Goal: Task Accomplishment & Management: Use online tool/utility

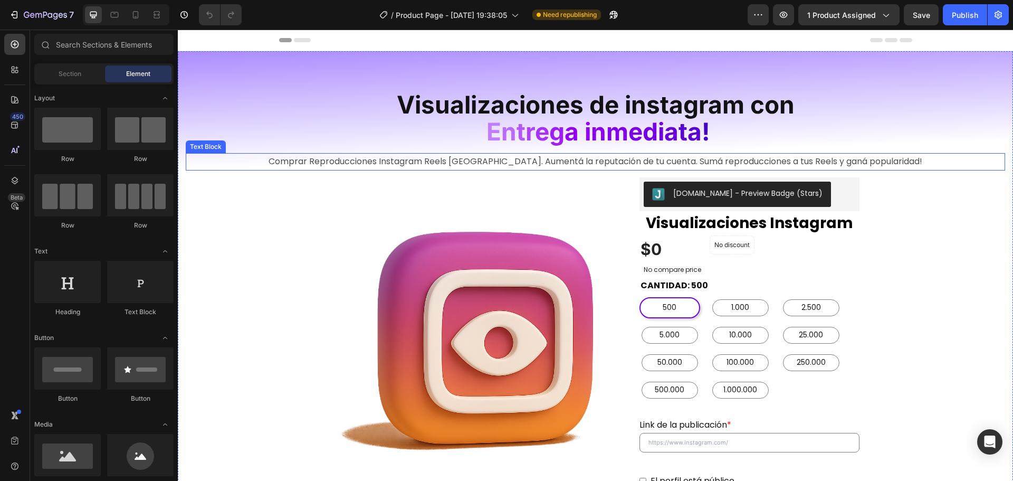
click at [454, 165] on p "Comprar Reproducciones Instagram Reels [GEOGRAPHIC_DATA]. Aumentá la reputación…" at bounding box center [595, 161] width 817 height 15
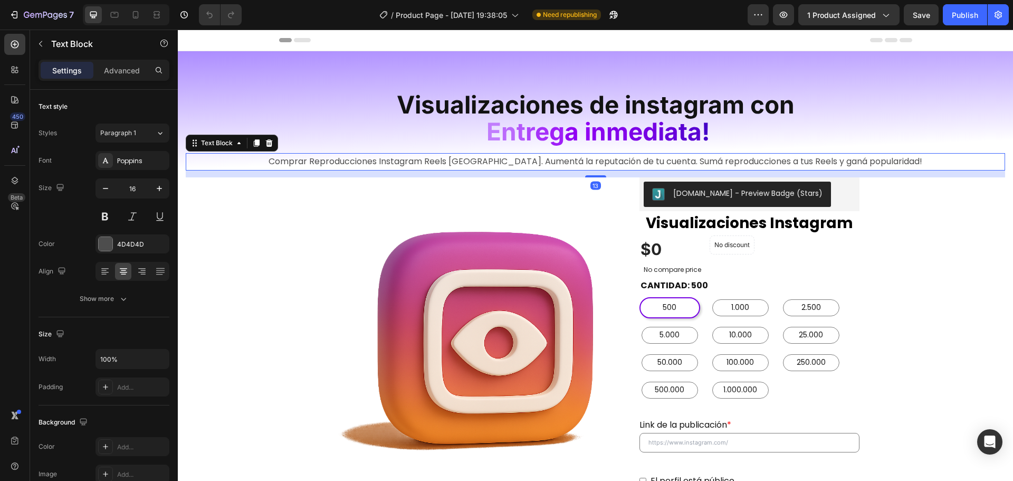
click at [436, 165] on p "Comprar Reproducciones Instagram Reels [GEOGRAPHIC_DATA]. Aumentá la reputación…" at bounding box center [595, 161] width 817 height 15
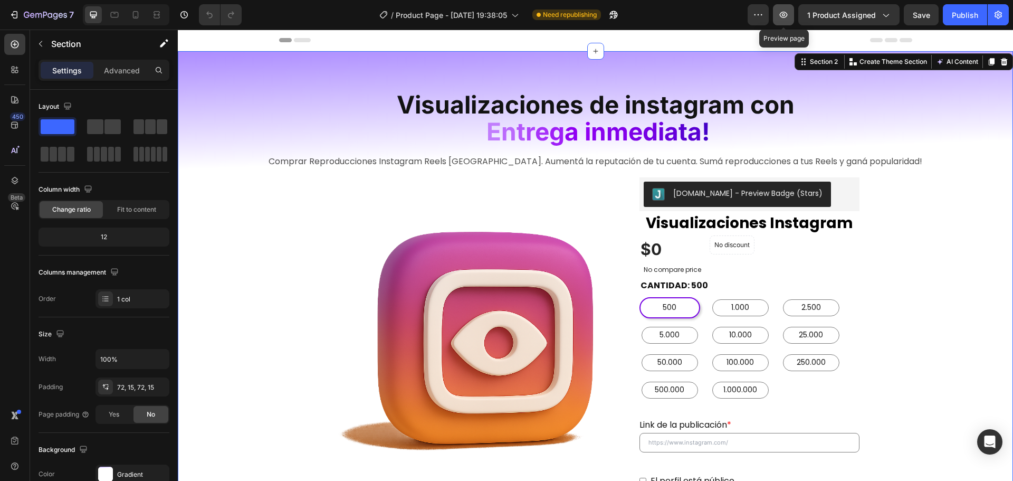
click at [783, 16] on icon "button" at bounding box center [783, 14] width 11 height 11
click at [399, 102] on span "Visualizaciones de instagram con" at bounding box center [596, 105] width 398 height 30
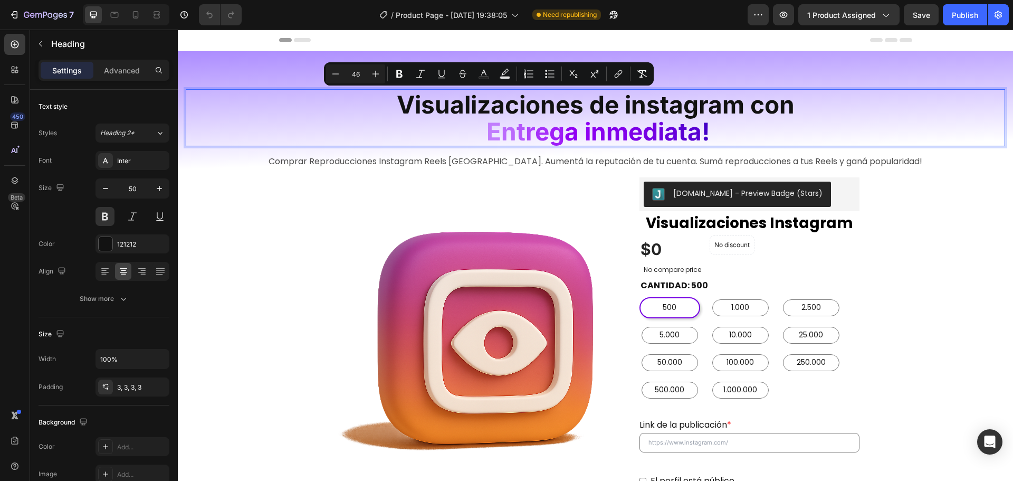
click at [402, 105] on span "Visualizaciones de instagram con" at bounding box center [596, 105] width 398 height 30
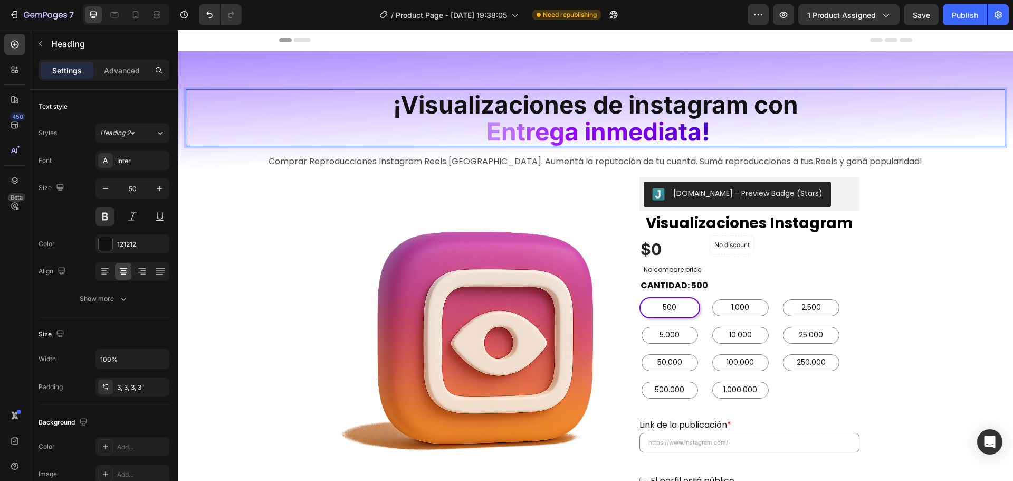
click at [670, 103] on span "¡Visualizaciones de instagram con" at bounding box center [595, 105] width 405 height 30
click at [178, 30] on lt-span "Instagram" at bounding box center [178, 30] width 0 height 0
click at [761, 106] on span "¡Visualizaciones de Instagram con" at bounding box center [596, 105] width 406 height 30
click at [751, 104] on span "¡Visualizaciones de Instagram con" at bounding box center [596, 105] width 406 height 30
click at [736, 228] on h2 "Visualizaciones Instagram" at bounding box center [750, 223] width 220 height 24
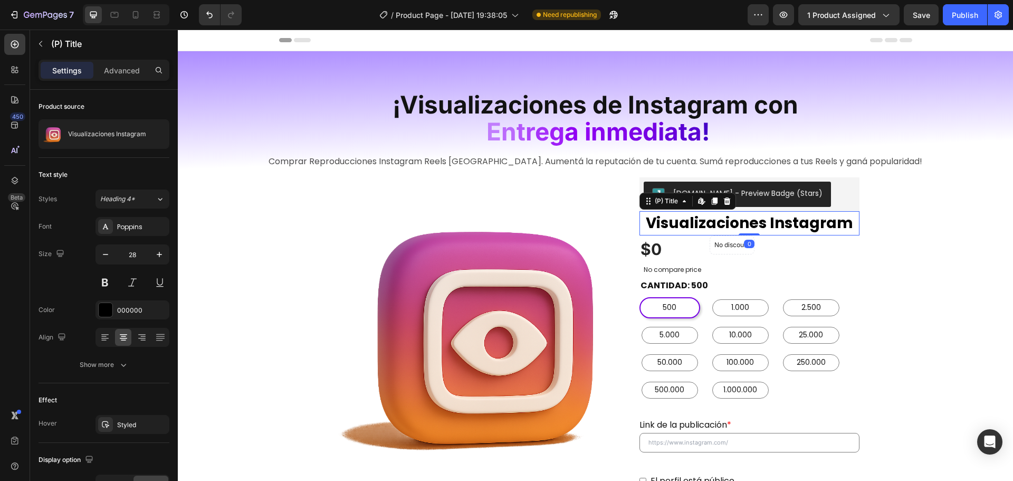
click at [690, 217] on h2 "Visualizaciones Instagram" at bounding box center [750, 223] width 220 height 24
click at [686, 220] on h2 "Visualizaciones Instagram" at bounding box center [750, 223] width 220 height 24
click at [695, 222] on h2 "Visualizaciones Instagram" at bounding box center [750, 223] width 220 height 24
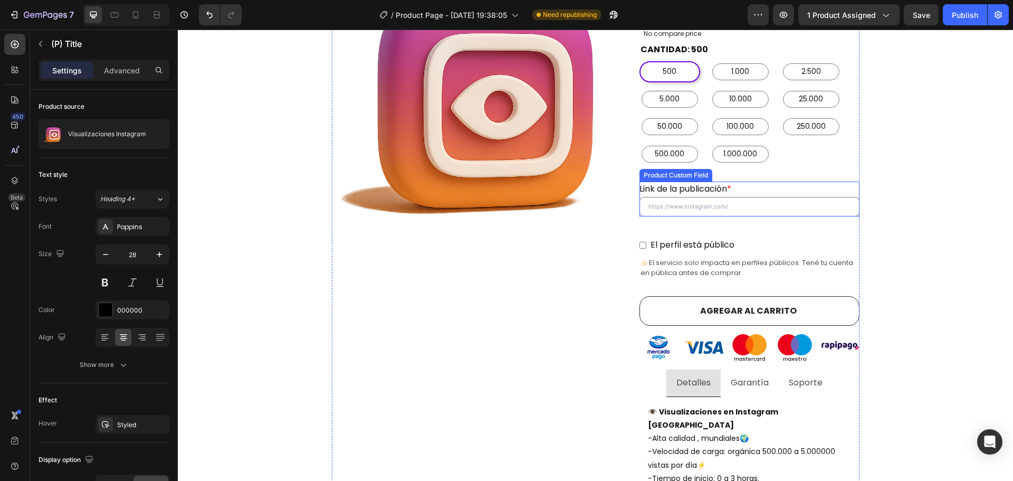
scroll to position [264, 0]
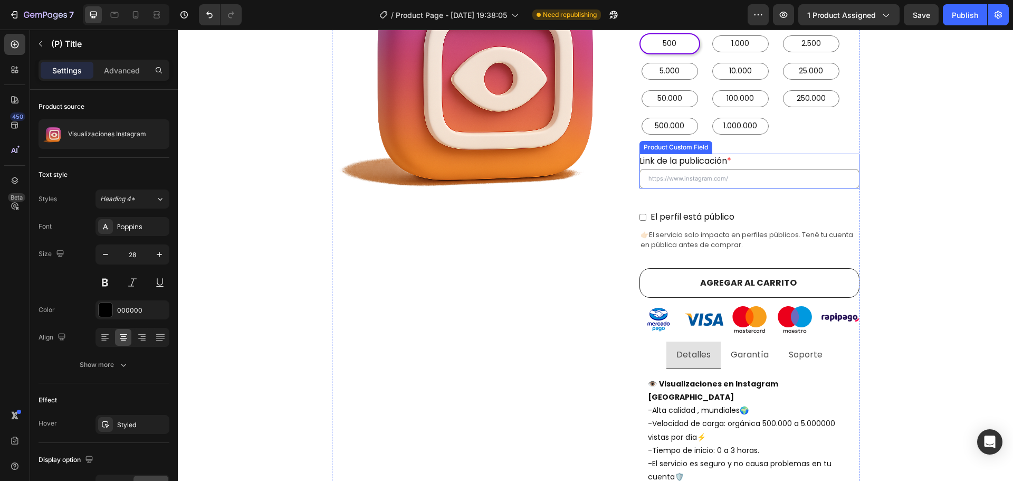
click at [712, 161] on label "Link de la publicación *" at bounding box center [686, 161] width 92 height 12
click at [712, 169] on publicación "Link de la publicación *" at bounding box center [750, 179] width 220 height 20
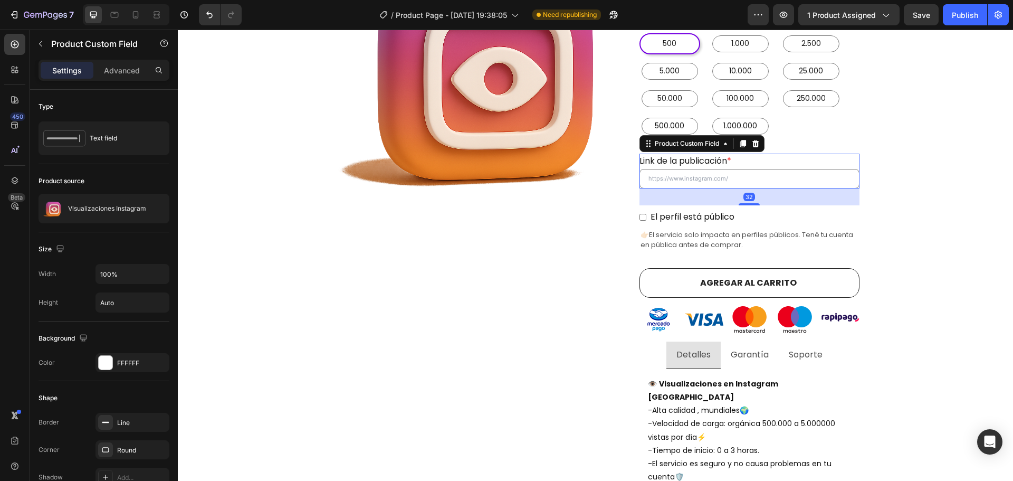
click at [702, 161] on label "Link de la publicación *" at bounding box center [686, 161] width 92 height 12
click at [702, 169] on publicación "Link de la publicación *" at bounding box center [750, 179] width 220 height 20
click at [702, 161] on label "Link de la publicación *" at bounding box center [686, 161] width 92 height 12
click at [702, 169] on publicación "Link de la publicación *" at bounding box center [750, 179] width 220 height 20
click at [705, 157] on label "Link de la publicación *" at bounding box center [686, 161] width 92 height 12
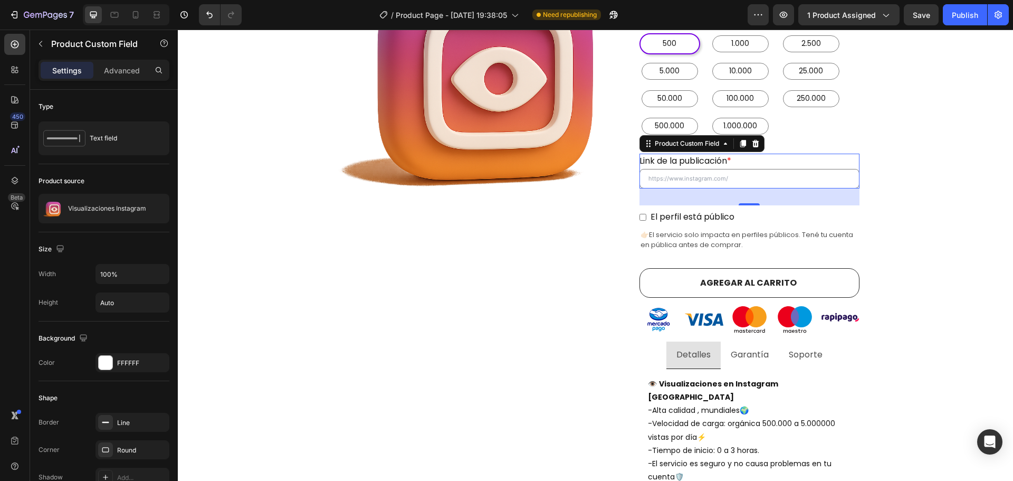
click at [705, 169] on publicación "Link de la publicación *" at bounding box center [750, 179] width 220 height 20
click at [705, 157] on label "Link de la publicación *" at bounding box center [686, 161] width 92 height 12
click at [705, 169] on publicación "Link de la publicación *" at bounding box center [750, 179] width 220 height 20
click at [701, 160] on label "Link de la publicación *" at bounding box center [686, 161] width 92 height 12
click at [701, 169] on publicación "Link de la publicación *" at bounding box center [750, 179] width 220 height 20
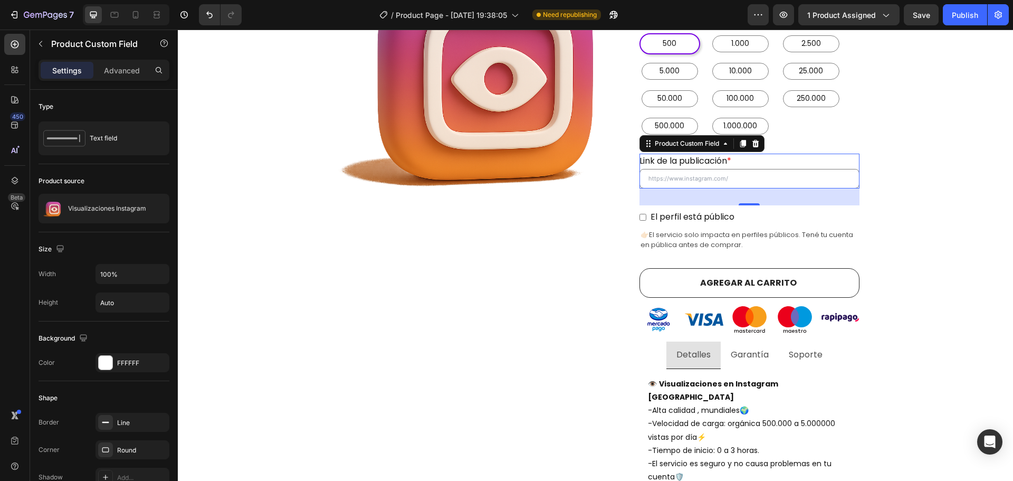
click at [701, 160] on label "Link de la publicación *" at bounding box center [686, 161] width 92 height 12
click at [701, 169] on publicación "Link de la publicación *" at bounding box center [750, 179] width 220 height 20
click at [701, 160] on label "Link de la publicación *" at bounding box center [686, 161] width 92 height 12
click at [701, 169] on publicación "Link de la publicación *" at bounding box center [750, 179] width 220 height 20
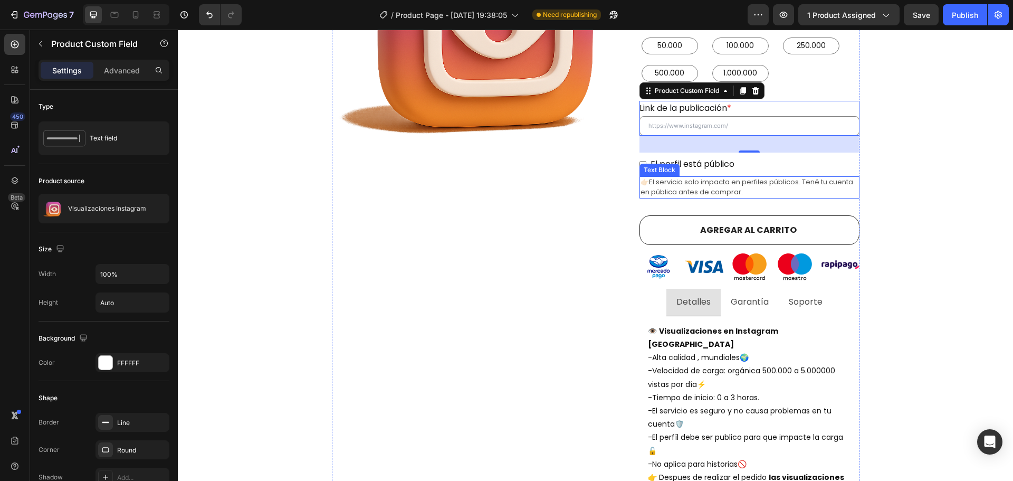
click at [703, 188] on span "👉🏻El servicio solo impacta en perfiles públicos. Tené tu cuenta en pública ante…" at bounding box center [747, 187] width 213 height 20
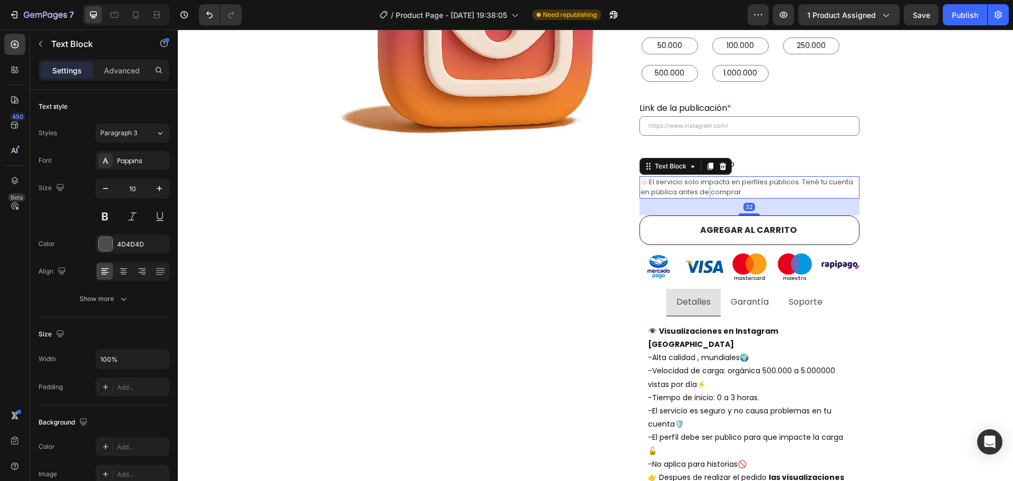
click at [703, 188] on span "👉🏻El servicio solo impacta en perfiles públicos. Tené tu cuenta en pública ante…" at bounding box center [747, 187] width 213 height 20
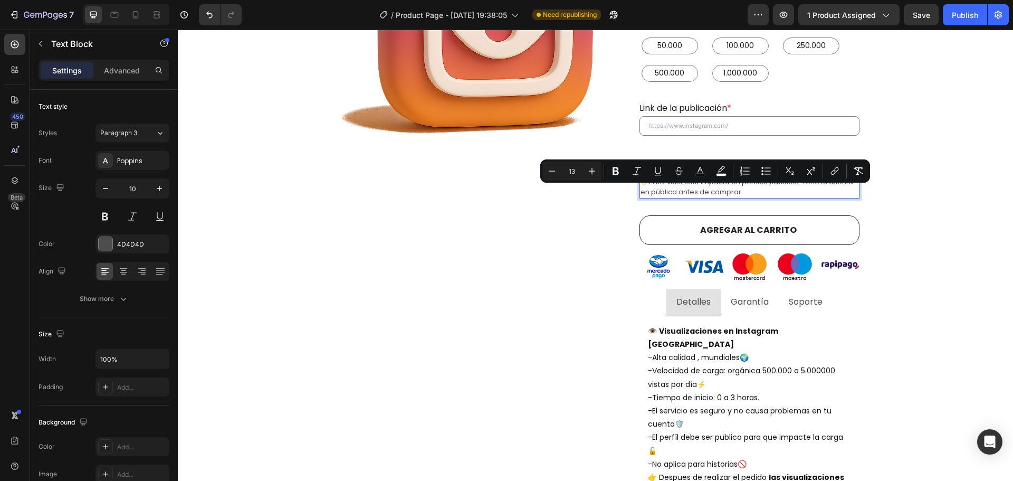
click at [827, 192] on p "👉🏻El servicio solo impacta en perfiles públicos. Tené tu cuenta en pública ante…" at bounding box center [750, 187] width 218 height 20
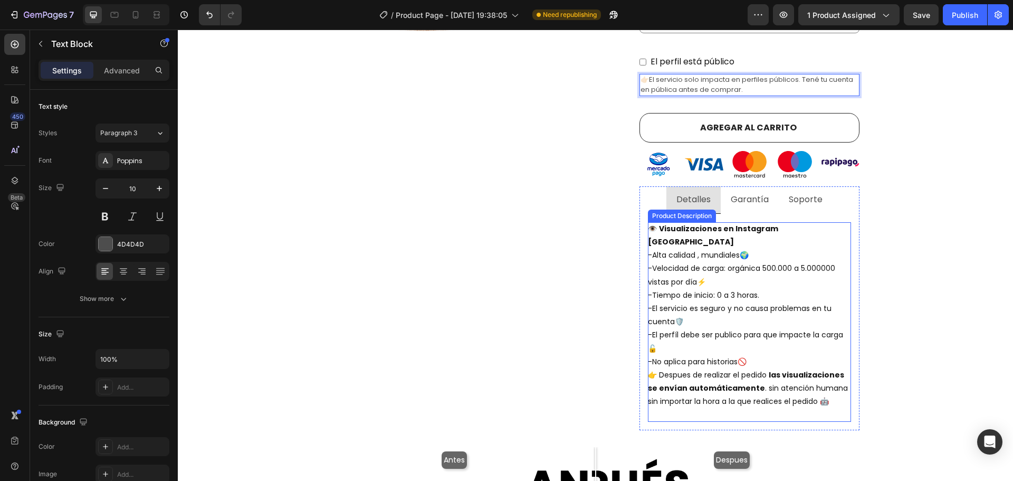
scroll to position [422, 0]
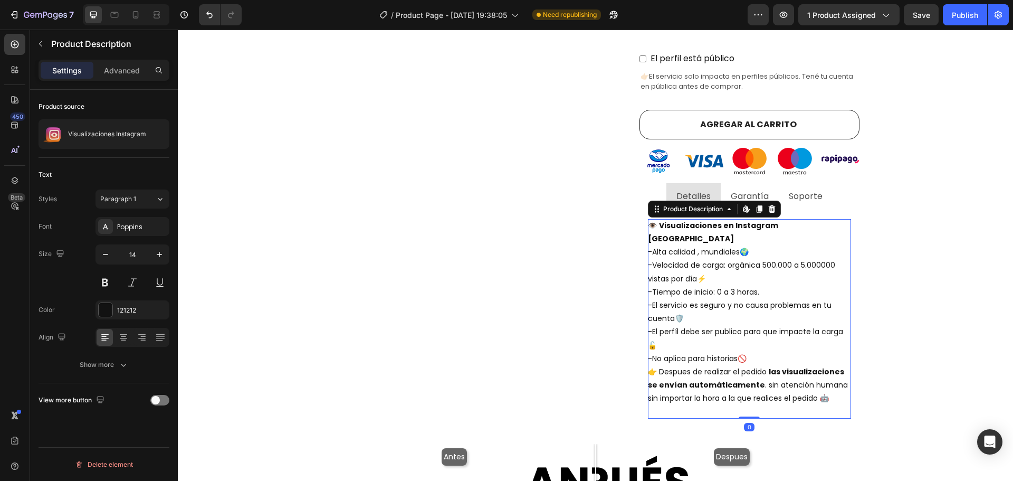
click at [690, 246] on p "-Alta calidad , mundiales🌍 -Velocidad de carga: orgánica 500.000 a 5.000000 vis…" at bounding box center [745, 304] width 195 height 117
click at [697, 261] on p "-Alta calidad , mundiales🌍 -Velocidad de carga: orgánica 500.000 a 5.000000 vis…" at bounding box center [745, 304] width 195 height 117
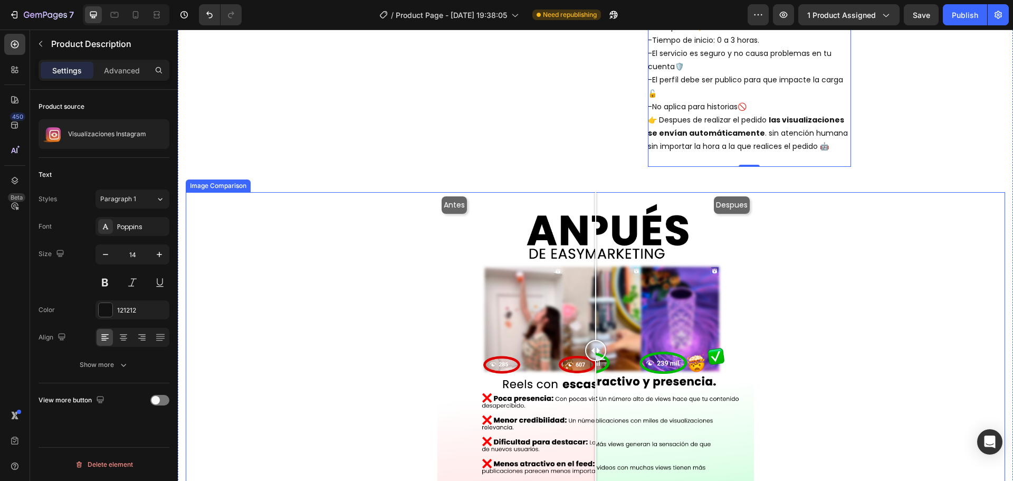
scroll to position [739, 0]
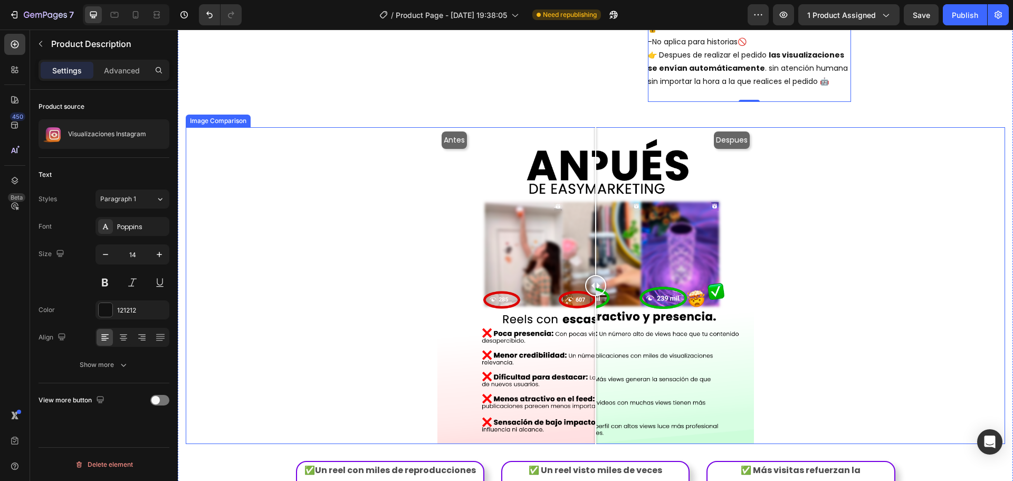
click at [724, 130] on div "Antes Despues" at bounding box center [595, 285] width 317 height 317
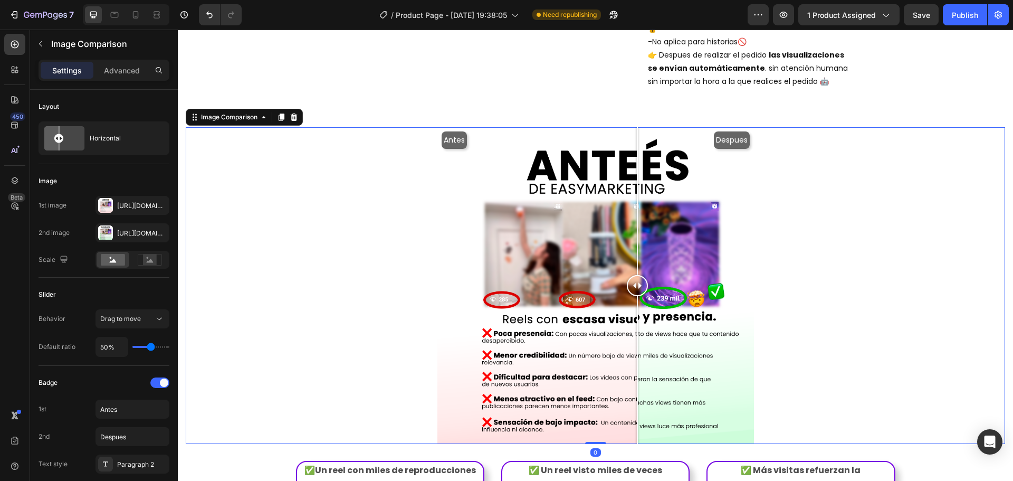
drag, startPoint x: 724, startPoint y: 134, endPoint x: 601, endPoint y: 143, distance: 122.8
click at [637, 143] on div at bounding box center [637, 201] width 1 height 148
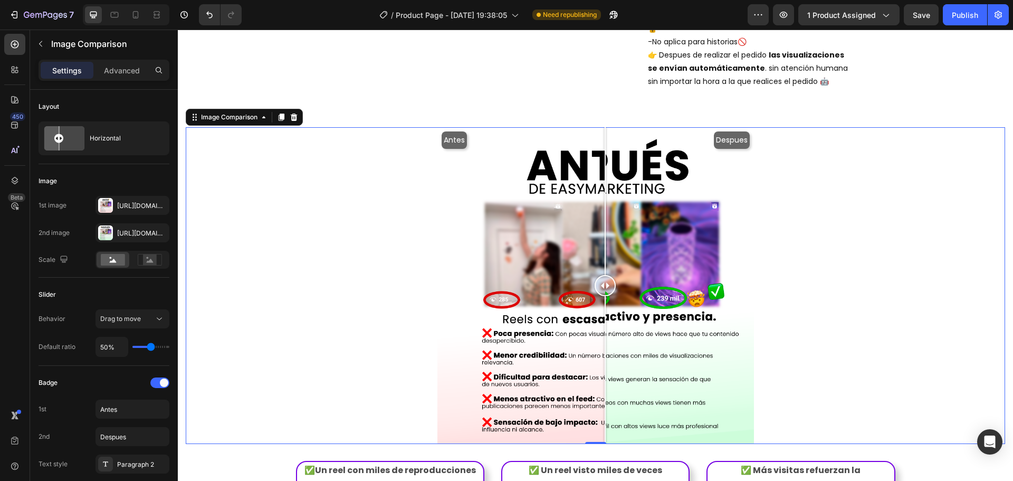
click at [671, 173] on div "Antes Despues" at bounding box center [595, 285] width 317 height 317
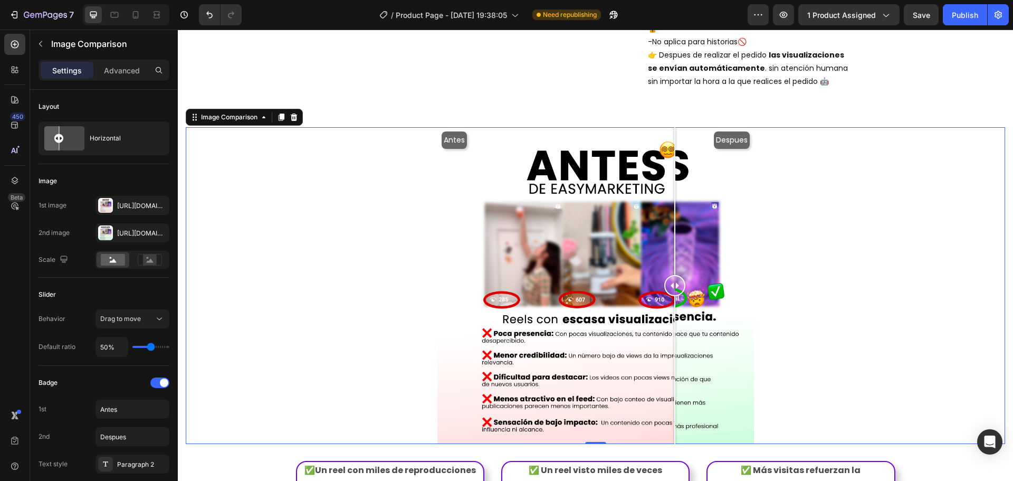
click at [674, 173] on div at bounding box center [674, 201] width 1 height 148
click at [727, 127] on div "Antes Despues" at bounding box center [595, 285] width 317 height 317
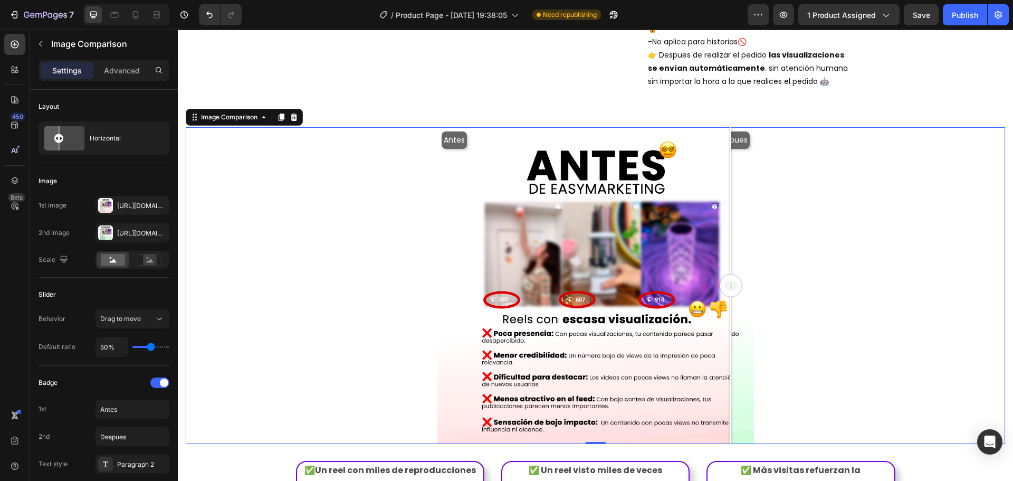
click at [730, 127] on div at bounding box center [730, 201] width 1 height 148
drag, startPoint x: 727, startPoint y: 127, endPoint x: 534, endPoint y: 156, distance: 195.3
click at [720, 154] on div at bounding box center [730, 285] width 21 height 317
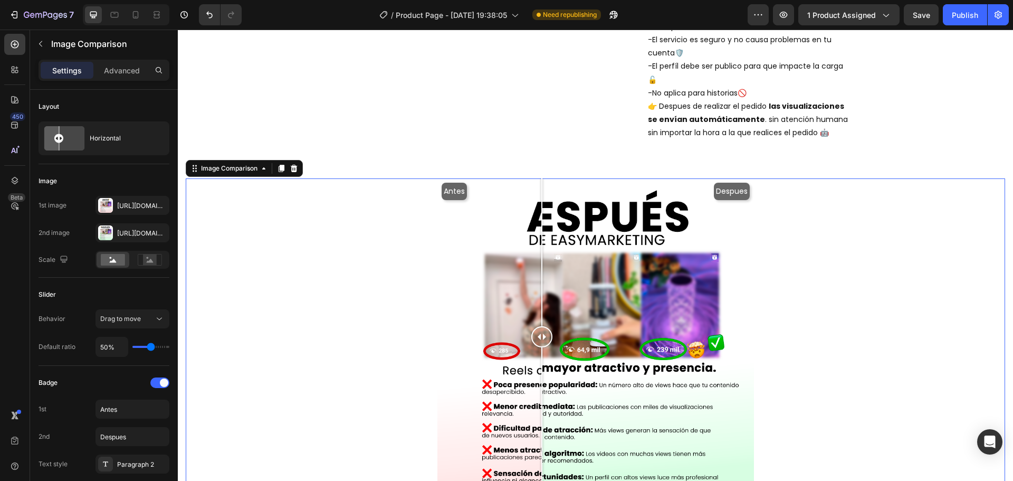
scroll to position [686, 0]
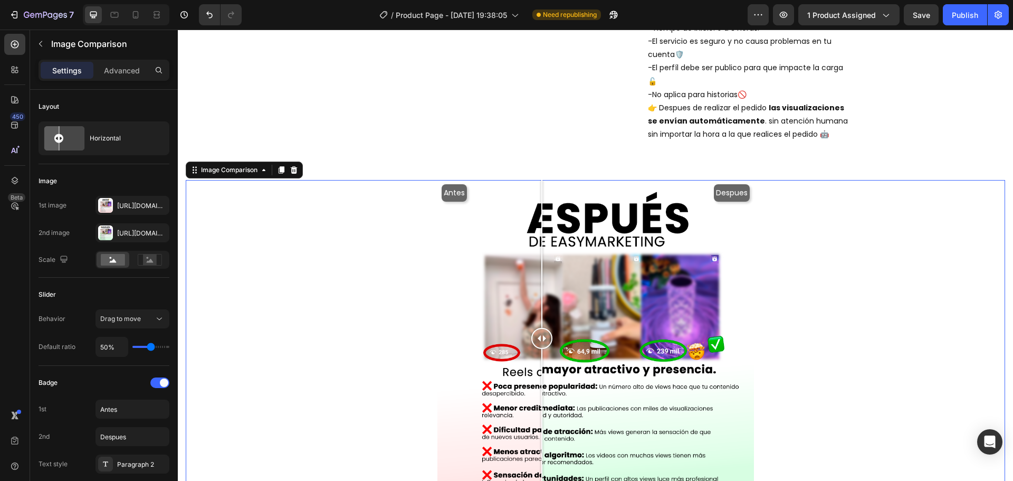
click at [253, 163] on div "Image Comparison" at bounding box center [244, 169] width 117 height 17
click at [254, 165] on div "Image Comparison" at bounding box center [229, 169] width 61 height 9
click at [229, 165] on div "Image Comparison" at bounding box center [229, 169] width 61 height 9
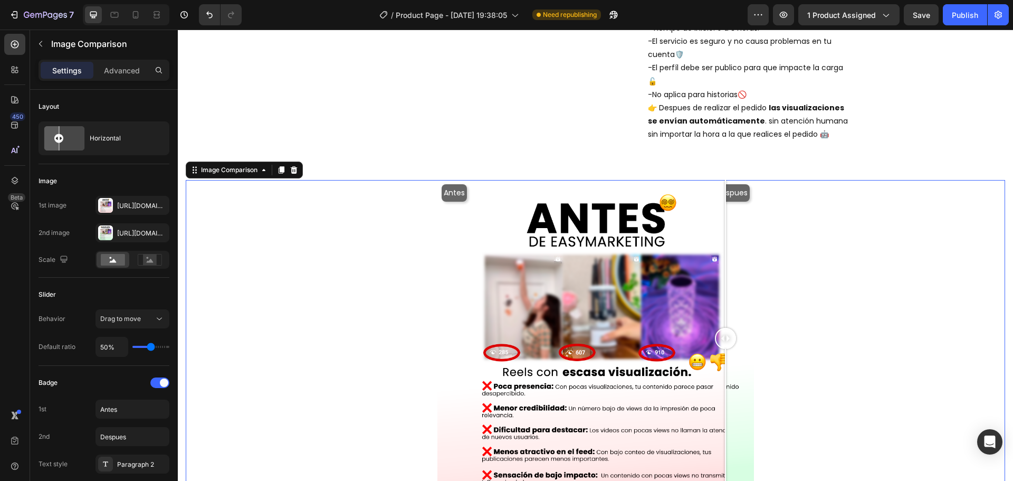
click at [721, 180] on div "Antes Despues" at bounding box center [595, 338] width 317 height 317
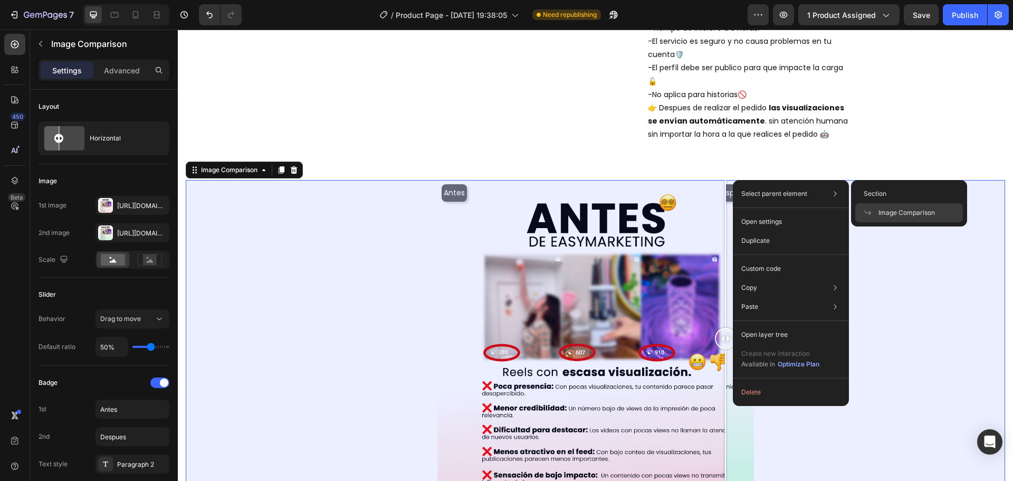
click at [889, 216] on span "Image Comparison" at bounding box center [907, 212] width 56 height 9
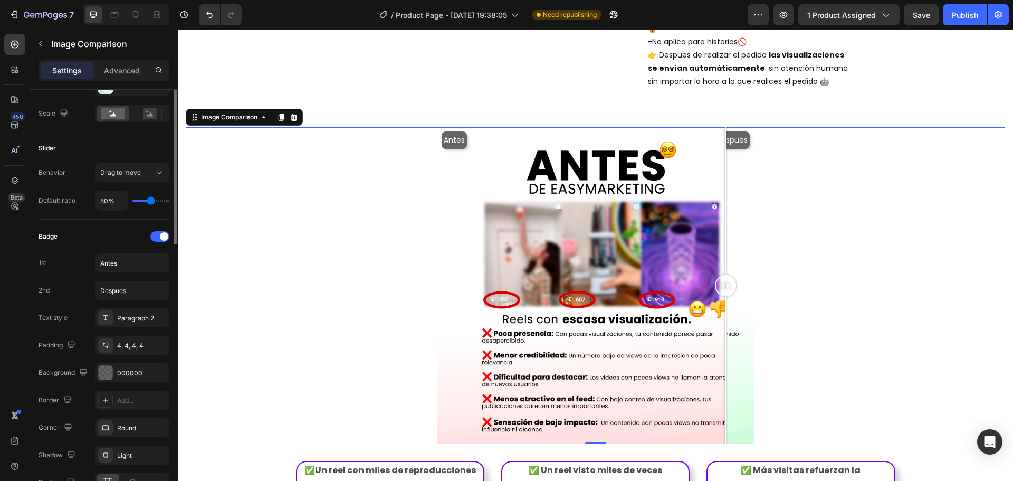
scroll to position [0, 0]
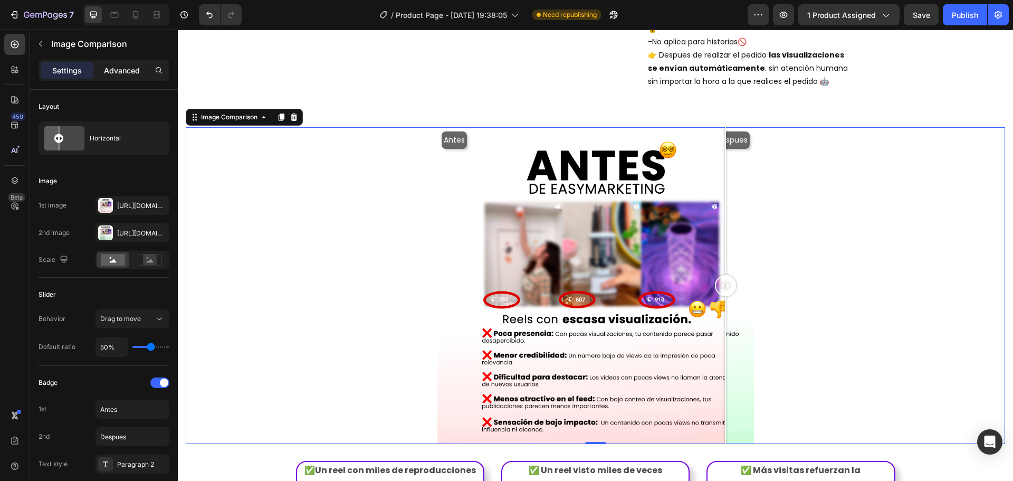
click at [112, 65] on p "Advanced" at bounding box center [122, 70] width 36 height 11
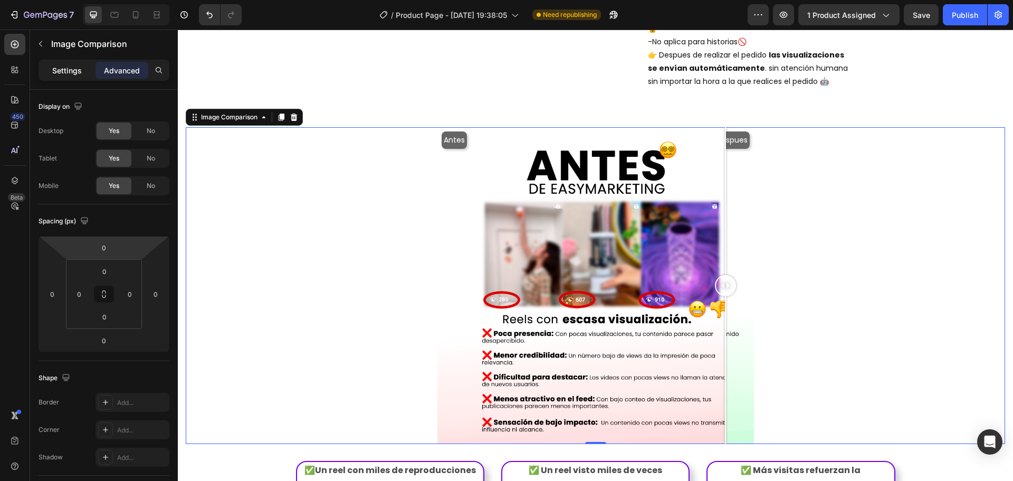
click at [70, 65] on p "Settings" at bounding box center [67, 70] width 30 height 11
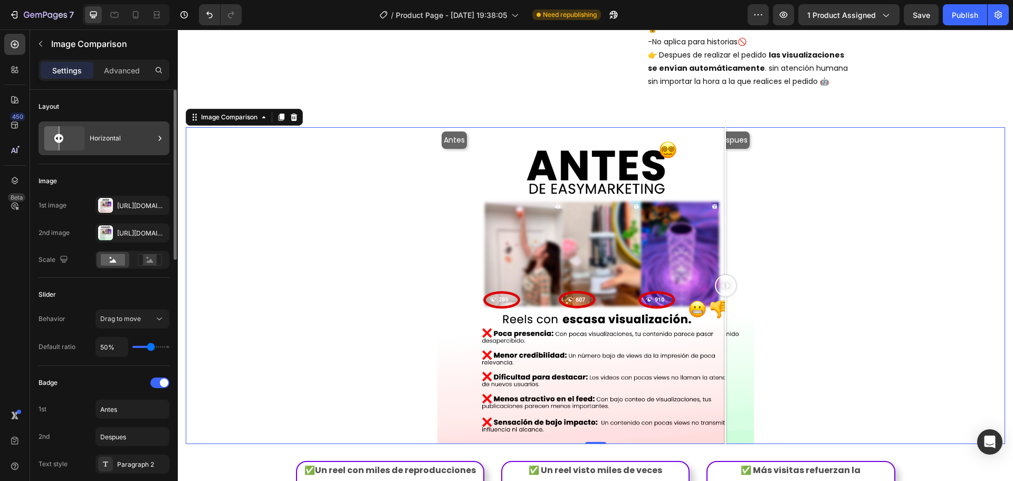
click at [97, 141] on div "Horizontal" at bounding box center [122, 138] width 64 height 24
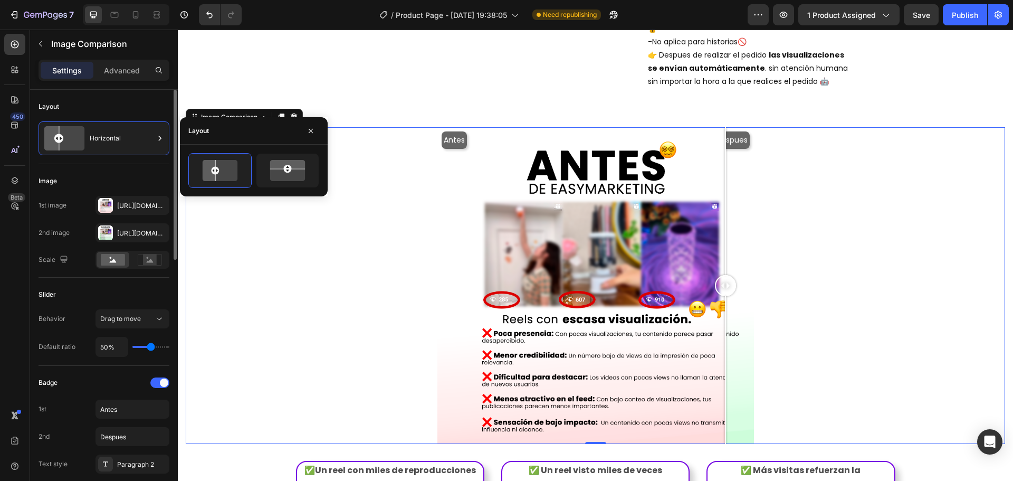
click at [140, 176] on div "Image" at bounding box center [104, 181] width 131 height 17
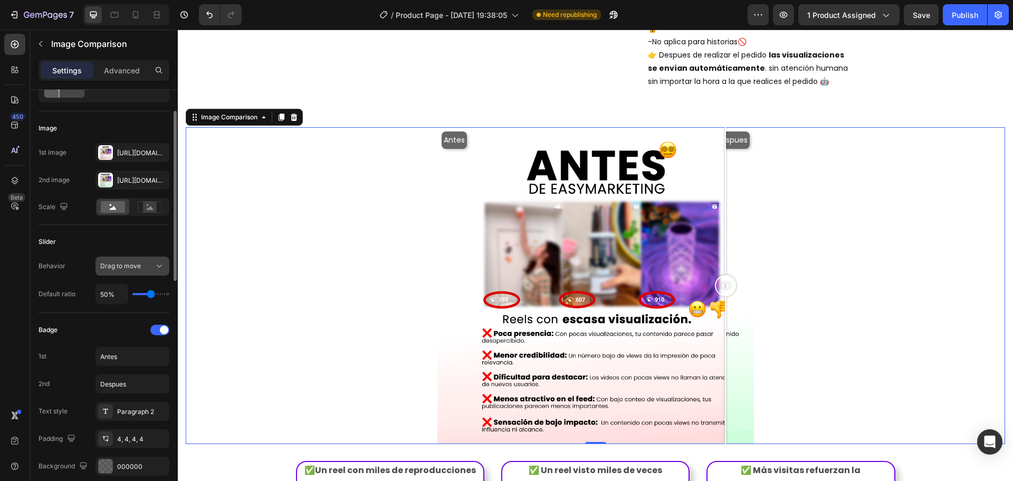
scroll to position [106, 0]
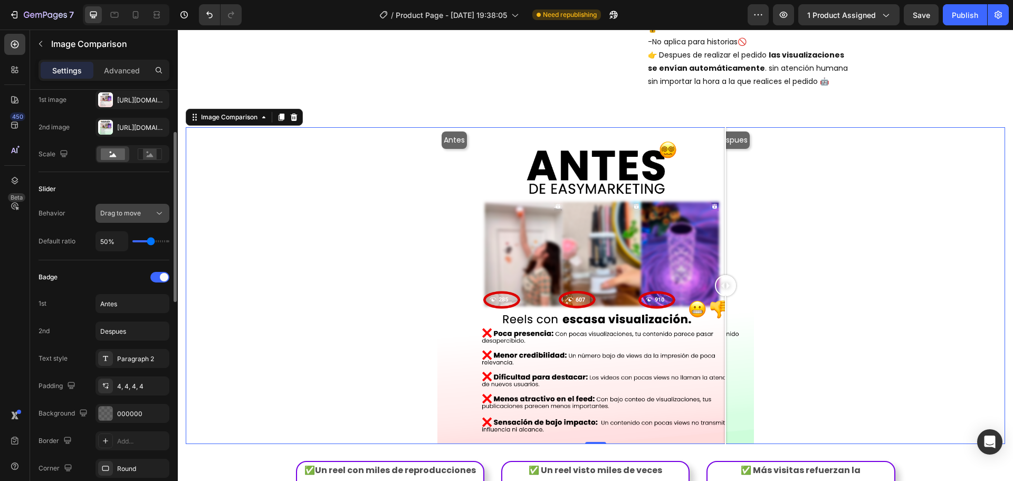
click at [131, 209] on span "Drag to move" at bounding box center [120, 213] width 41 height 8
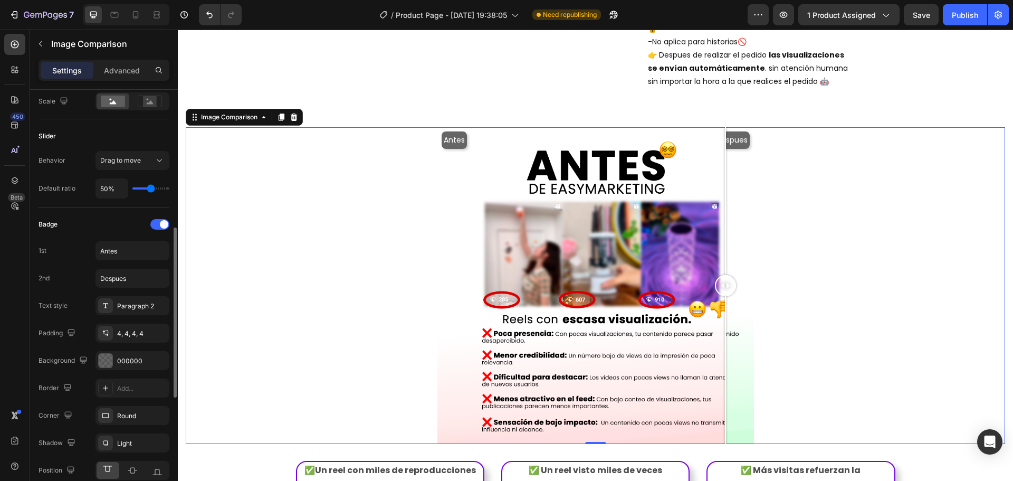
scroll to position [211, 0]
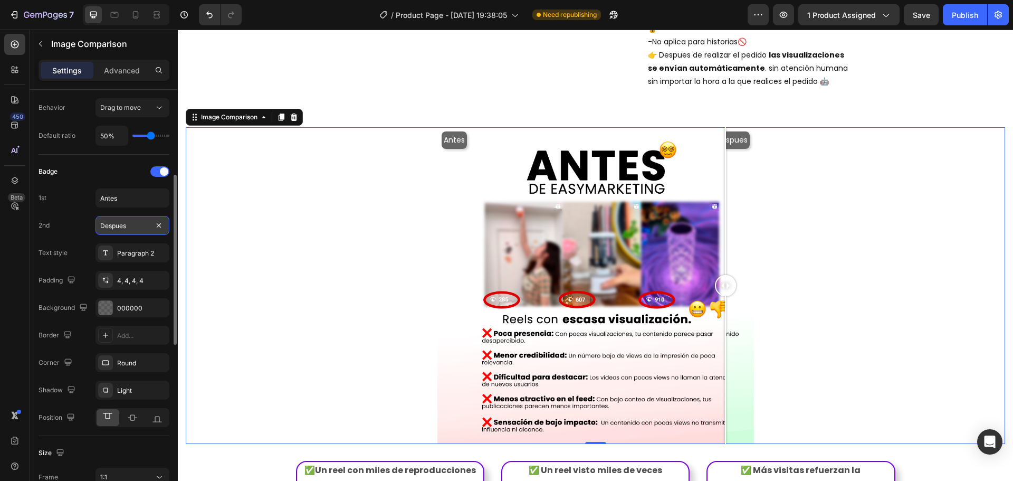
click at [130, 230] on input "Despues" at bounding box center [133, 225] width 74 height 19
type input "Después"
click at [334, 202] on div "Antes Después" at bounding box center [596, 285] width 820 height 317
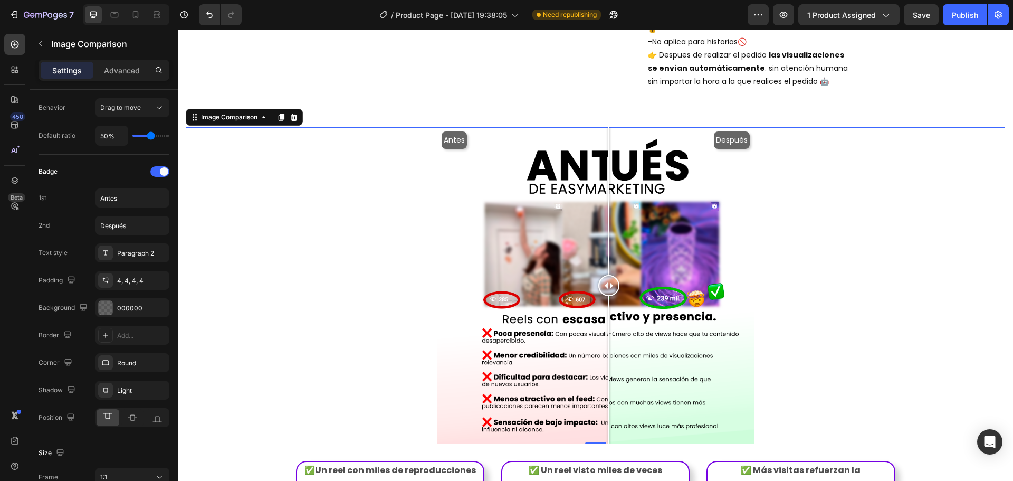
drag, startPoint x: 706, startPoint y: 180, endPoint x: 621, endPoint y: 193, distance: 85.8
click at [619, 193] on div "Antes Después" at bounding box center [595, 285] width 317 height 317
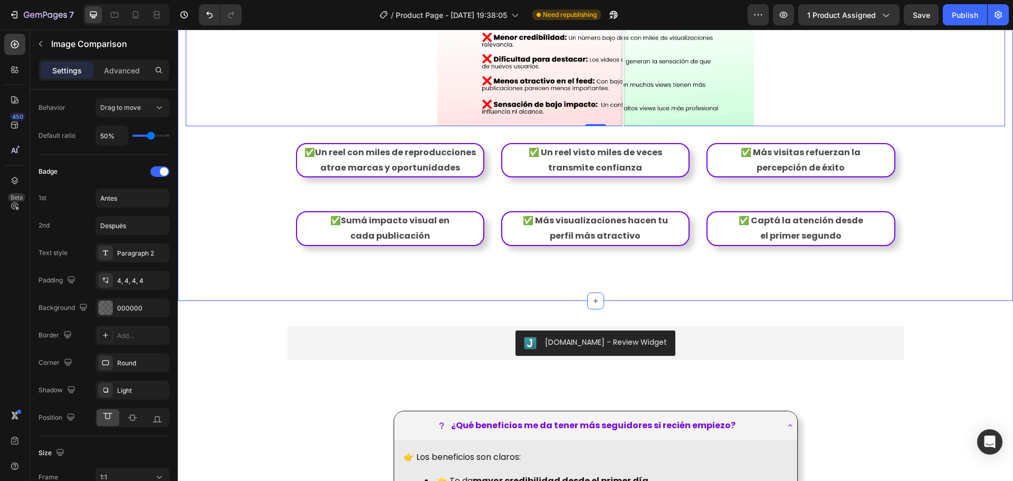
scroll to position [1055, 0]
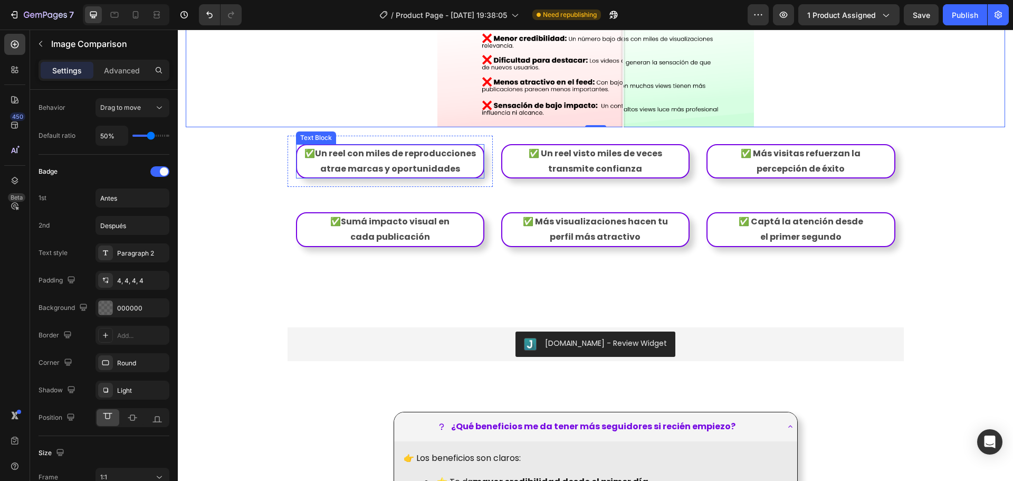
click at [392, 159] on p "✅Un reel con miles de reproducciones atrae marcas y oportunidades" at bounding box center [390, 161] width 184 height 31
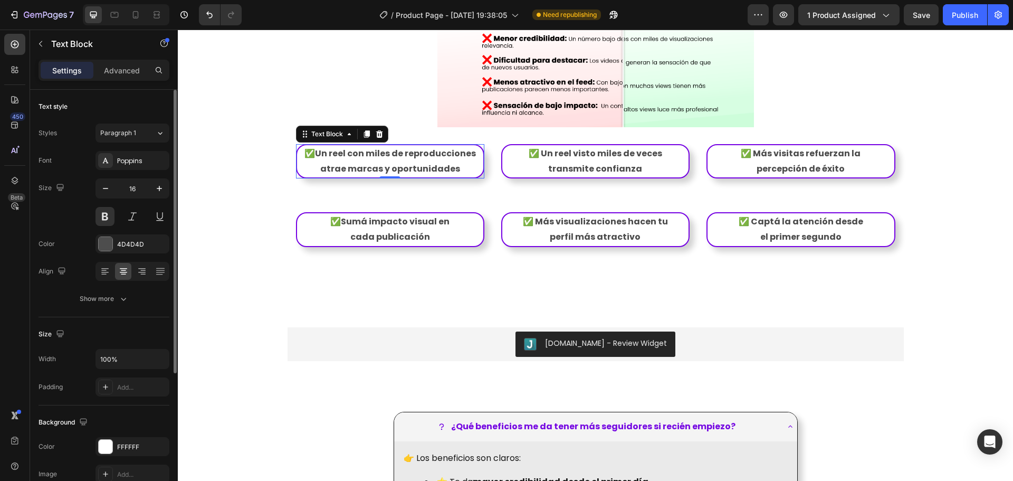
click at [387, 150] on p "✅Un reel con miles de reproducciones atrae marcas y oportunidades" at bounding box center [390, 161] width 184 height 31
click at [366, 151] on p "✅Un reel con miles de reproducciones atrae marcas y oportunidades" at bounding box center [390, 161] width 184 height 31
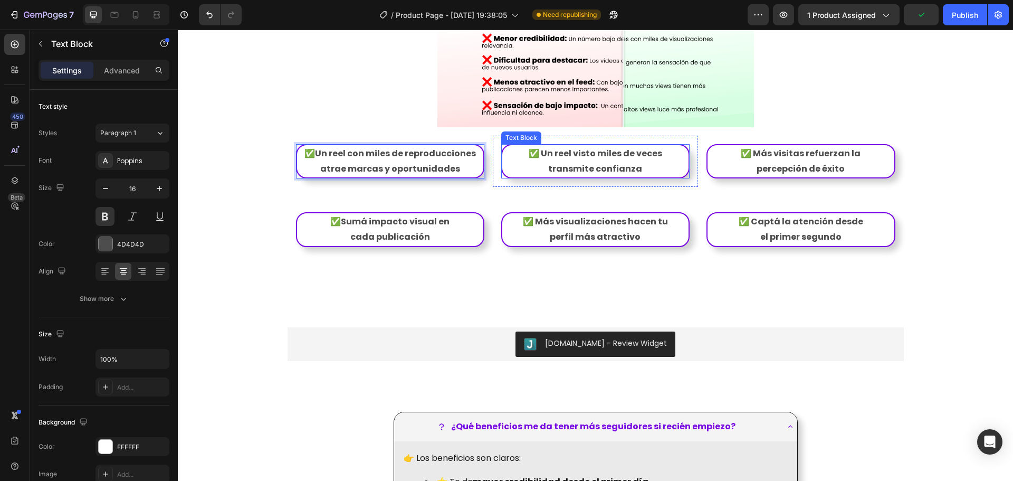
click at [602, 161] on p "transmite confianza" at bounding box center [595, 168] width 184 height 15
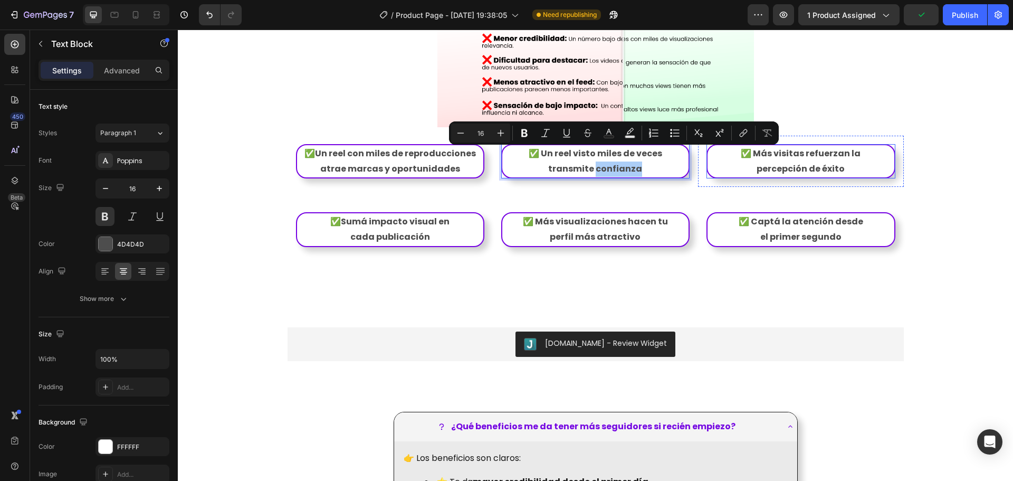
click at [792, 161] on p "percepción de éxito" at bounding box center [801, 168] width 184 height 15
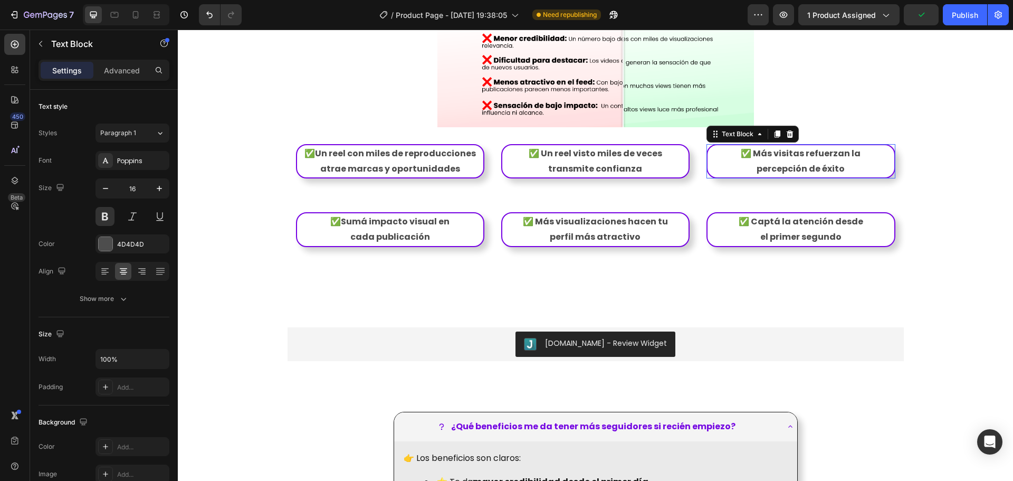
click at [792, 161] on p "percepción de éxito" at bounding box center [801, 168] width 184 height 15
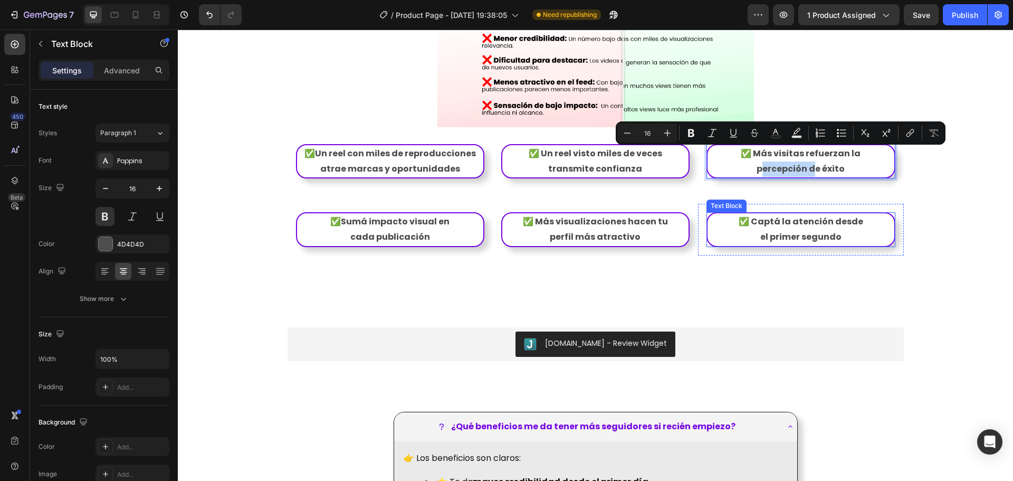
click at [752, 215] on p "✅ Captá la atención desde" at bounding box center [801, 221] width 184 height 15
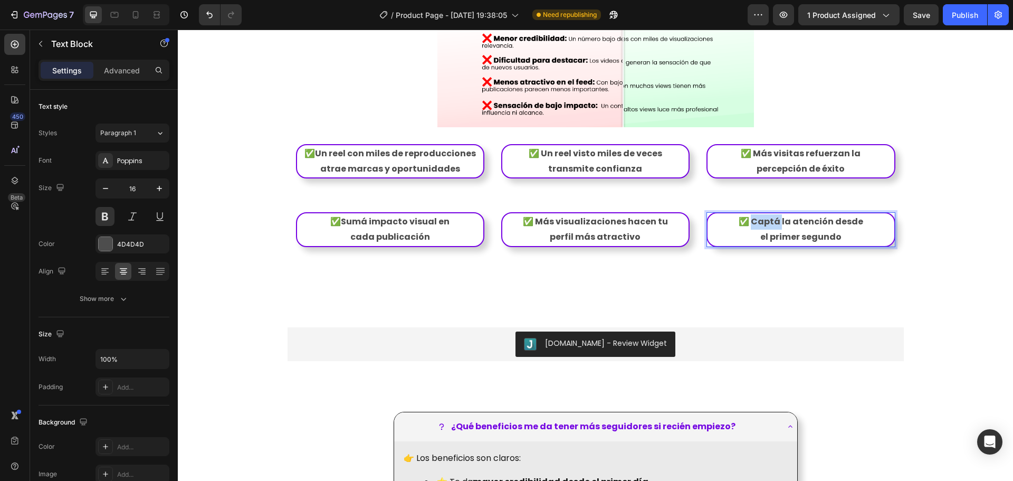
click at [752, 215] on p "✅ Captá la atención desde" at bounding box center [801, 221] width 184 height 15
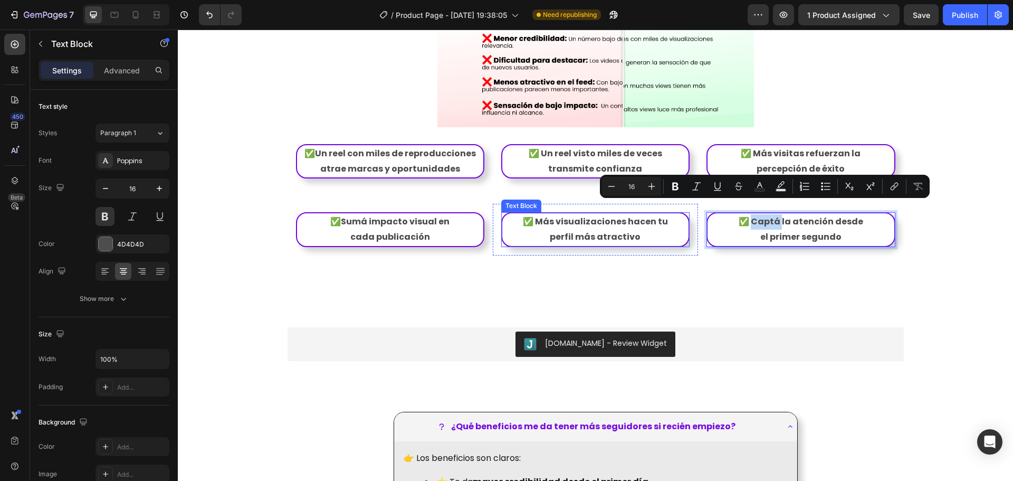
click at [570, 230] on p "perfil más atractivo" at bounding box center [595, 237] width 184 height 15
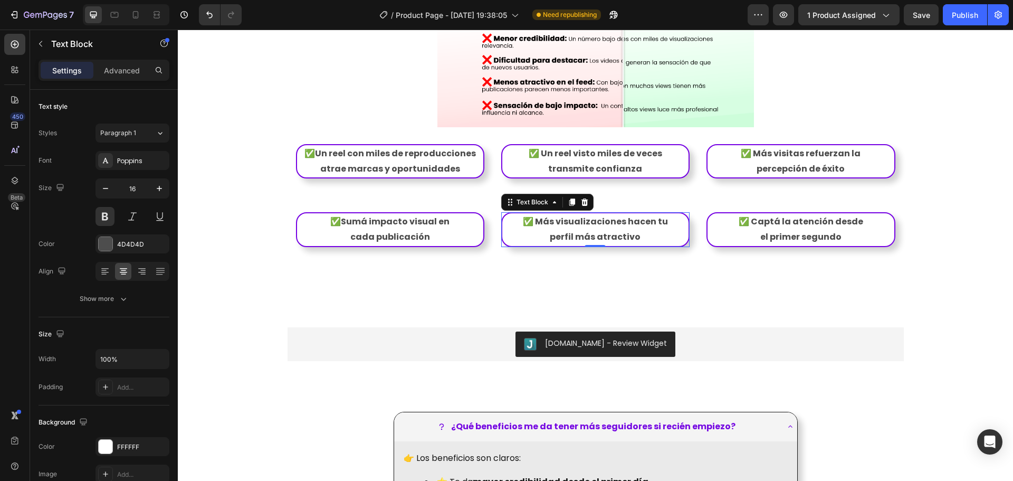
click at [570, 230] on p "perfil más atractivo" at bounding box center [595, 237] width 184 height 15
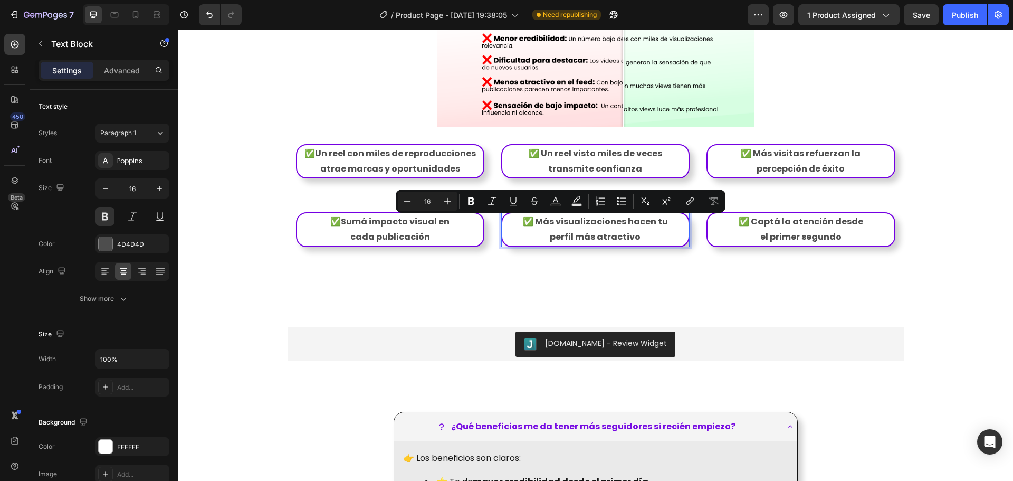
click at [651, 230] on p "perfil más atractivo" at bounding box center [595, 237] width 184 height 15
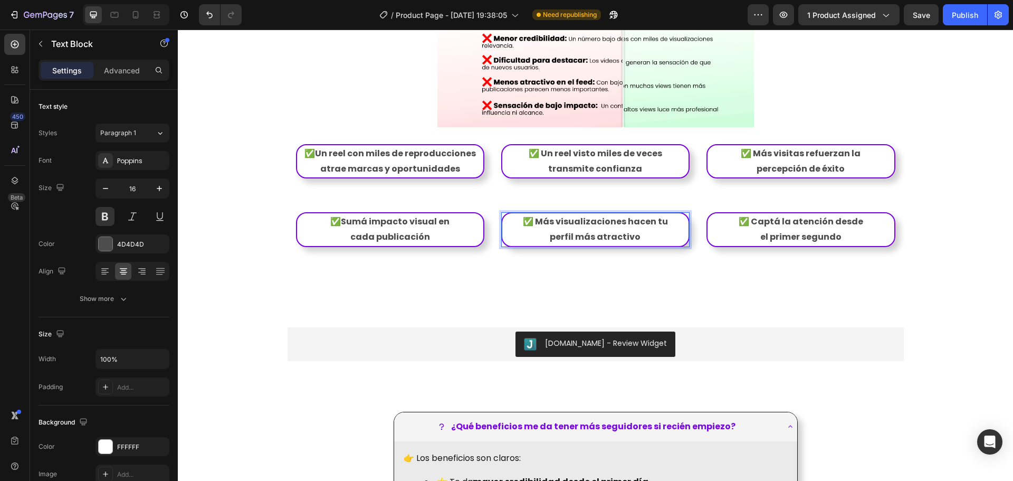
click at [660, 214] on p "✅ Más visualizaciones hacen tu" at bounding box center [595, 221] width 184 height 15
click at [401, 230] on p "cada publicación" at bounding box center [390, 237] width 184 height 15
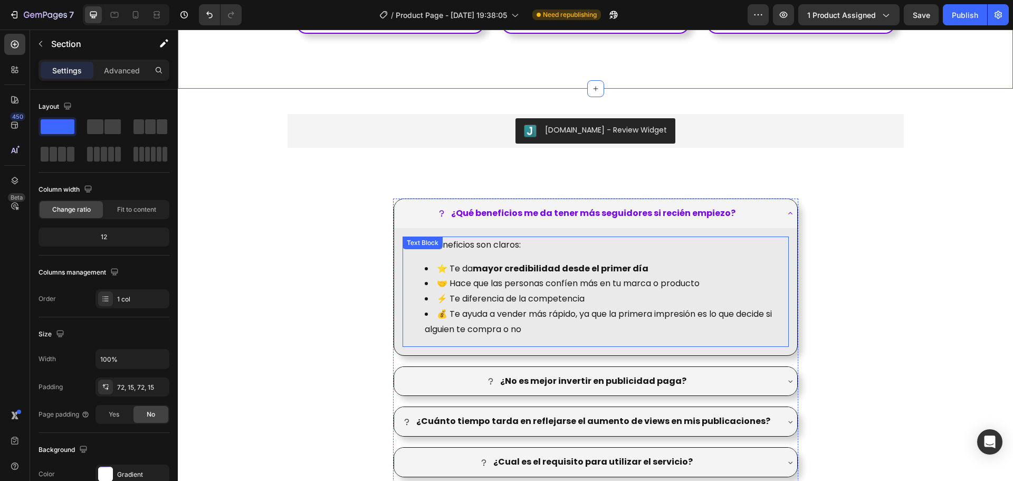
scroll to position [1319, 0]
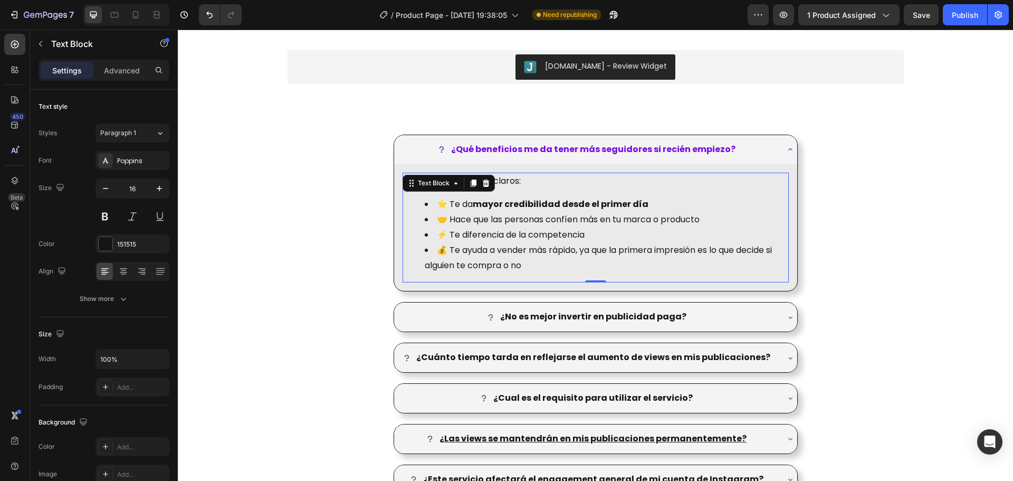
click at [520, 221] on li "🤝 Hace que las personas confíen más en tu marca o producto" at bounding box center [606, 219] width 363 height 15
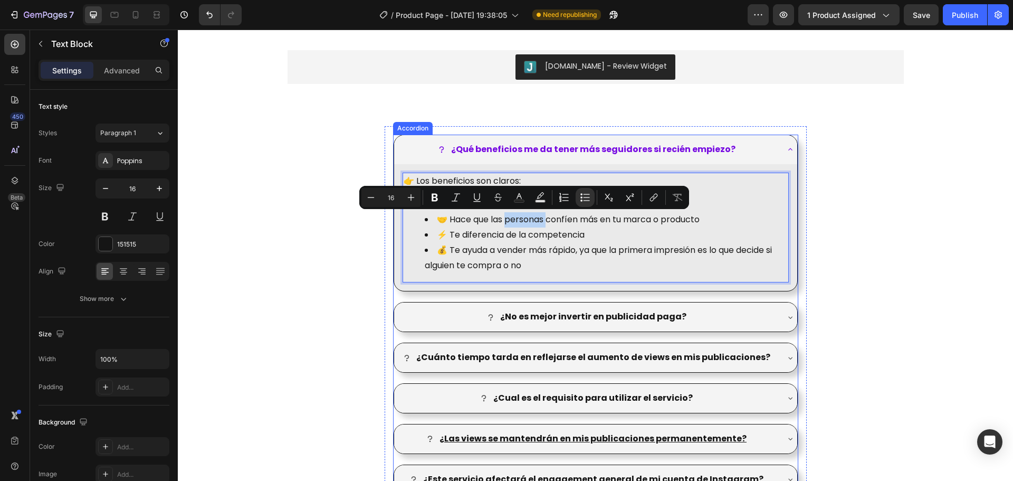
click at [606, 139] on div "¿Qué beneficios me da tener más seguidores si recién empiezo?" at bounding box center [595, 149] width 403 height 29
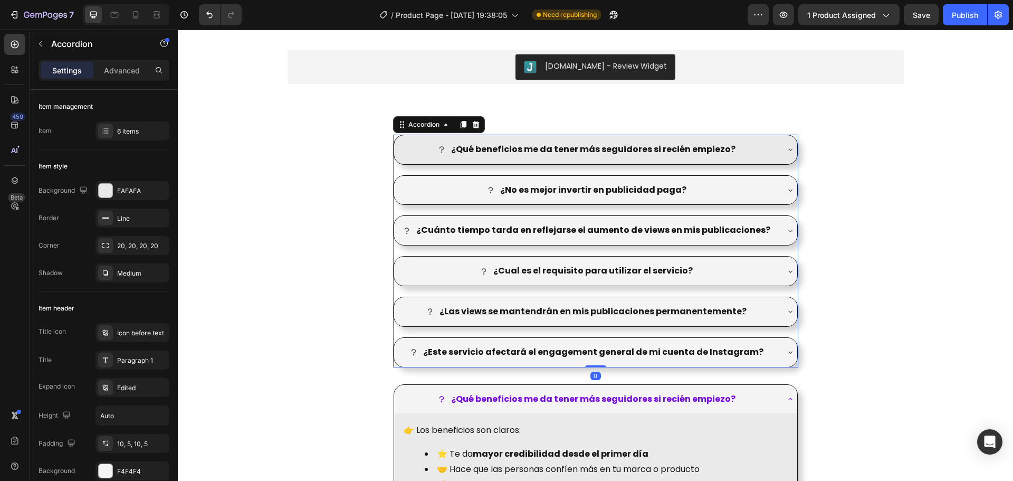
click at [593, 150] on strong "¿Qué beneficios me da tener más seguidores si recién empiezo?" at bounding box center [593, 149] width 284 height 12
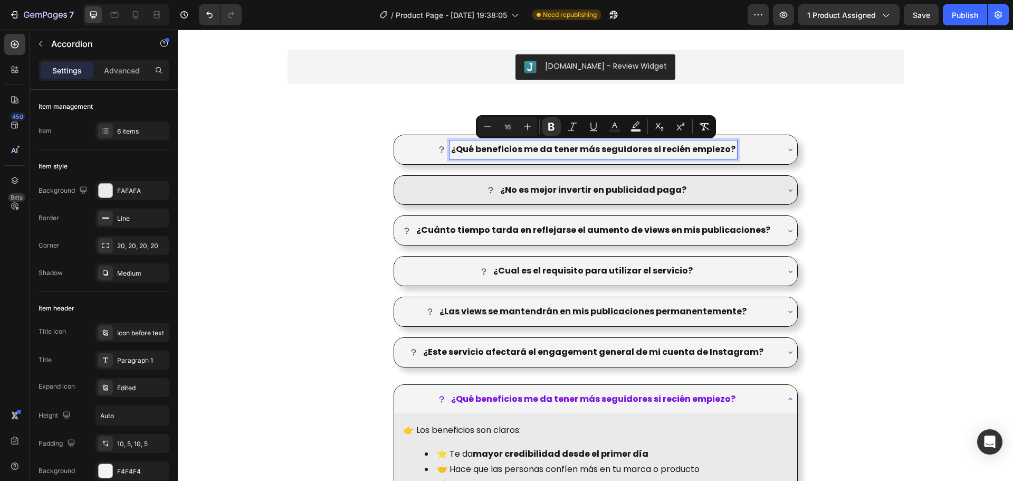
click at [570, 196] on p "¿No es mejor invertir en publicidad paga?" at bounding box center [593, 190] width 186 height 15
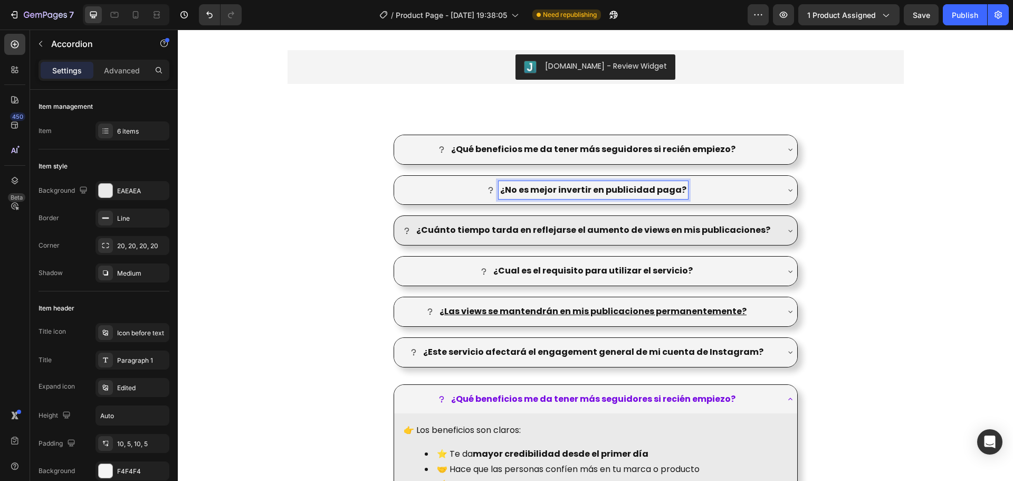
click at [565, 229] on strong "¿Cuánto tiempo tarda en reflejarse el aumento de views en mis publicaciones?" at bounding box center [593, 230] width 354 height 12
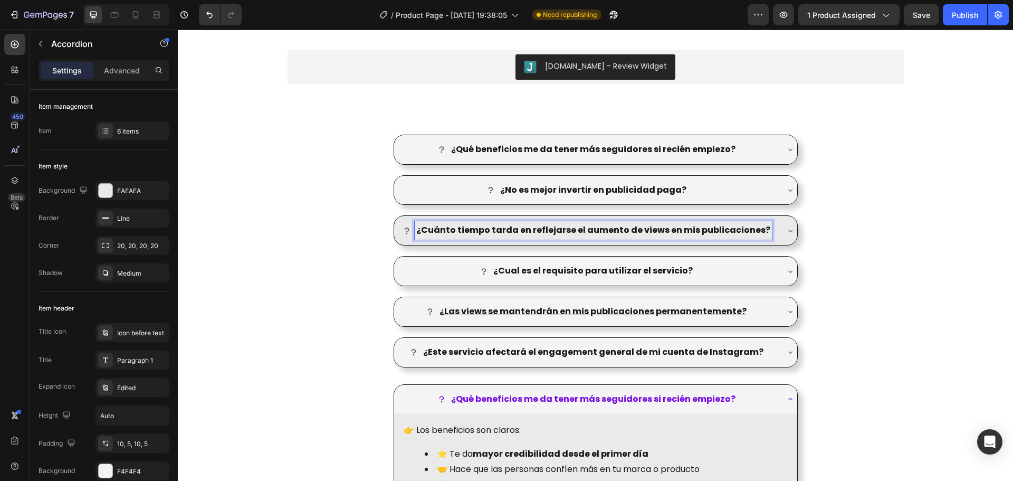
click at [644, 228] on strong "¿Cuánto tiempo tarda en reflejarse el aumento de views en mis publicaciones?" at bounding box center [593, 230] width 354 height 12
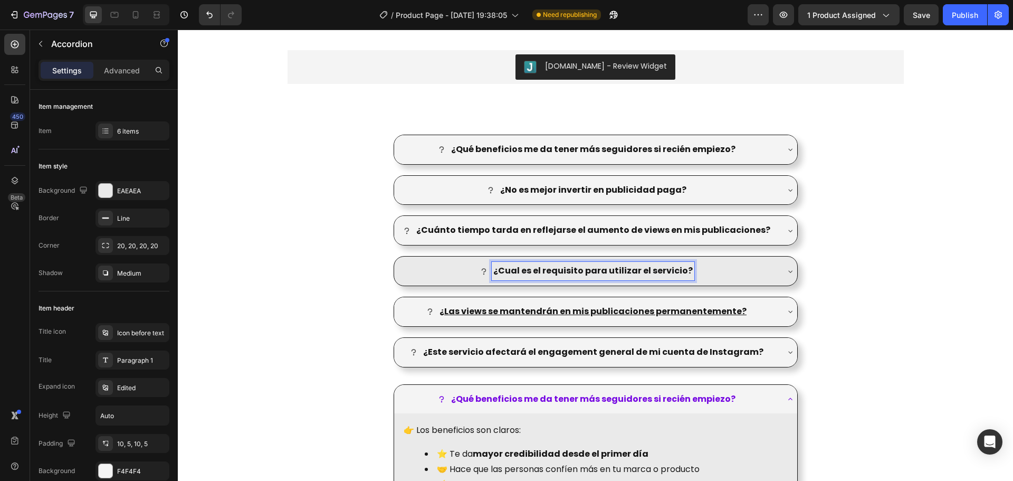
click at [556, 272] on strong "¿Cual es el requisito para utilizar el servicio?" at bounding box center [592, 270] width 199 height 12
click at [512, 270] on strong "¿Cual es el requisito para utilizar el servicio?" at bounding box center [592, 270] width 199 height 12
click at [178, 30] on lt-span "Cu á l" at bounding box center [178, 30] width 0 height 0
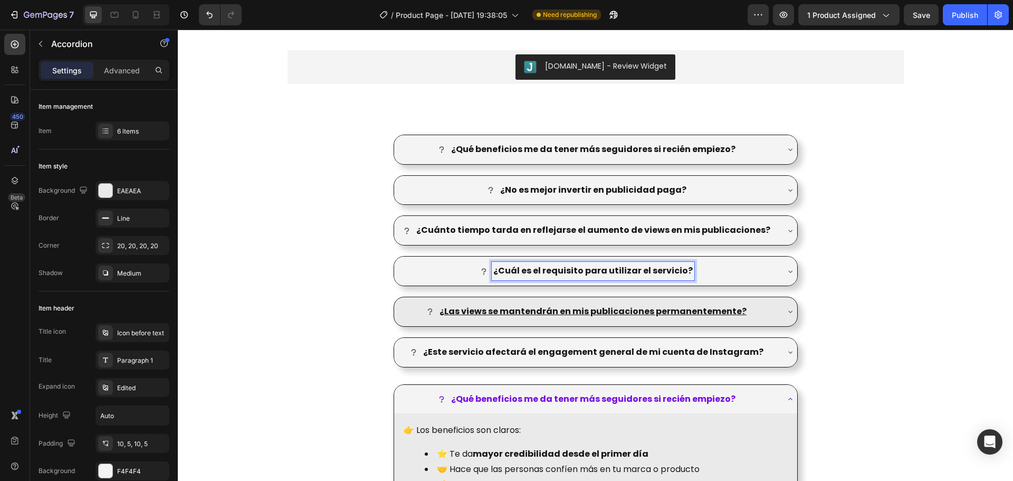
click at [488, 316] on u "Las views se mantendrán en mis publicaciones permanentemente?" at bounding box center [595, 311] width 302 height 12
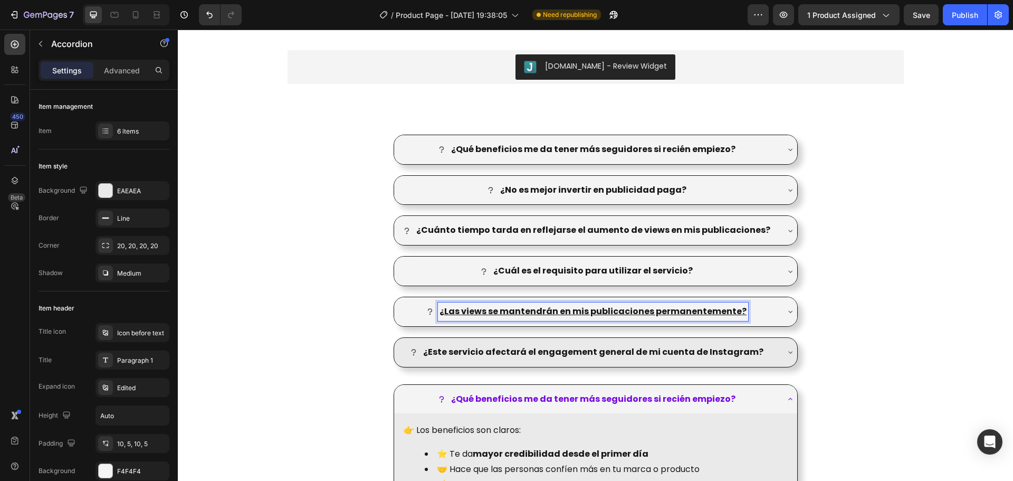
click at [541, 351] on strong "¿Este servicio afectará el engagement general de mi cuenta de Instagram?" at bounding box center [593, 352] width 340 height 12
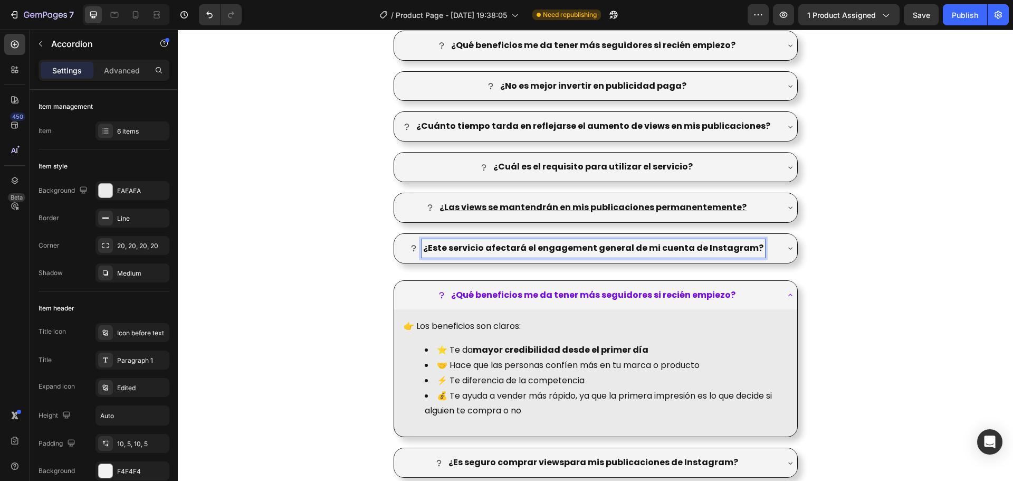
scroll to position [1425, 0]
click at [122, 69] on p "Advanced" at bounding box center [122, 70] width 36 height 11
type input "100%"
type input "100"
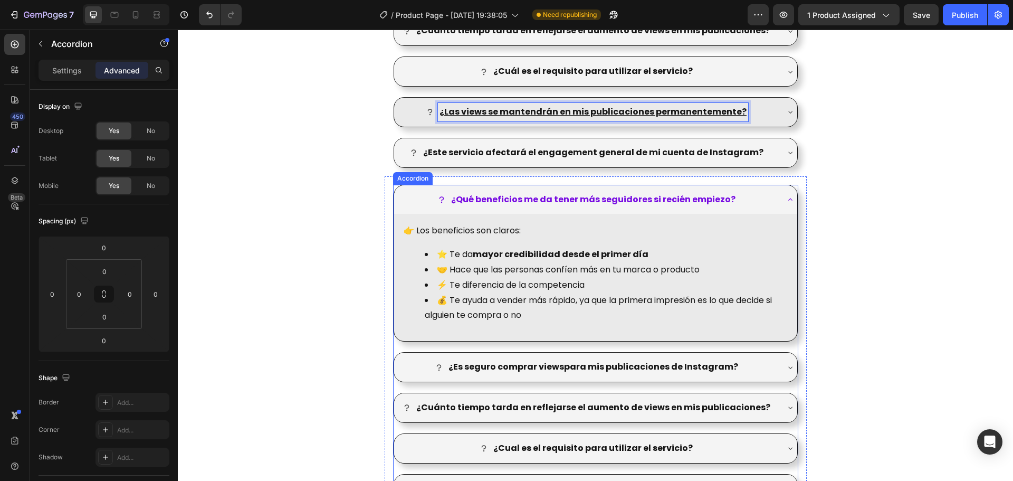
scroll to position [1530, 0]
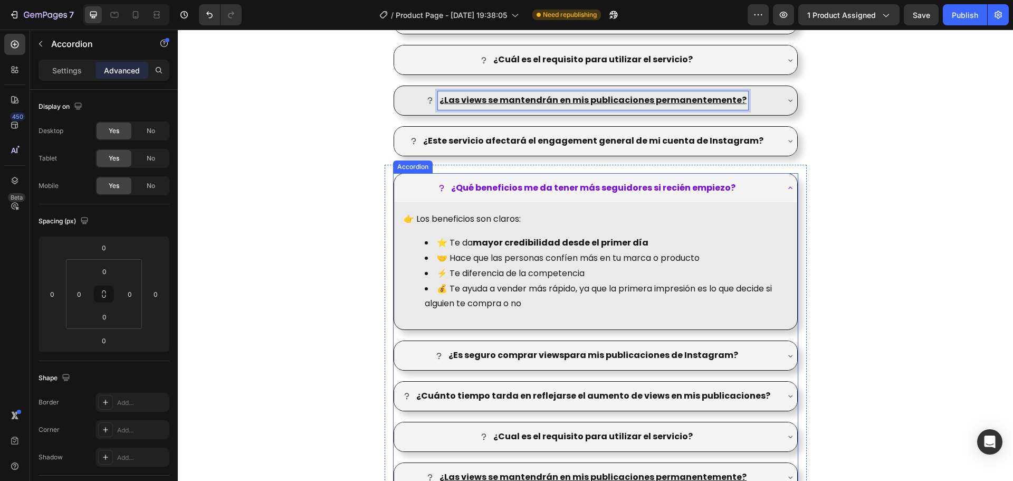
click at [513, 186] on strong "¿Qué beneficios me da tener más seguidores si recién empiezo?" at bounding box center [593, 188] width 284 height 12
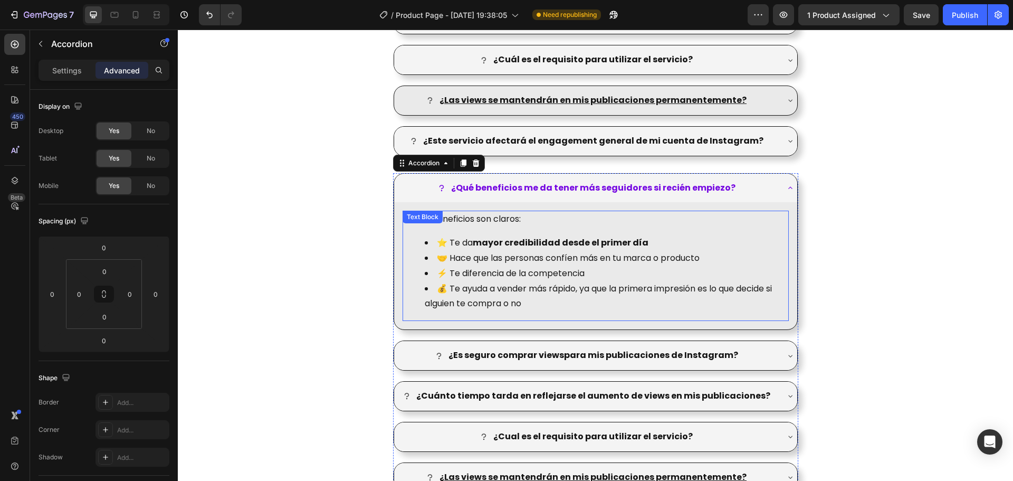
click at [496, 236] on li "⭐ Te da mayor credibilidad desde el primer día" at bounding box center [606, 242] width 363 height 15
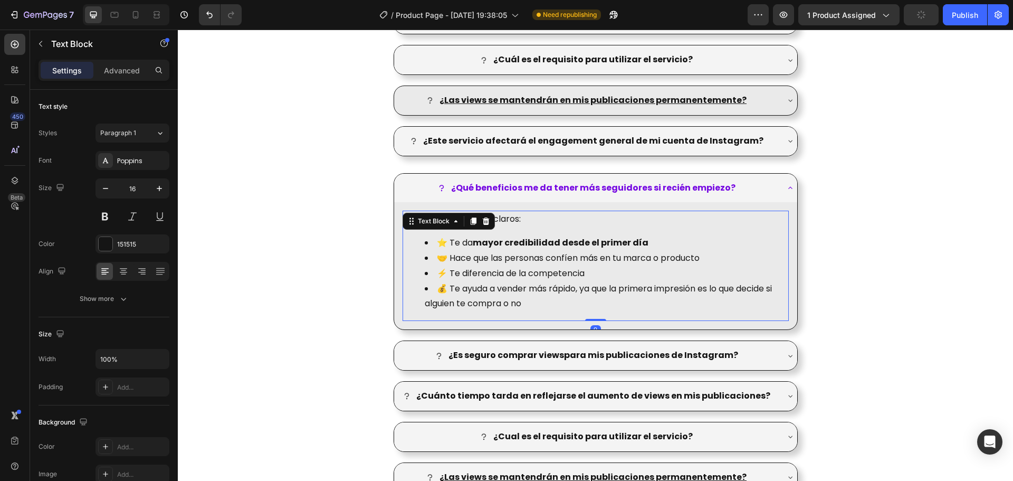
click at [508, 262] on li "🤝 Hace que las personas confíen más en tu marca o producto" at bounding box center [606, 258] width 363 height 15
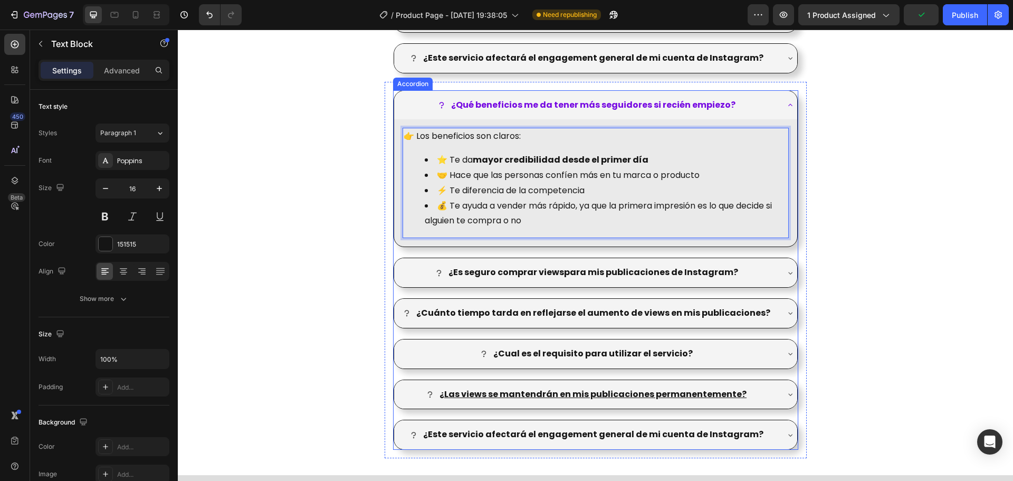
scroll to position [1636, 0]
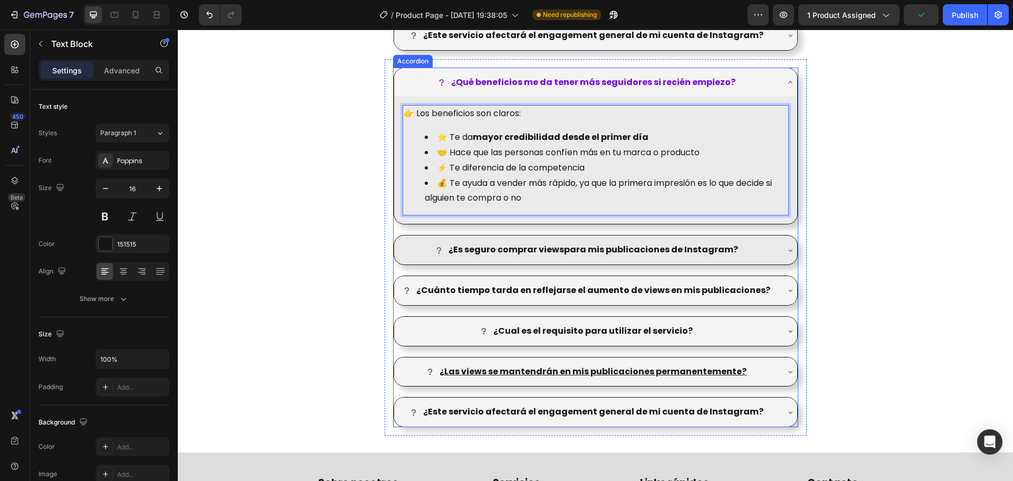
click at [528, 247] on strong "¿Es seguro comprar viewspara mis publicaciones de Instagram?" at bounding box center [594, 249] width 290 height 12
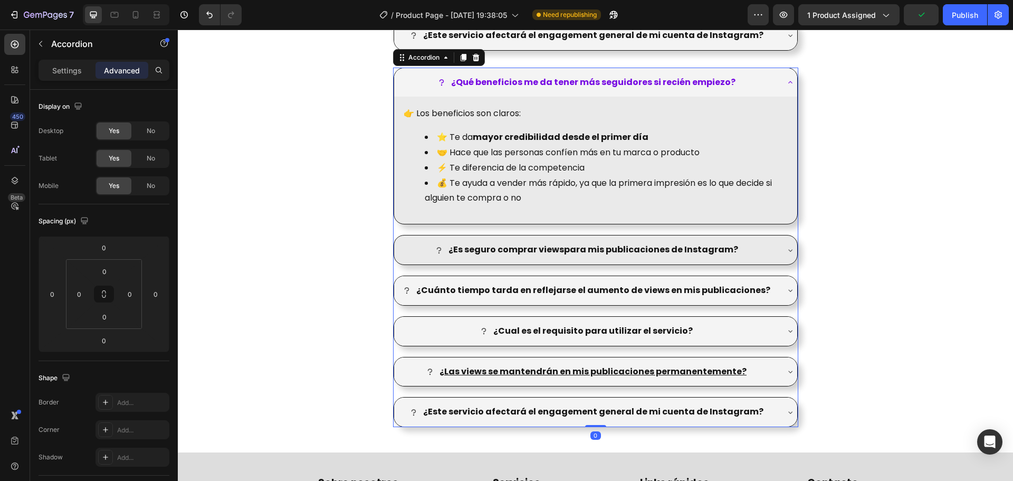
click at [540, 254] on strong "¿Es seguro comprar viewspara mis publicaciones de Instagram?" at bounding box center [594, 249] width 290 height 12
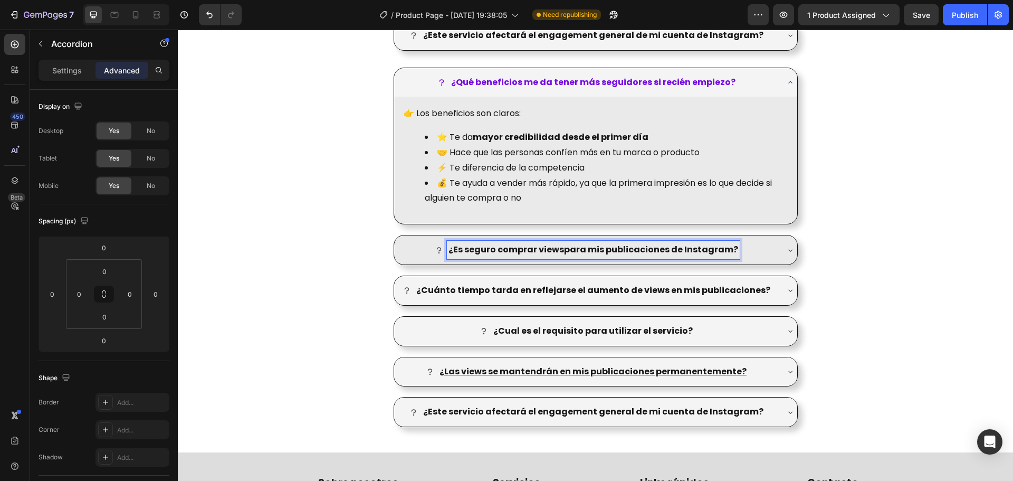
click at [563, 250] on strong "¿Es seguro comprar viewspara mis publicaciones de Instagram?" at bounding box center [594, 249] width 290 height 12
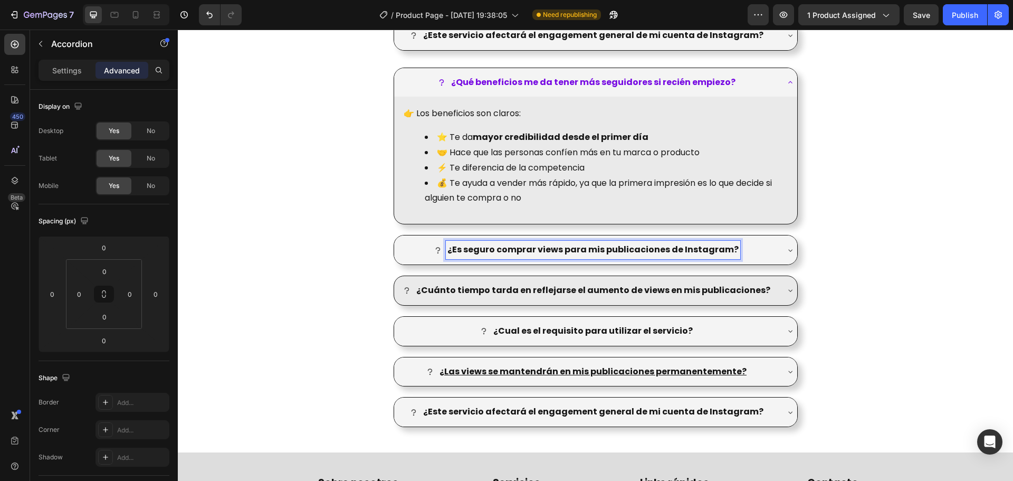
click at [546, 285] on strong "¿Cuánto tiempo tarda en reflejarse el aumento de views en mis publicaciones?" at bounding box center [593, 290] width 354 height 12
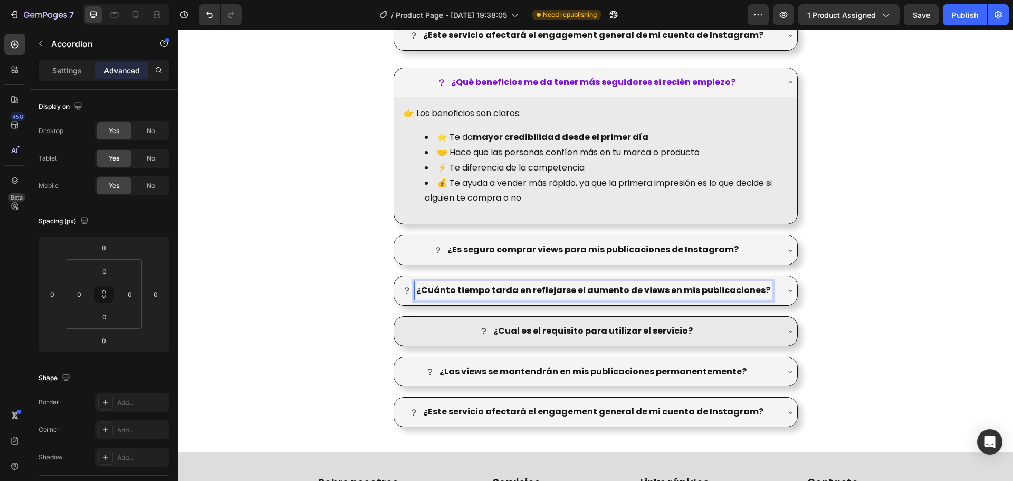
click at [612, 327] on strong "¿Cual es el requisito para utilizar el servicio?" at bounding box center [592, 331] width 199 height 12
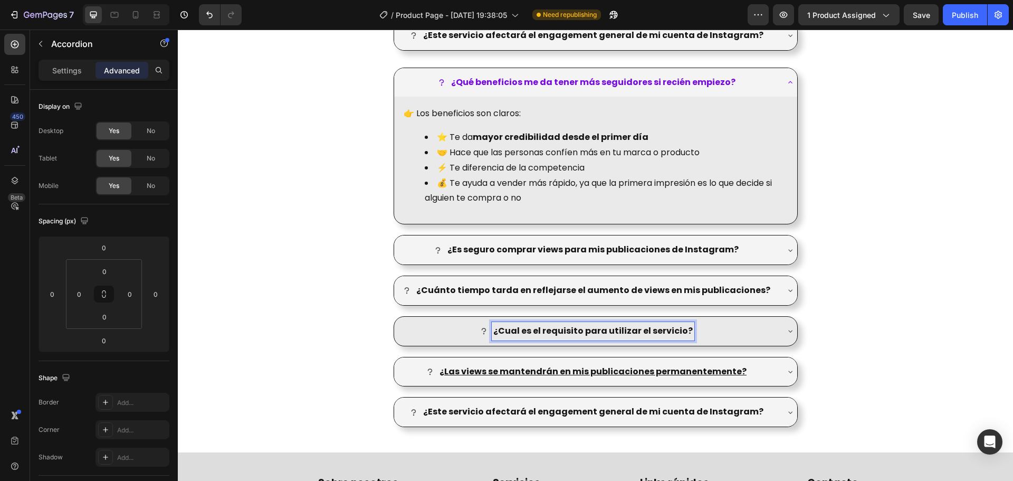
click at [512, 331] on strong "¿Cual es el requisito para utilizar el servicio?" at bounding box center [592, 331] width 199 height 12
click at [178, 30] on lt-strong "á" at bounding box center [178, 30] width 0 height 0
click at [542, 370] on u "Las views se mantendrán en mis publicaciones permanentemente?" at bounding box center [595, 371] width 302 height 12
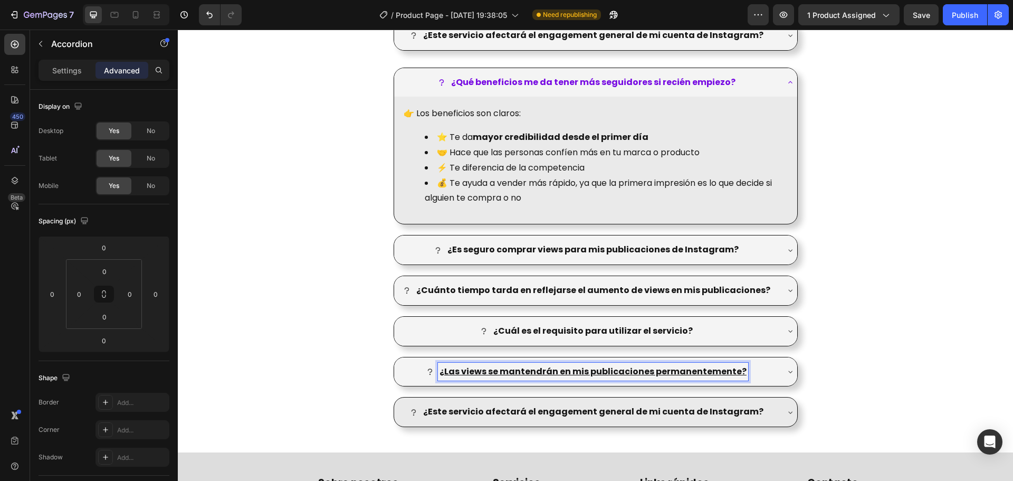
click at [612, 407] on strong "¿Este servicio afectará el engagement general de mi cuenta de Instagram?" at bounding box center [593, 411] width 340 height 12
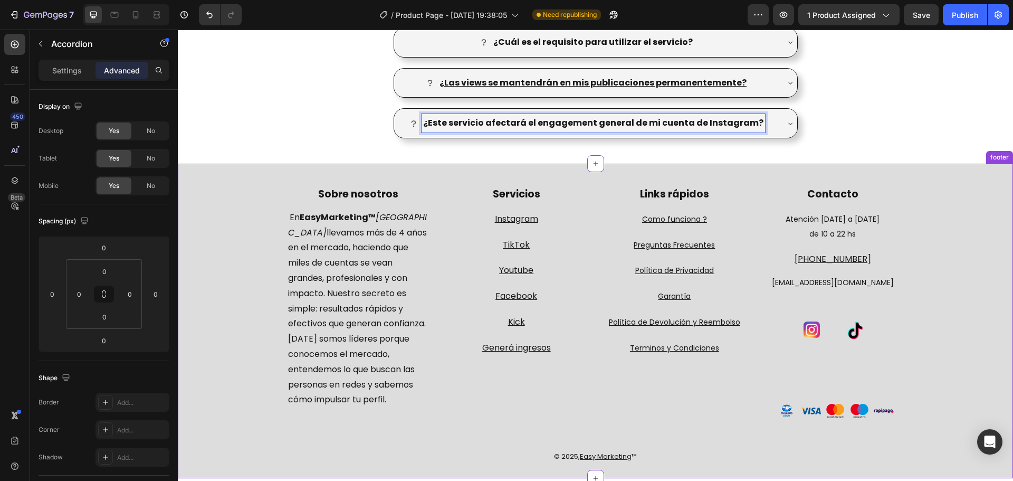
scroll to position [1953, 0]
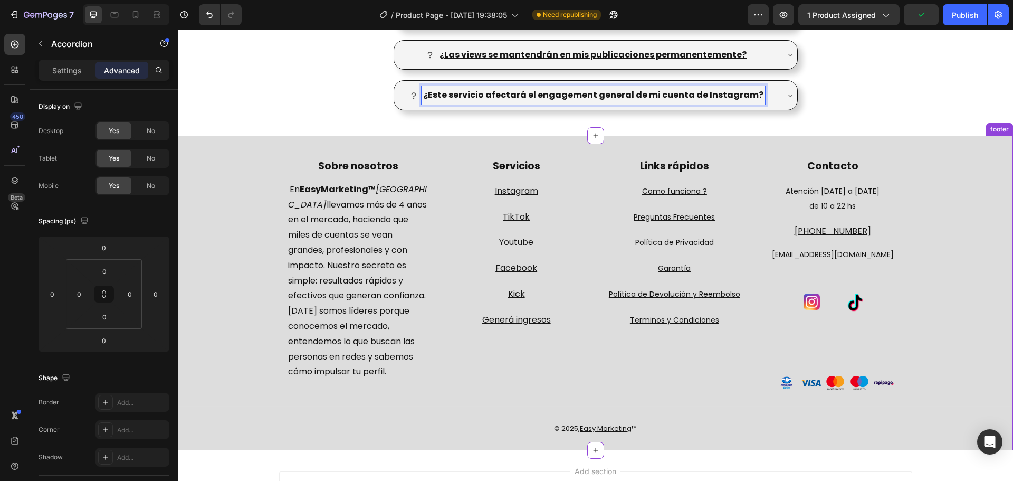
click at [696, 192] on u "Como funciona ?" at bounding box center [674, 191] width 65 height 11
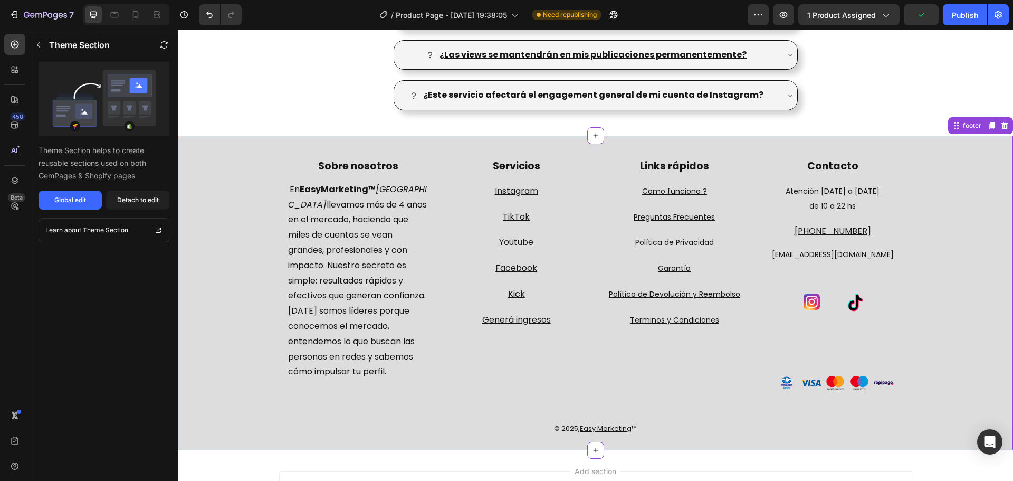
click at [660, 191] on u "Como funciona ?" at bounding box center [674, 191] width 65 height 11
click at [711, 192] on p "Como funciona ?" at bounding box center [674, 191] width 141 height 15
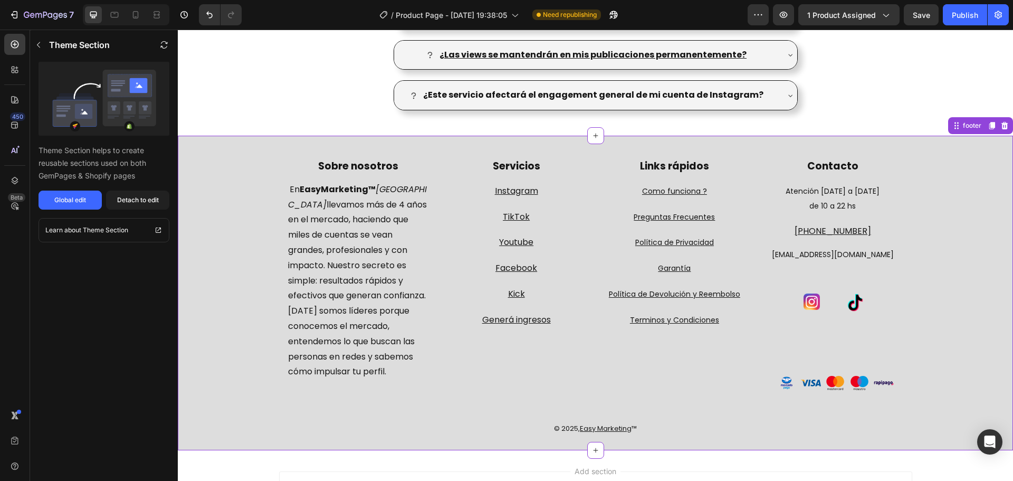
click at [711, 192] on p "Como funciona ?" at bounding box center [674, 191] width 141 height 15
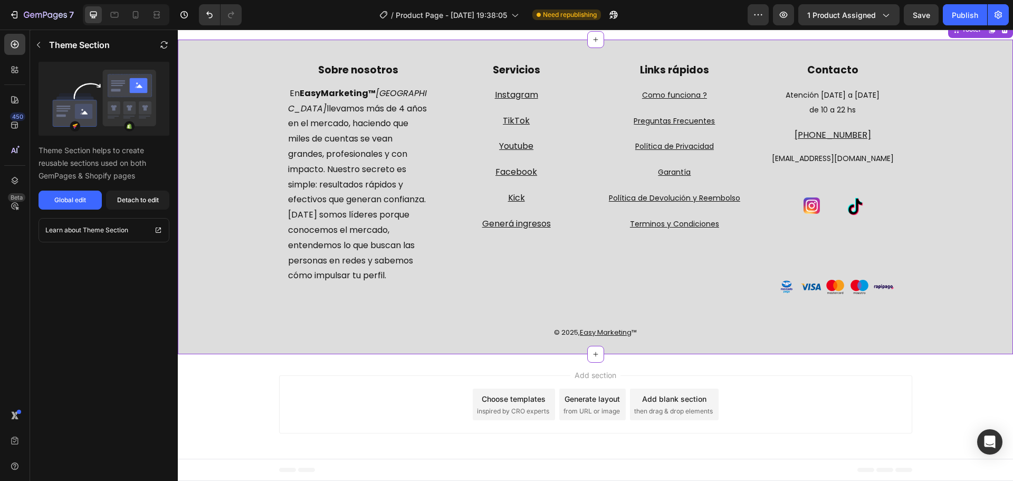
scroll to position [1996, 0]
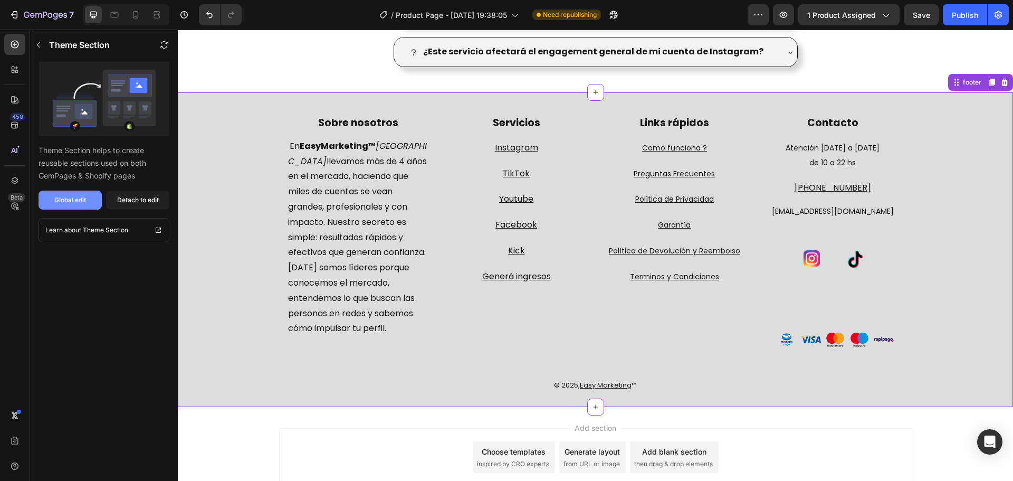
click at [82, 197] on div "Global edit" at bounding box center [70, 199] width 32 height 9
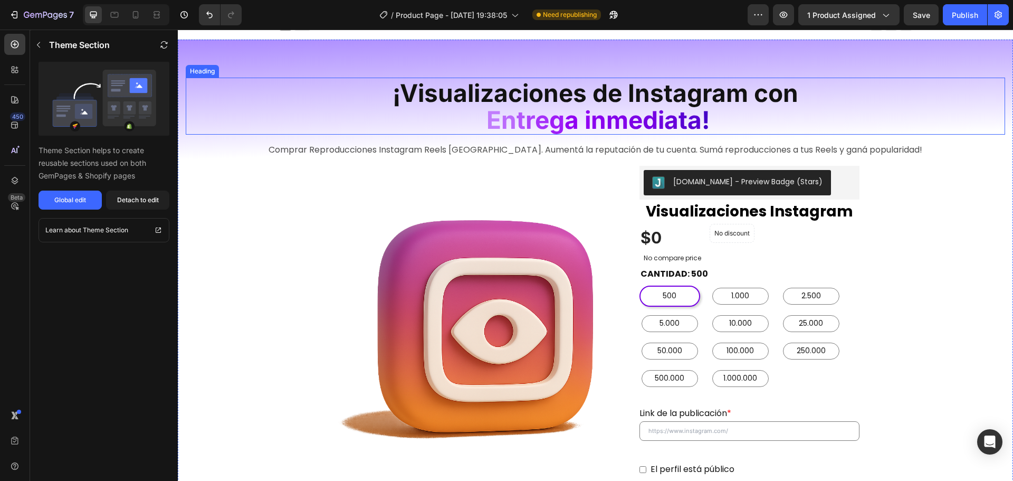
scroll to position [0, 0]
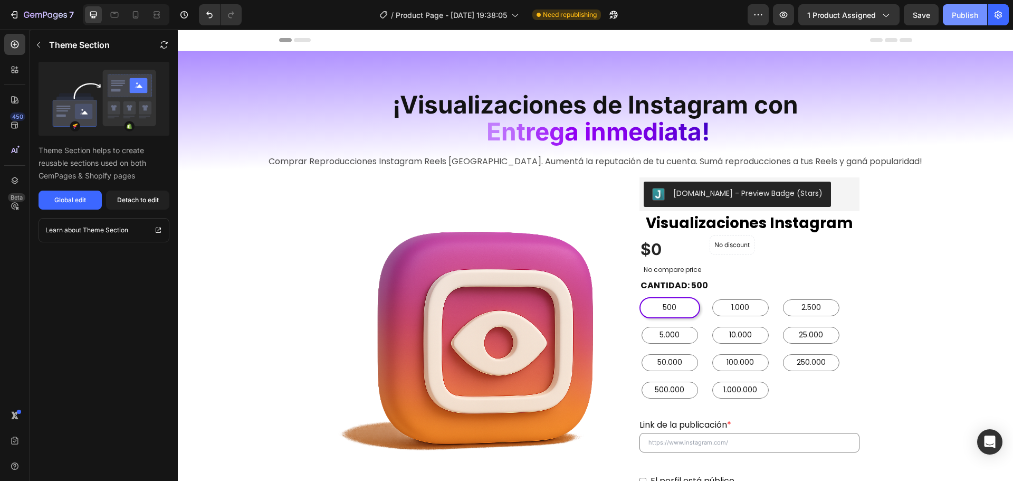
click at [958, 15] on div "Publish" at bounding box center [965, 14] width 26 height 11
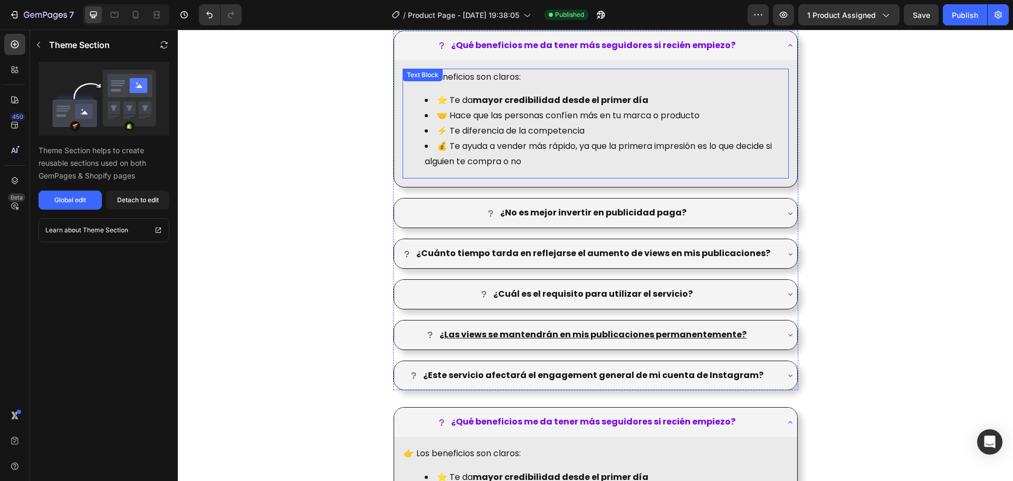
scroll to position [1384, 0]
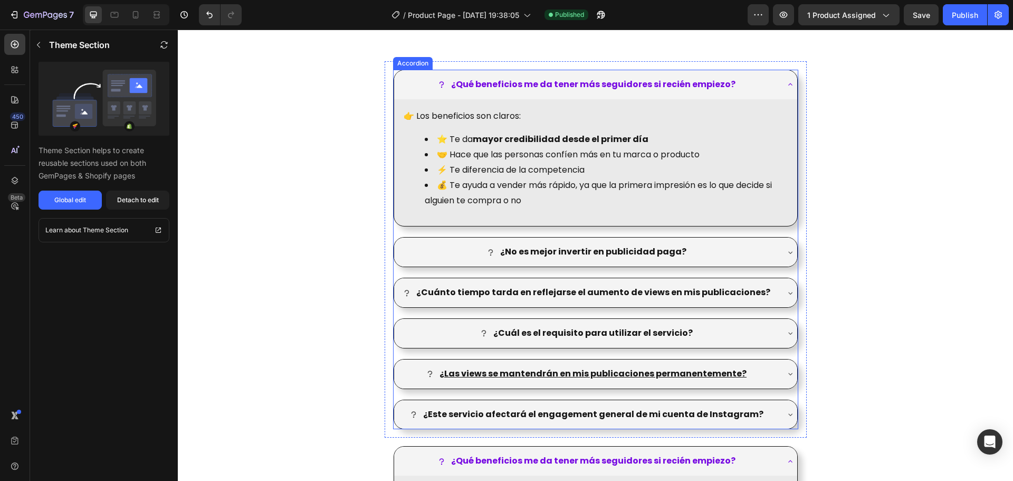
click at [576, 83] on strong "¿Qué beneficios me da tener más seguidores si recién empiezo?" at bounding box center [593, 84] width 284 height 12
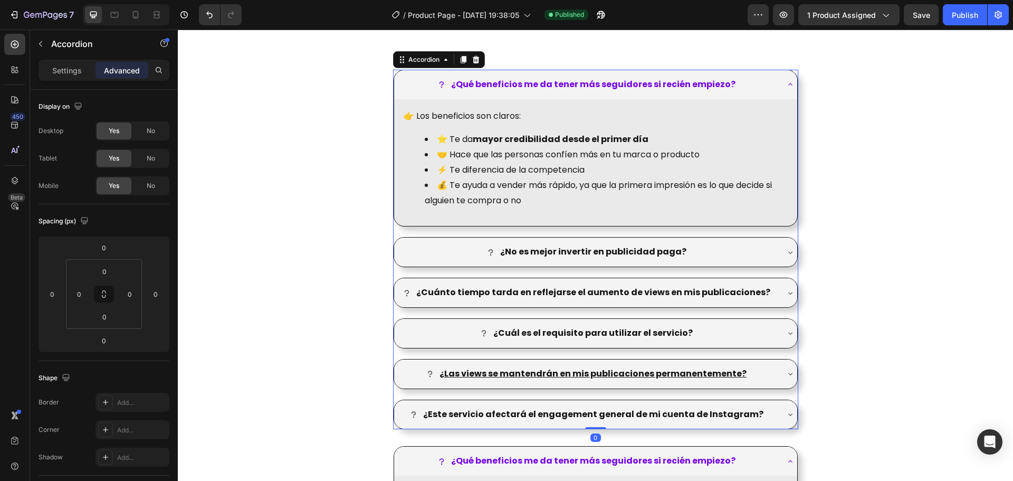
click at [741, 82] on div "¿Qué beneficios me da tener más seguidores si recién empiezo?" at bounding box center [587, 84] width 381 height 18
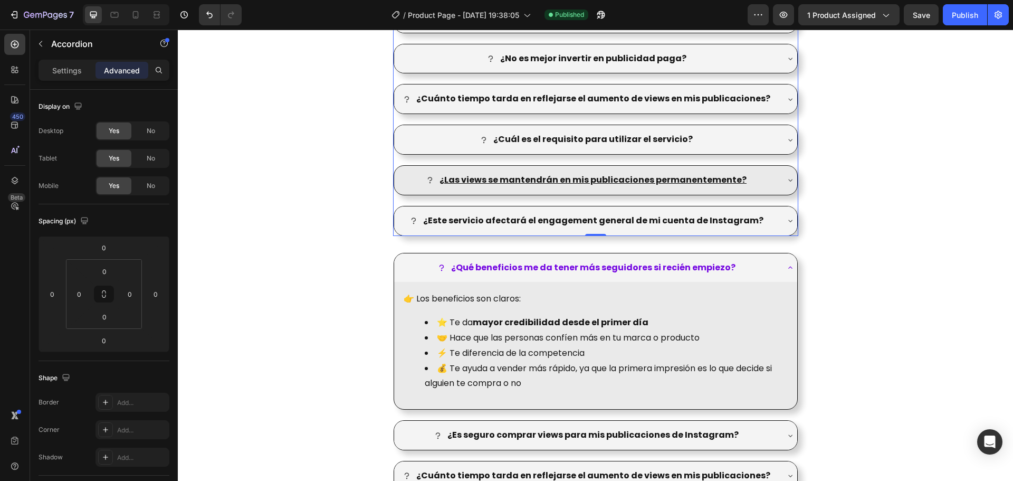
scroll to position [1490, 0]
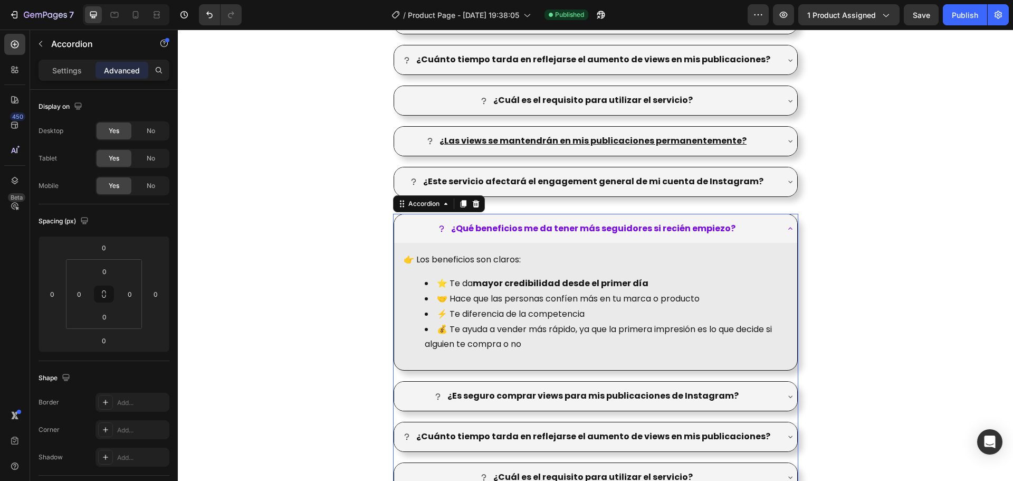
click at [754, 222] on div "¿Qué beneficios me da tener más seguidores si recién empiezo?" at bounding box center [587, 229] width 381 height 18
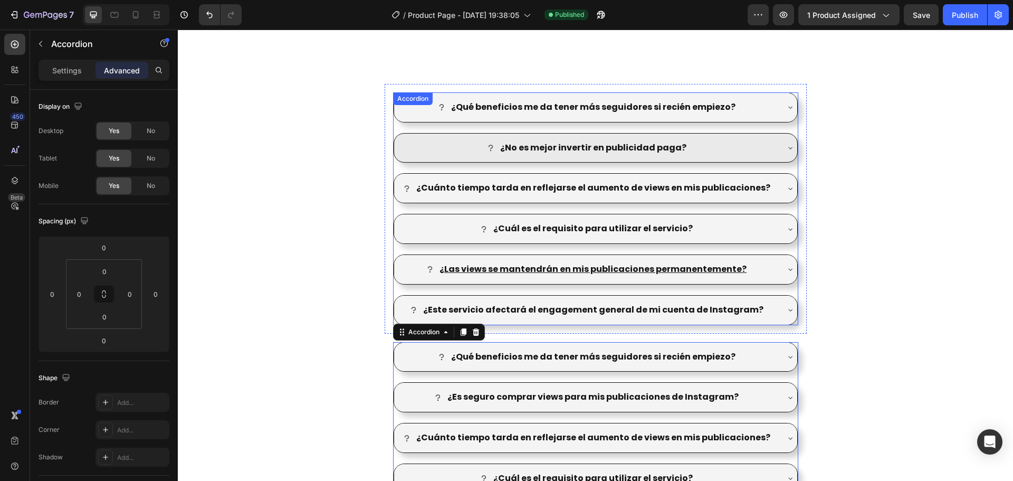
scroll to position [1024, 0]
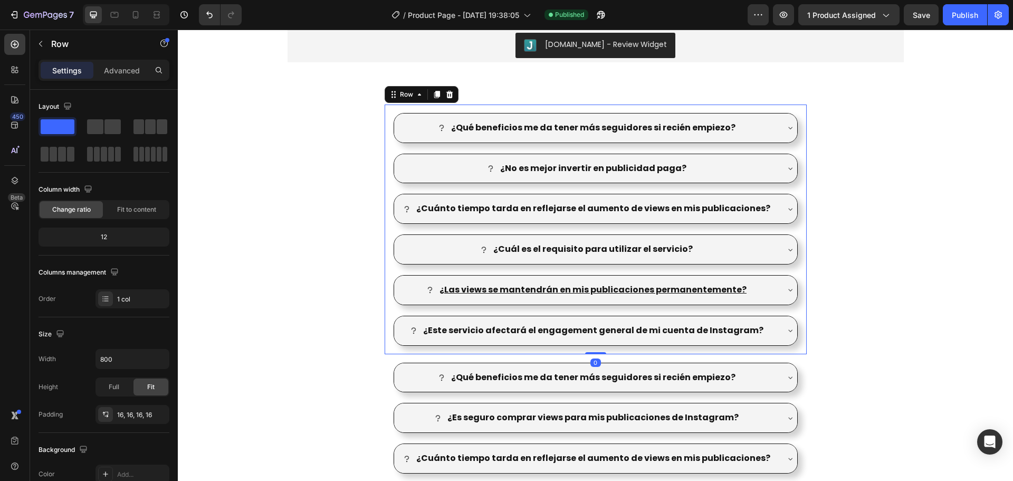
click at [621, 112] on div "¿Qué beneficios me da tener más seguidores si recién empiezo? ¿No es mejor inve…" at bounding box center [596, 229] width 422 height 250
click at [617, 130] on strong "¿Qué beneficios me da tener más seguidores si recién empiezo?" at bounding box center [593, 127] width 284 height 12
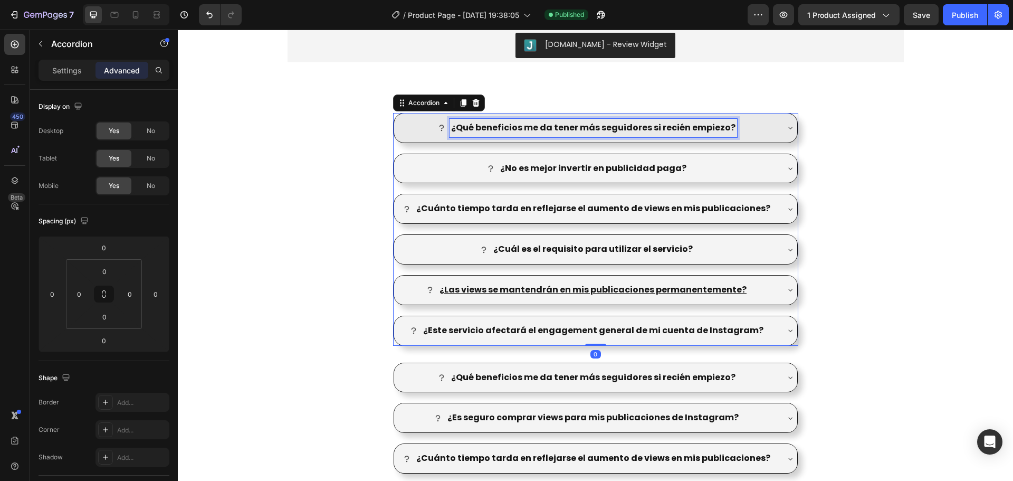
click at [461, 130] on strong "¿Qué beneficios me da tener más seguidores si recién empiezo?" at bounding box center [593, 127] width 284 height 12
click at [786, 127] on icon at bounding box center [790, 127] width 8 height 8
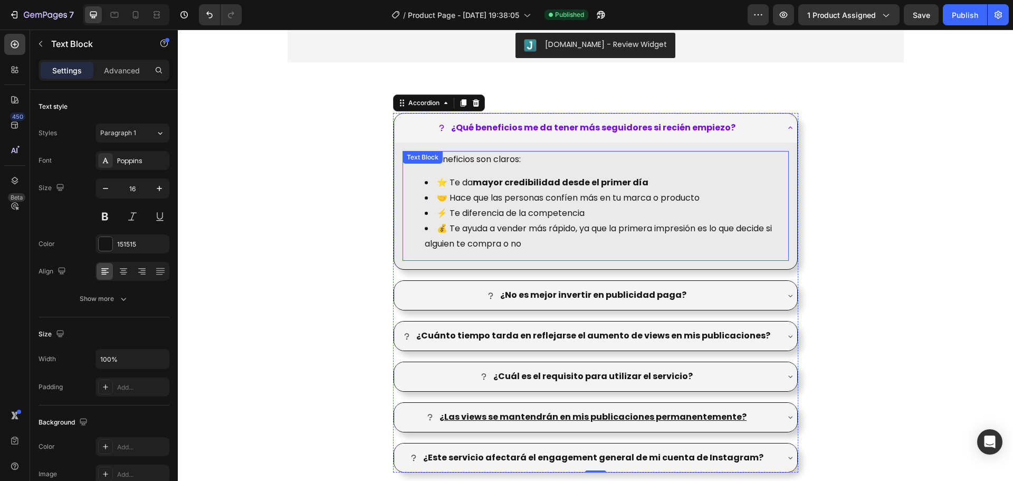
click at [548, 205] on li "🤝 Hace que las personas confíen más en tu marca o producto" at bounding box center [606, 198] width 363 height 15
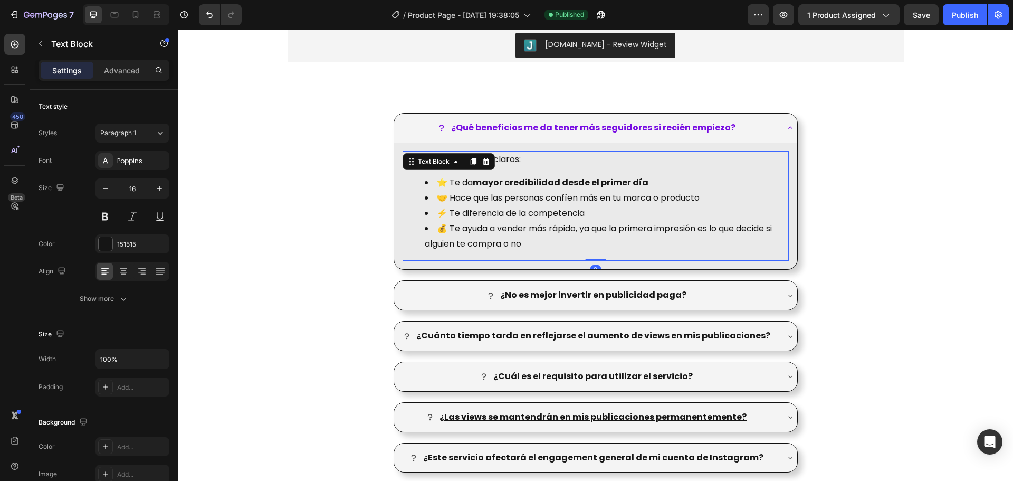
click at [576, 180] on strong "mayor credibilidad desde el primer día" at bounding box center [561, 182] width 176 height 12
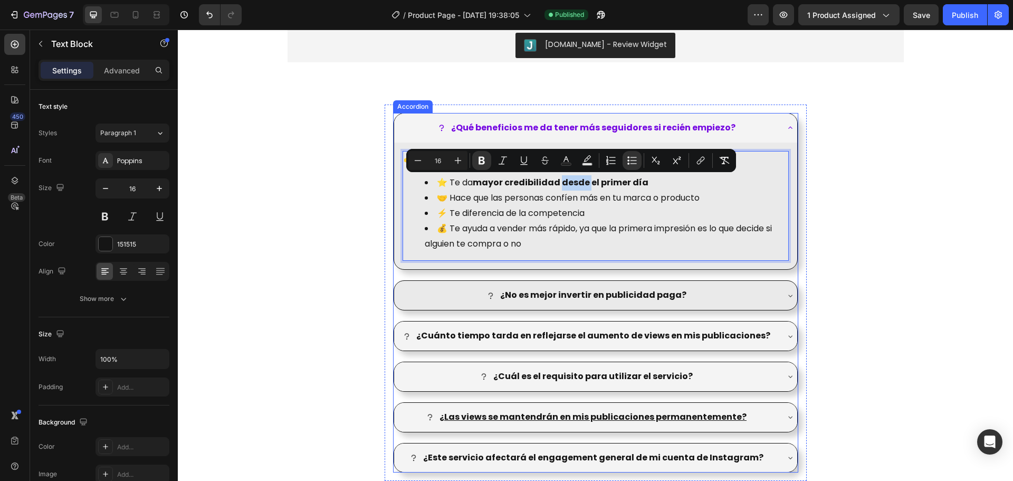
click at [779, 293] on div "¿No es mejor invertir en publicidad paga?" at bounding box center [595, 295] width 403 height 29
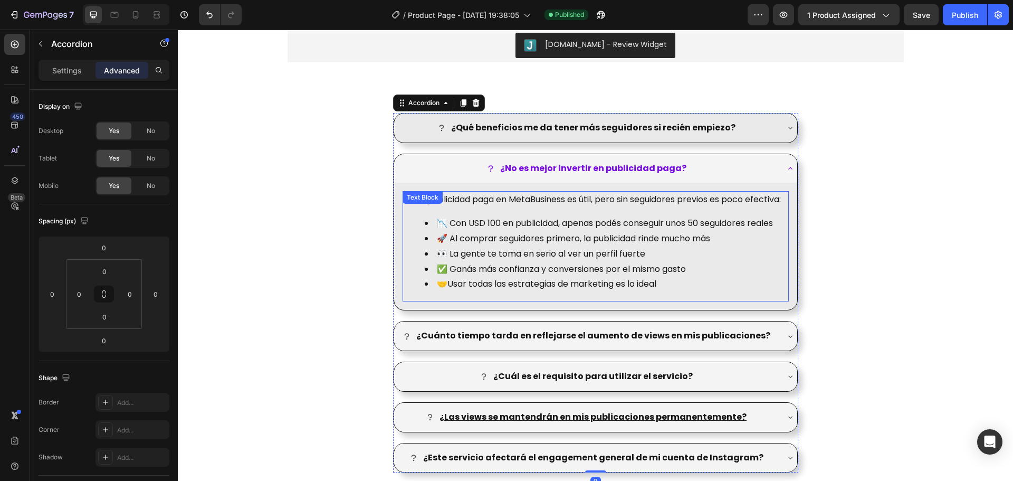
click at [538, 207] on p "👉 La publicidad paga en MetaBusiness es útil, pero sin seguidores previos es po…" at bounding box center [596, 199] width 384 height 15
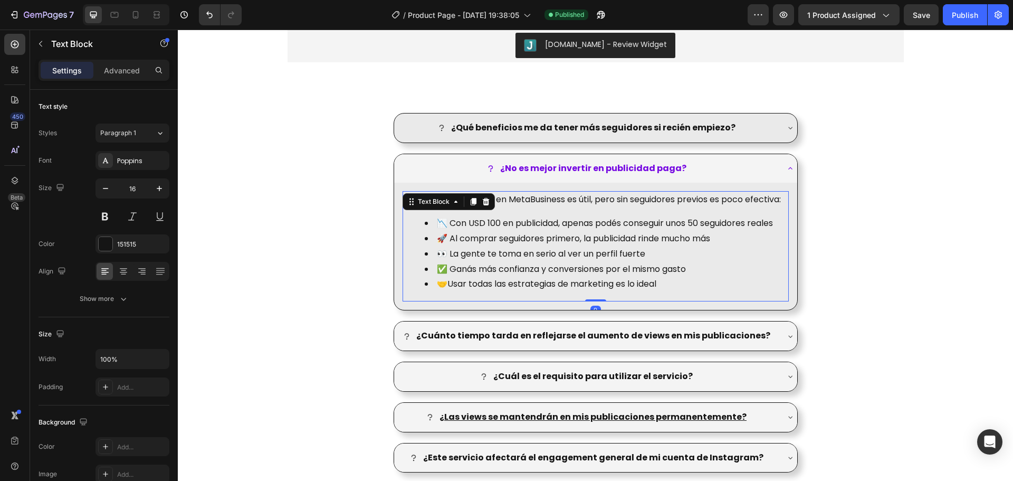
click at [538, 207] on p "👉 La publicidad paga en MetaBusiness es útil, pero sin seguidores previos es po…" at bounding box center [596, 199] width 384 height 15
click at [553, 246] on li "🚀 Al comprar seguidores primero, la publicidad rinde mucho más" at bounding box center [606, 238] width 363 height 15
click at [541, 201] on p "👉 La publicidad paga en MetaBusiness es útil, pero sin seguidores previos es po…" at bounding box center [596, 199] width 384 height 15
click at [490, 207] on p "👉 La publicidad paga en MetaBusiness es útil, pero sin seguidores previos es po…" at bounding box center [596, 199] width 384 height 15
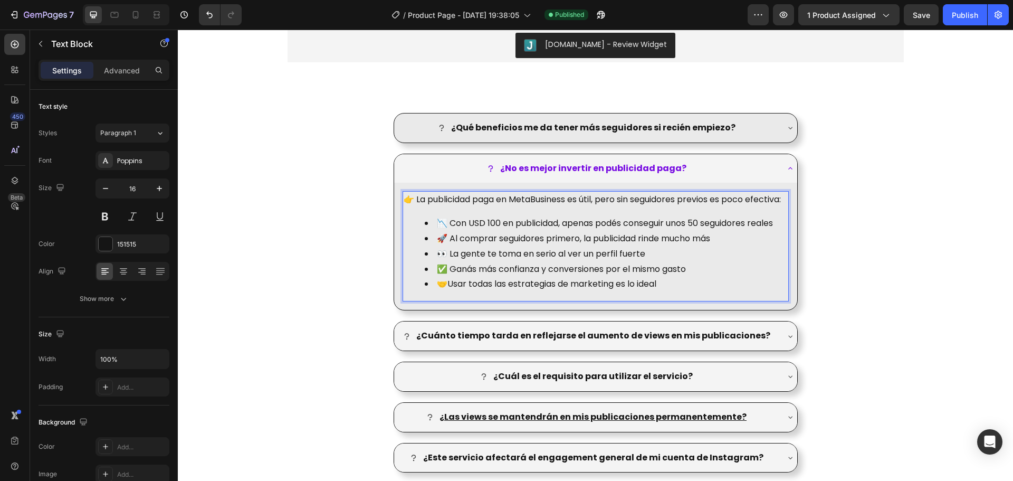
scroll to position [1077, 0]
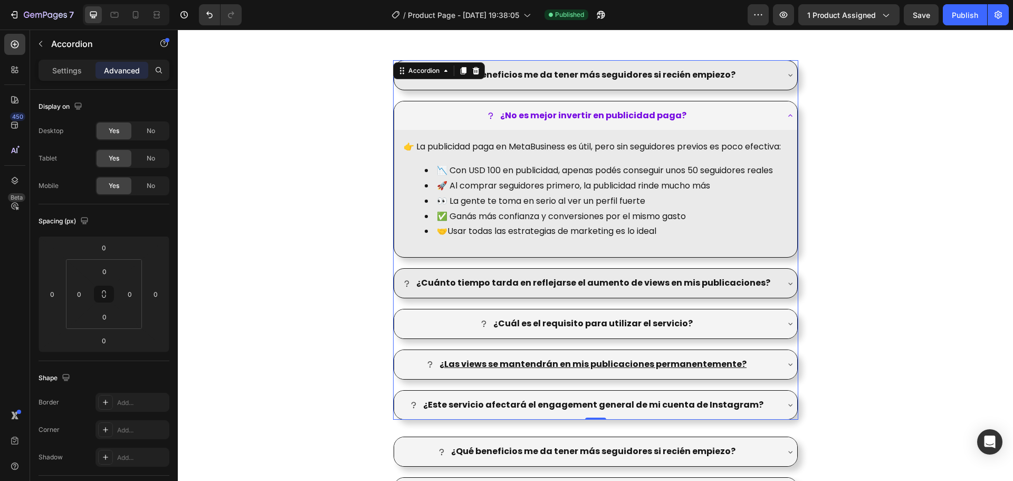
click at [786, 288] on icon at bounding box center [790, 283] width 8 height 8
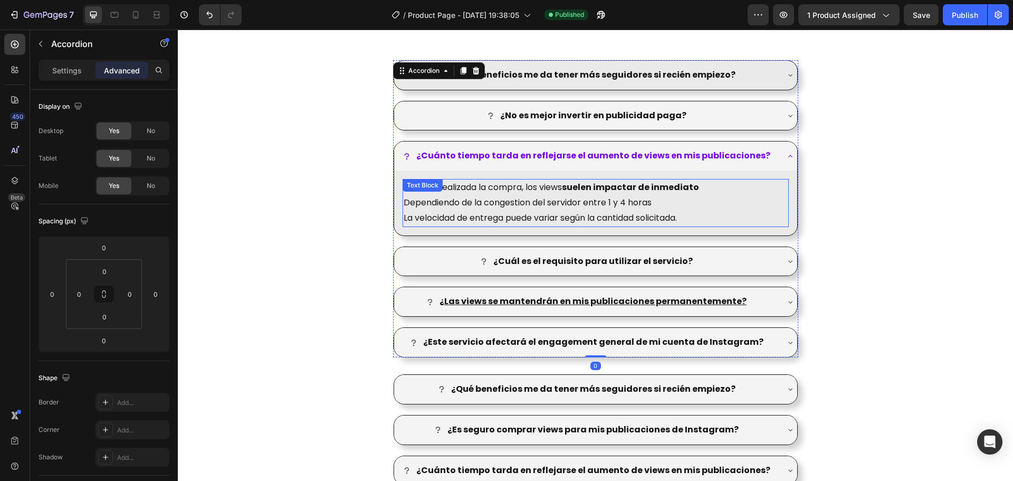
click at [601, 199] on p "Una vez realizada la compra, los views suelen impactar de inmediato Dependiendo…" at bounding box center [596, 195] width 384 height 31
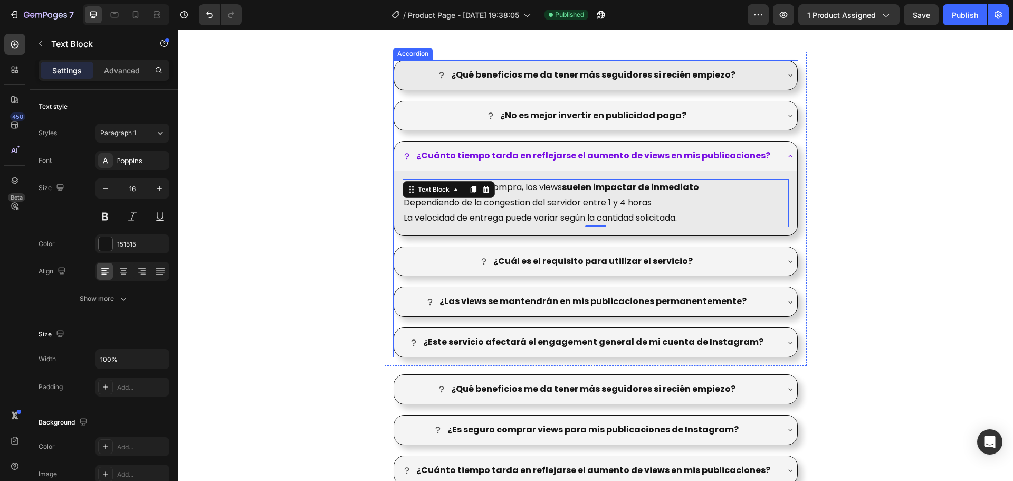
click at [575, 157] on strong "¿Cuánto tiempo tarda en reflejarse el aumento de views en mis publicaciones?" at bounding box center [593, 155] width 354 height 12
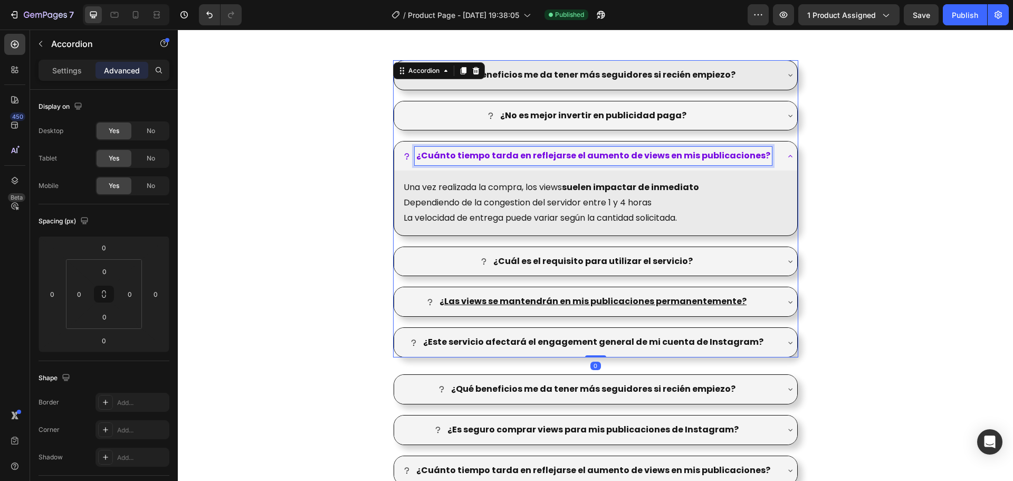
click at [569, 155] on strong "¿Cuánto tiempo tarda en reflejarse el aumento de views en mis publicaciones?" at bounding box center [593, 155] width 354 height 12
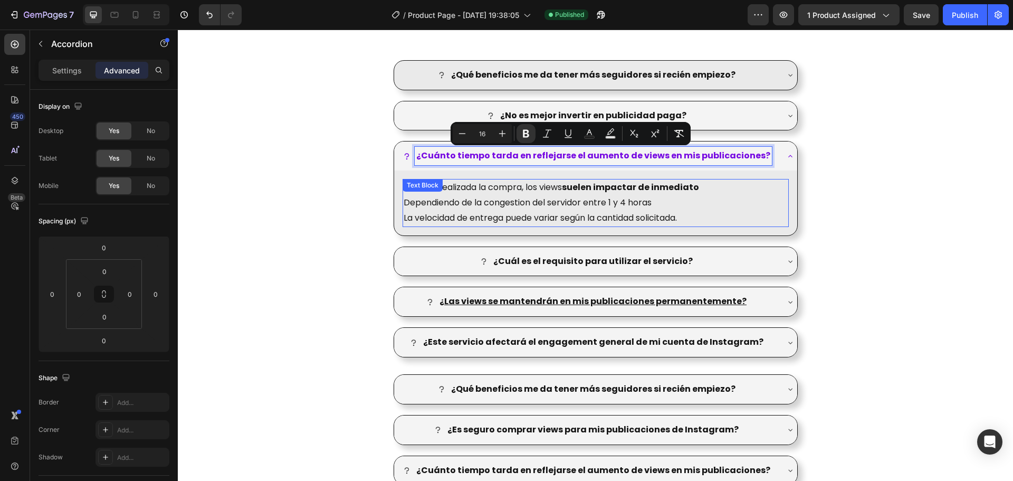
click at [618, 200] on p "Una vez realizada la compra, los views suelen impactar de inmediato Dependiendo…" at bounding box center [596, 195] width 384 height 31
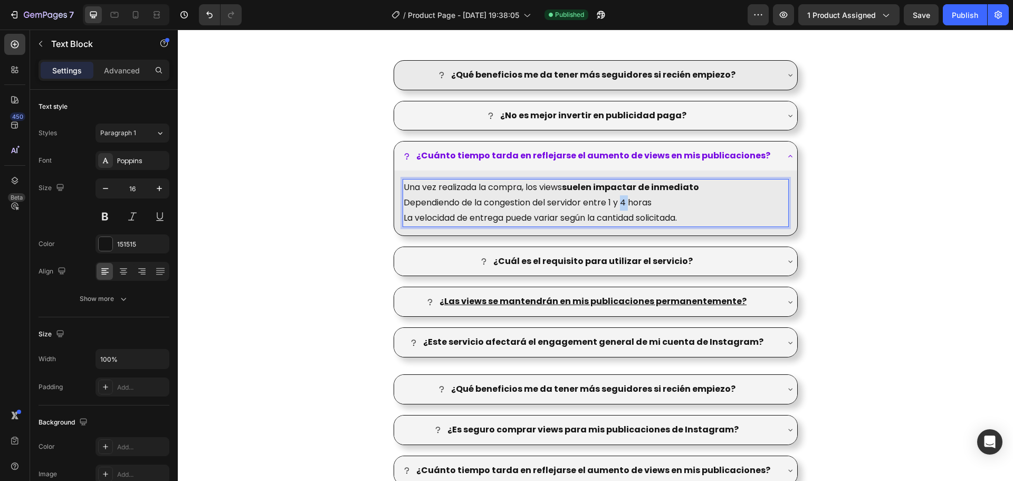
click at [618, 200] on p "Una vez realizada la compra, los views suelen impactar de inmediato Dependiendo…" at bounding box center [596, 195] width 384 height 31
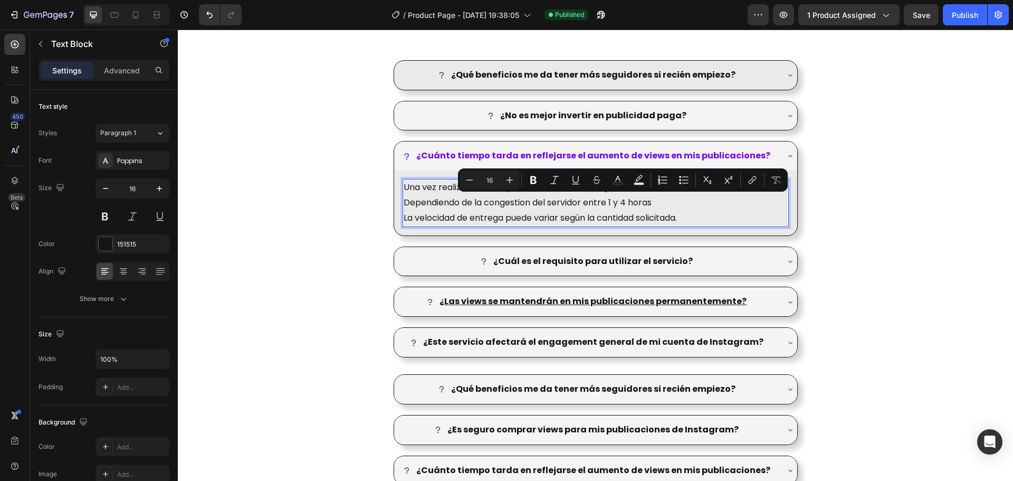
click at [502, 205] on p "Una vez realizada la compra, los views suelen impactar de inmediato Dependiendo…" at bounding box center [596, 195] width 384 height 31
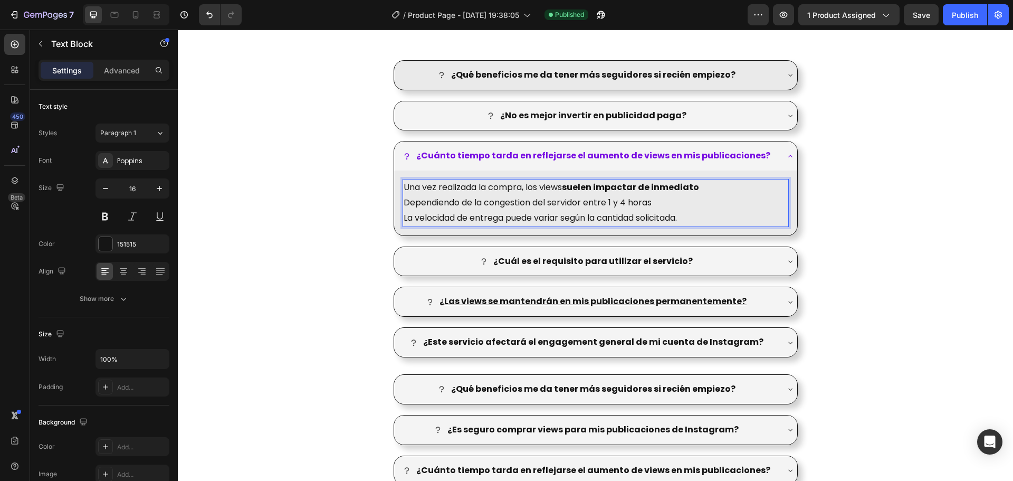
click at [178, 30] on lt-span "congestión" at bounding box center [178, 30] width 0 height 0
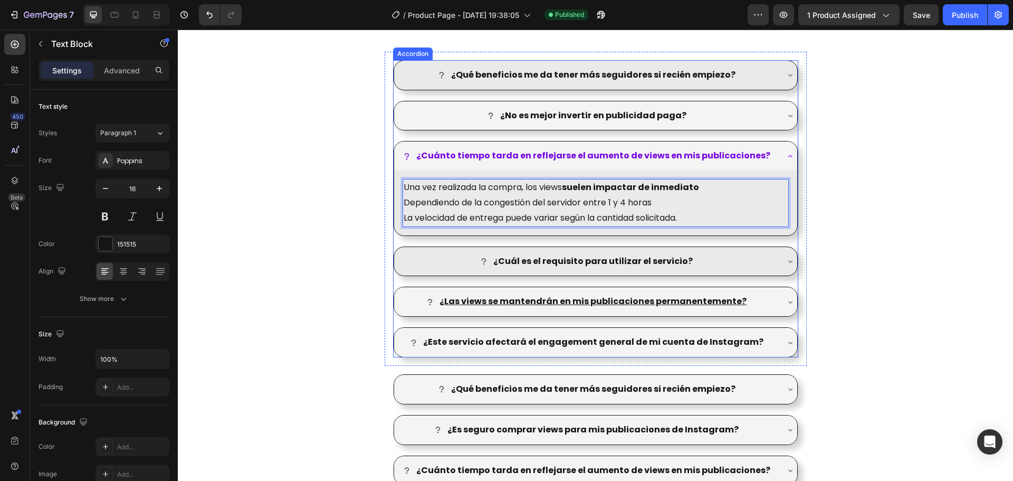
click at [624, 260] on strong "¿Cuál es el requisito para utilizar el servicio?" at bounding box center [592, 261] width 199 height 12
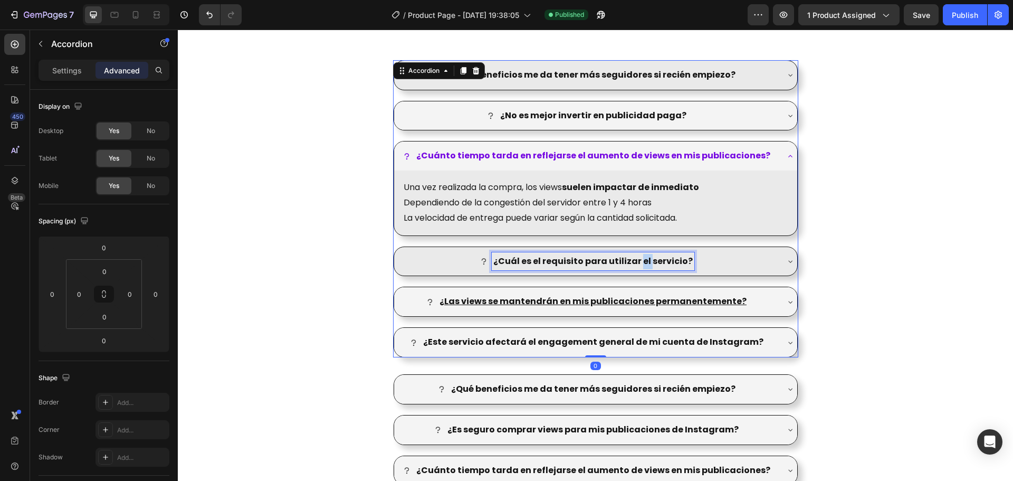
click at [643, 259] on strong "¿Cuál es el requisito para utilizar el servicio?" at bounding box center [592, 261] width 199 height 12
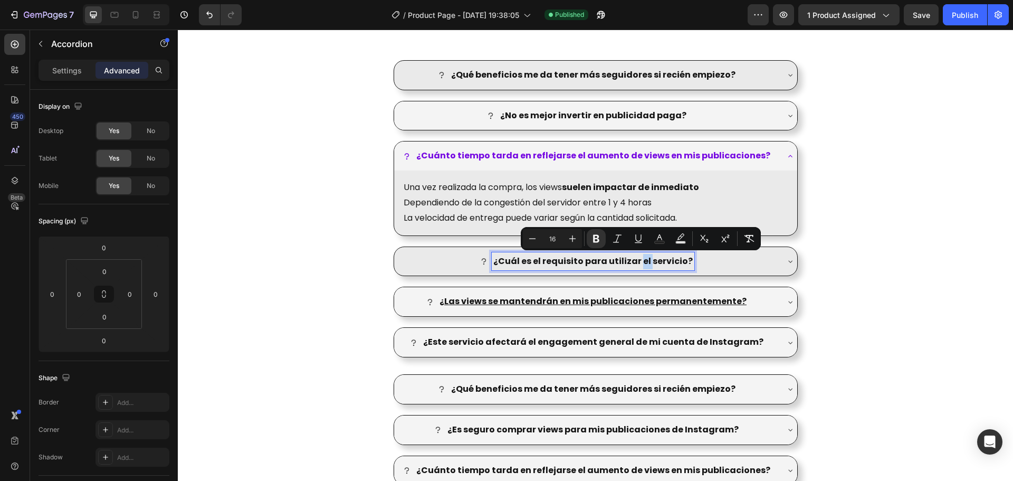
click at [725, 258] on div "¿Cuál es el requisito para utilizar el servicio?" at bounding box center [587, 261] width 381 height 18
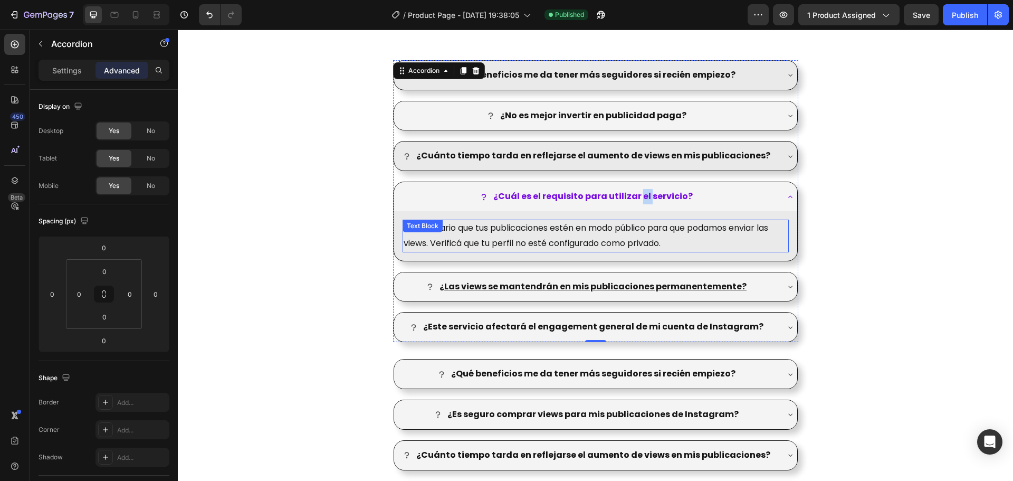
click at [558, 227] on p "Es necesario que tus publicaciones estén en modo público para que podamos envia…" at bounding box center [596, 236] width 384 height 31
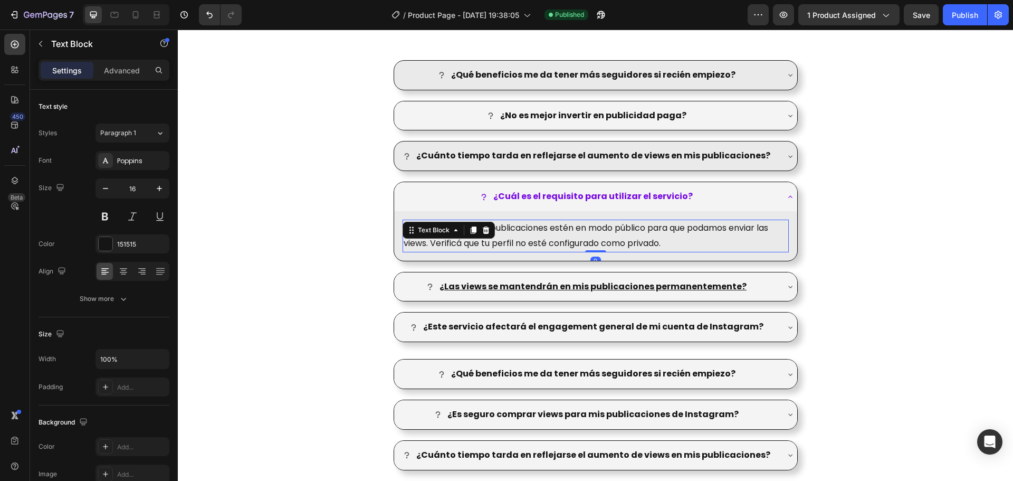
click at [558, 227] on p "Es necesario que tus publicaciones estén en modo público para que podamos envia…" at bounding box center [596, 236] width 384 height 31
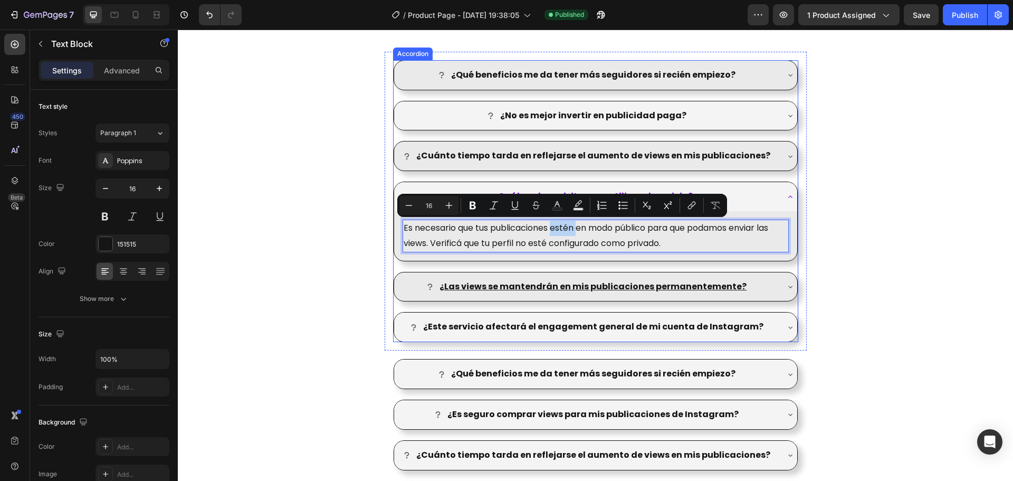
click at [766, 280] on div "¿ Las views se mantendrán en mis publicaciones permanentemente?" at bounding box center [587, 287] width 381 height 18
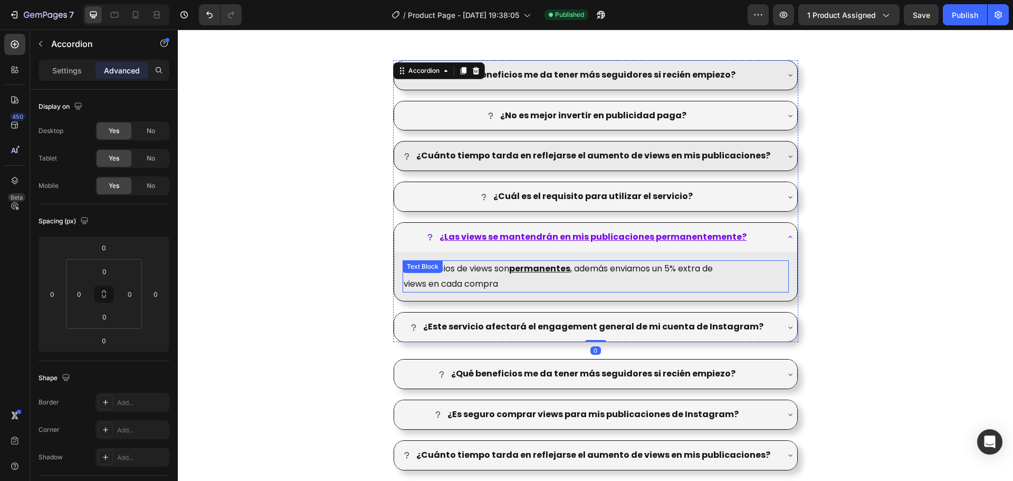
click at [570, 266] on p "Los servicios de views son permanentes , además enviamos un 5% extra de" at bounding box center [596, 268] width 384 height 15
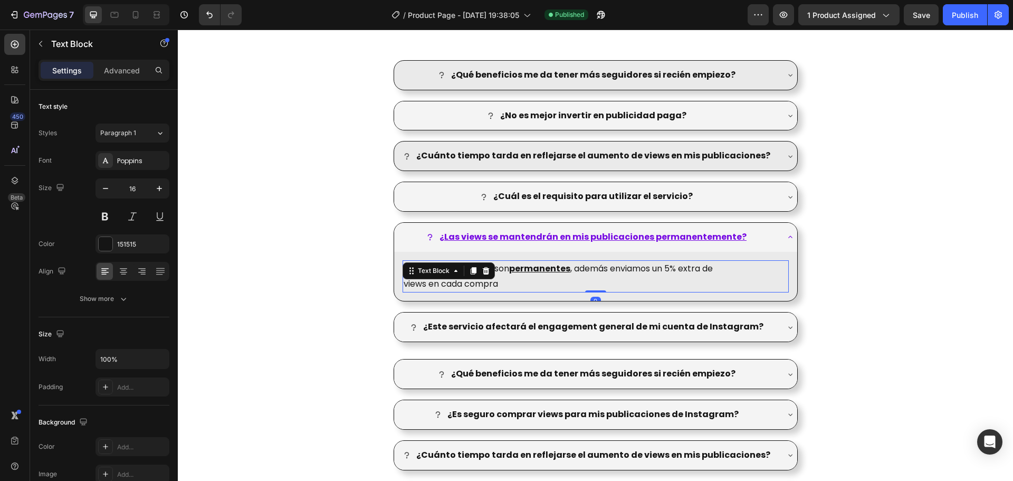
click at [570, 266] on p "Los servicios de views son permanentes , además enviamos un 5% extra de" at bounding box center [596, 268] width 384 height 15
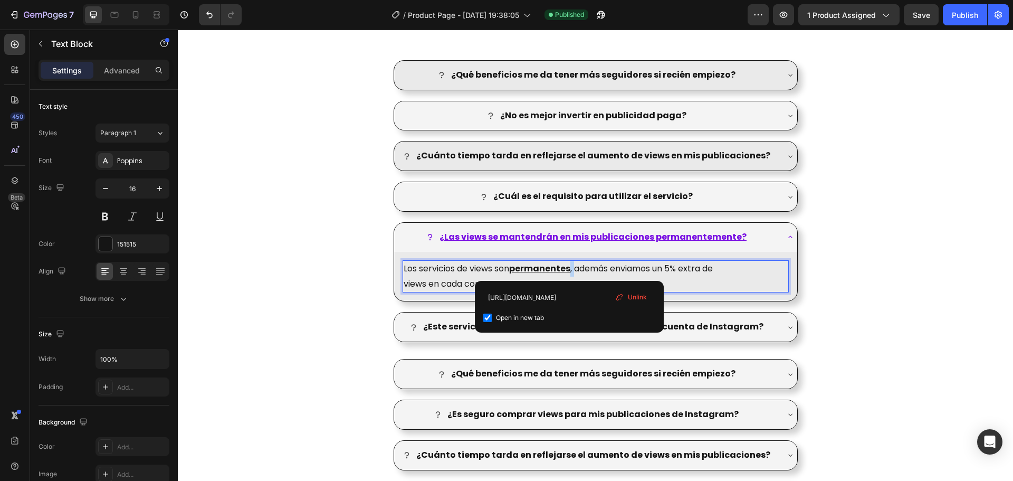
click at [570, 266] on p "Los servicios de views son permanentes , además enviamos un 5% extra de" at bounding box center [596, 268] width 384 height 15
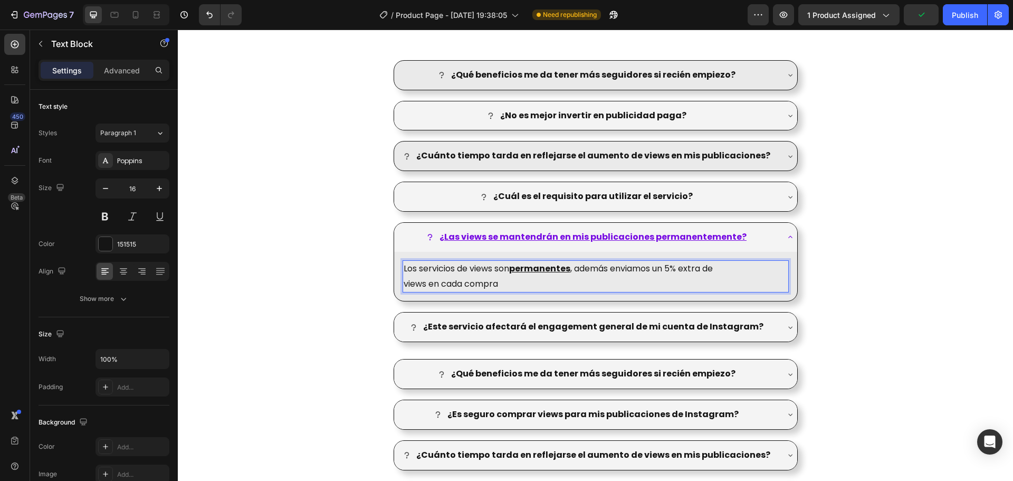
click at [592, 270] on p "Los servicios de views son permanentes , además enviamos un 5% extra de" at bounding box center [596, 268] width 384 height 15
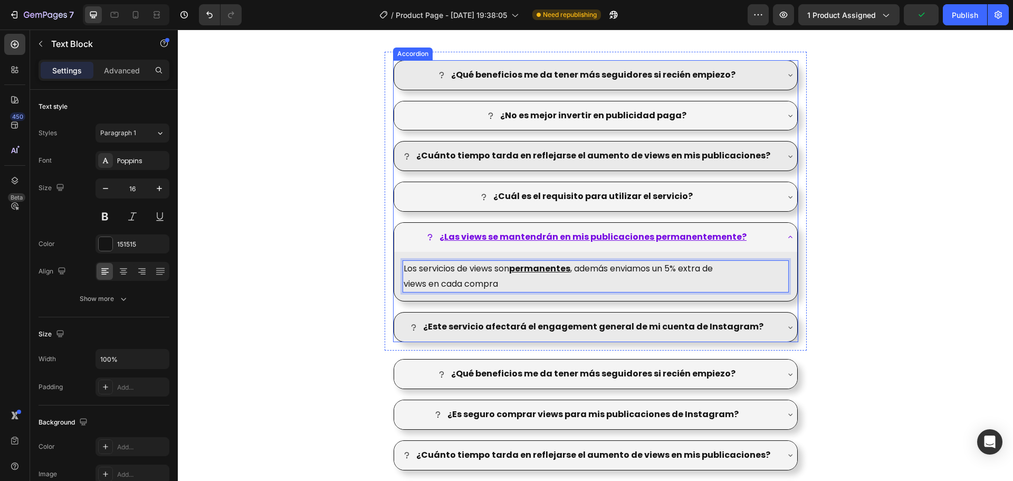
click at [769, 321] on div "¿Este servicio afectará el engagement general de mi cuenta de Instagram?" at bounding box center [587, 327] width 381 height 18
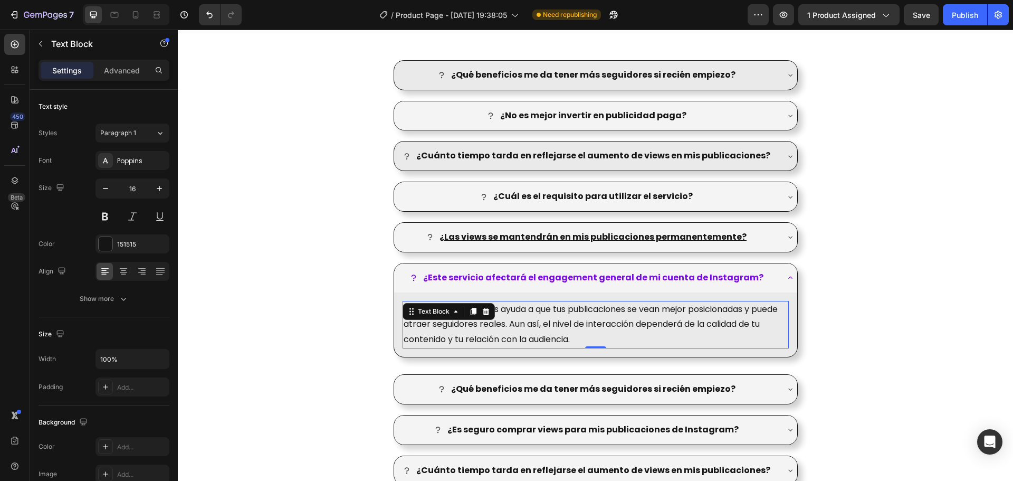
click at [500, 302] on p "Sumar views ayuda a que tus publicaciones se vean mejor posicionadas y puede at…" at bounding box center [596, 324] width 384 height 45
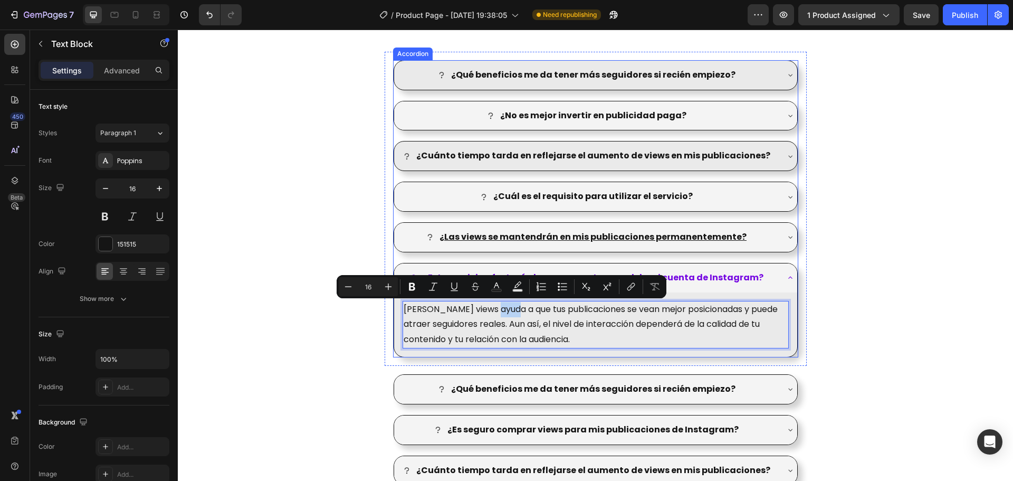
click at [725, 278] on strong "¿Este servicio afectará el engagement general de mi cuenta de Instagram?" at bounding box center [593, 277] width 340 height 12
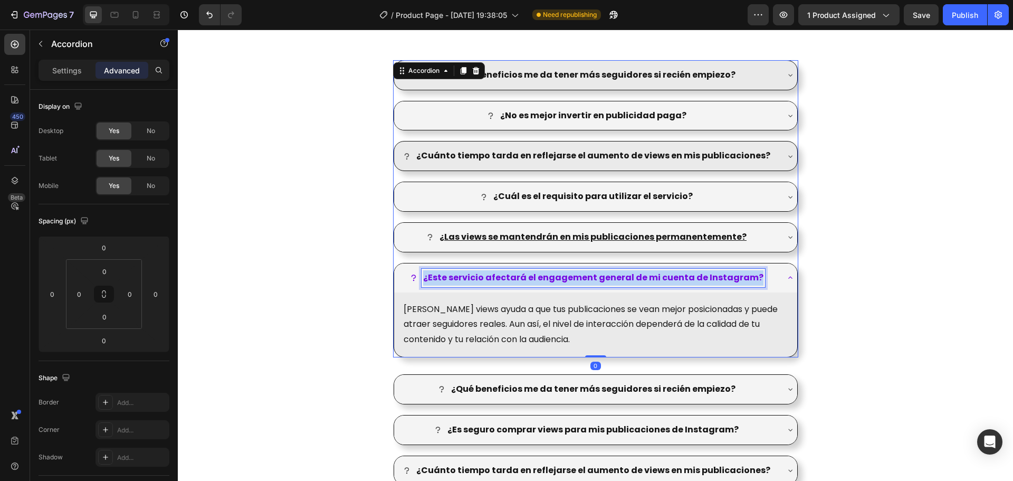
click at [725, 278] on strong "¿Este servicio afectará el engagement general de mi cuenta de Instagram?" at bounding box center [593, 277] width 340 height 12
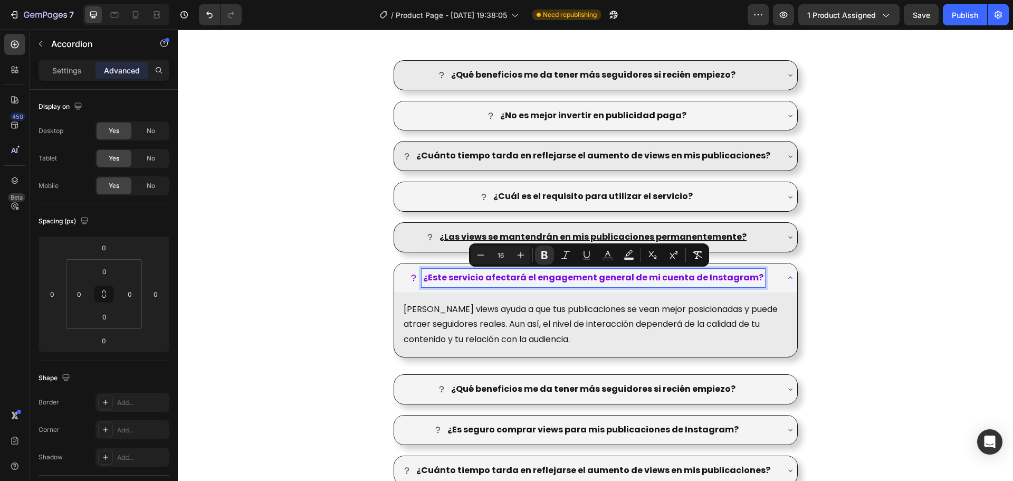
click at [731, 243] on p "¿ Las views se mantendrán en mis publicaciones permanentemente?" at bounding box center [593, 237] width 307 height 15
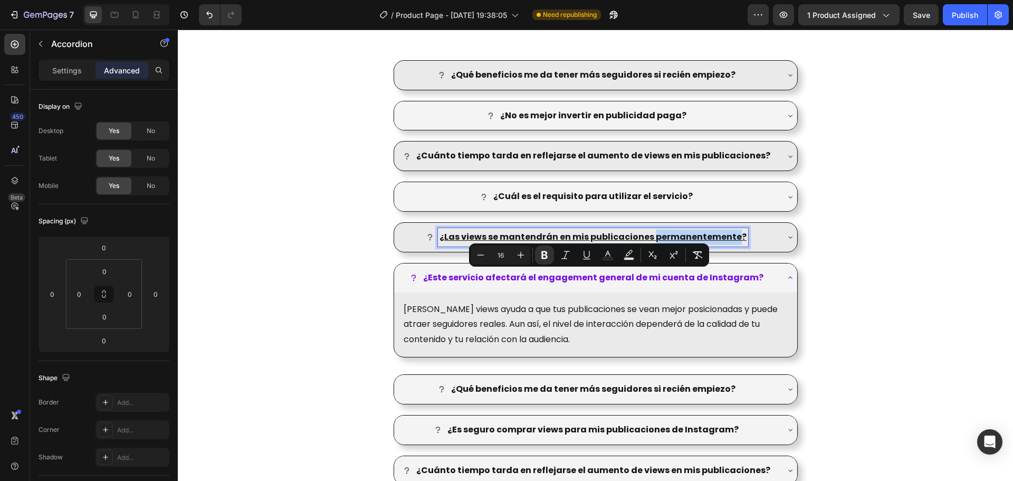
click at [731, 243] on p "¿ Las views se mantendrán en mis publicaciones permanentemente?" at bounding box center [593, 237] width 307 height 15
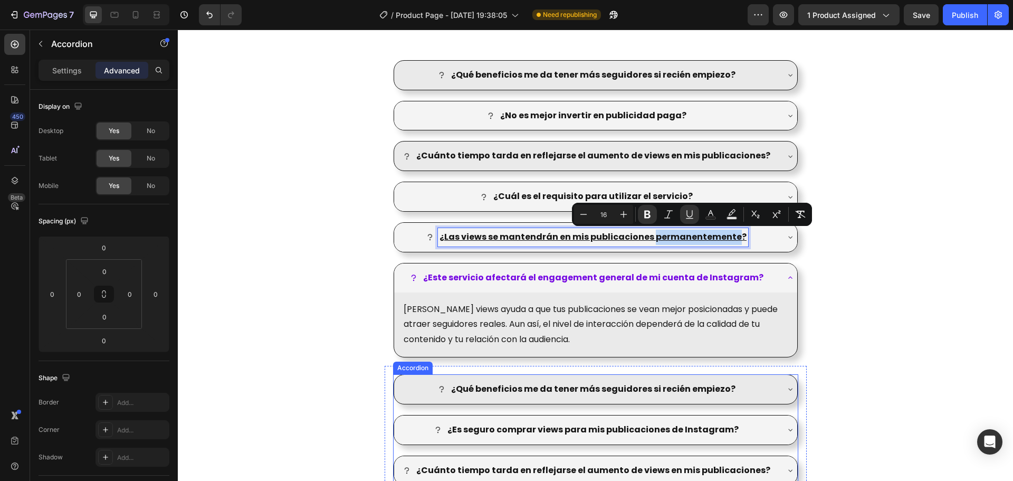
click at [679, 380] on div "¿Qué beneficios me da tener más seguidores si recién empiezo?" at bounding box center [594, 389] width 288 height 18
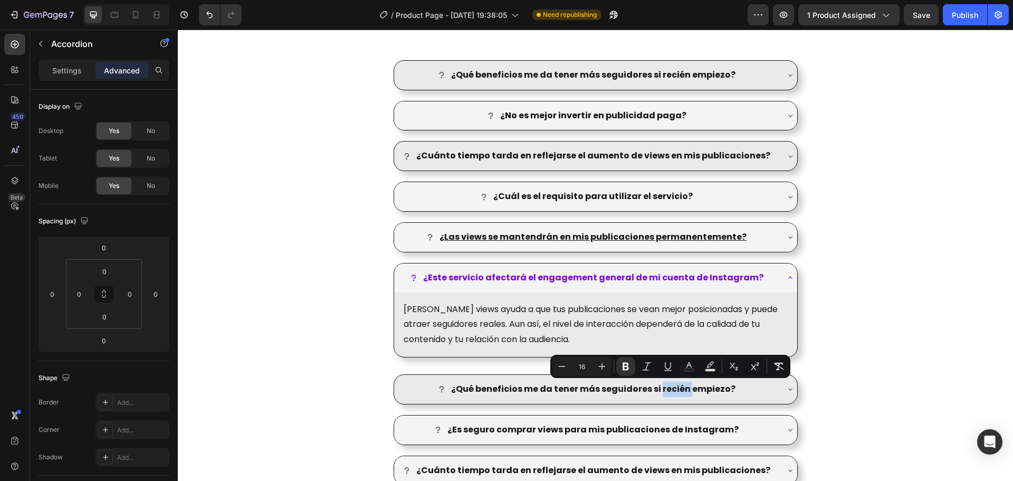
click at [754, 385] on div "¿Qué beneficios me da tener más seguidores si recién empiezo?" at bounding box center [587, 389] width 381 height 18
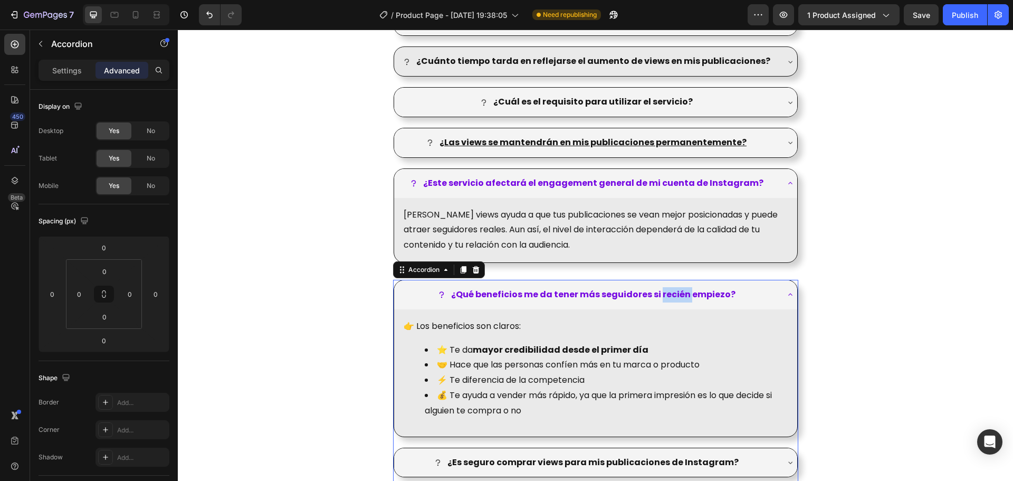
scroll to position [1235, 0]
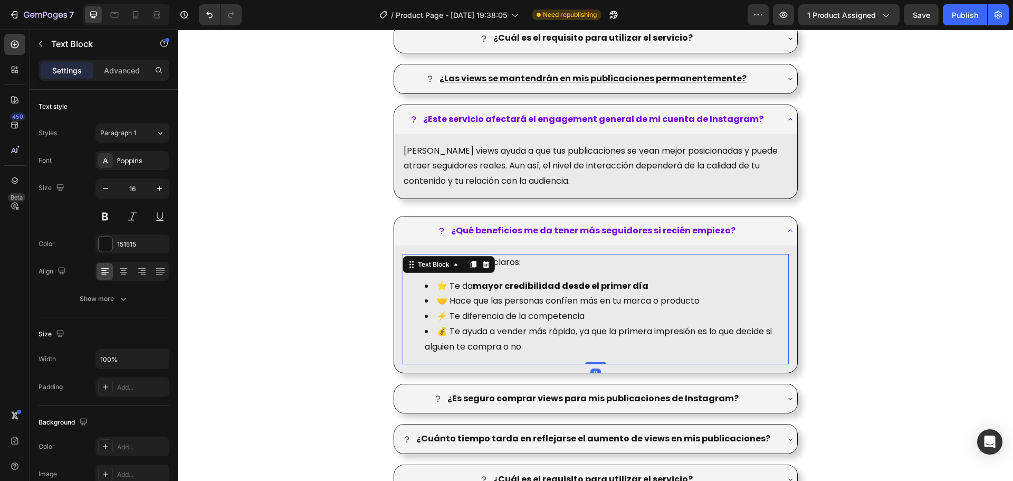
click at [524, 294] on li "🤝 Hace que las personas confíen más en tu marca o producto" at bounding box center [606, 300] width 363 height 15
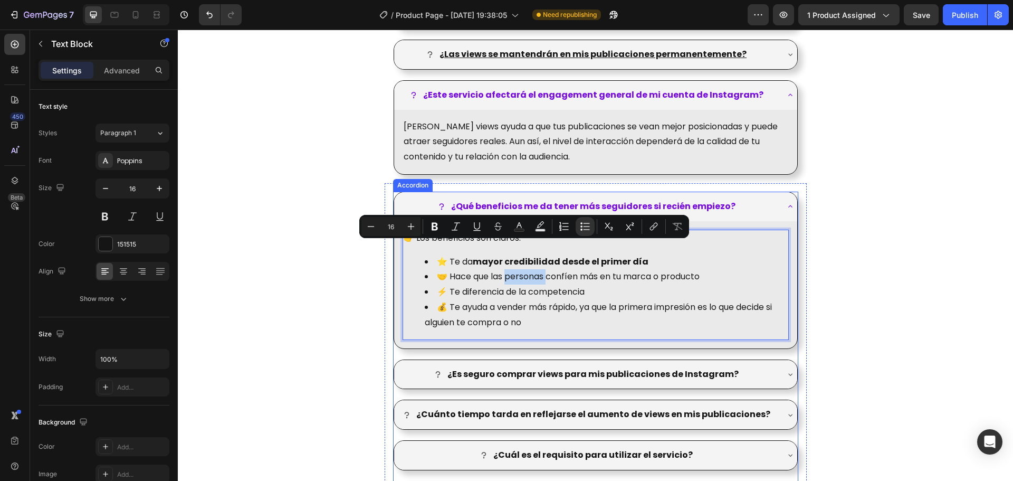
scroll to position [1288, 0]
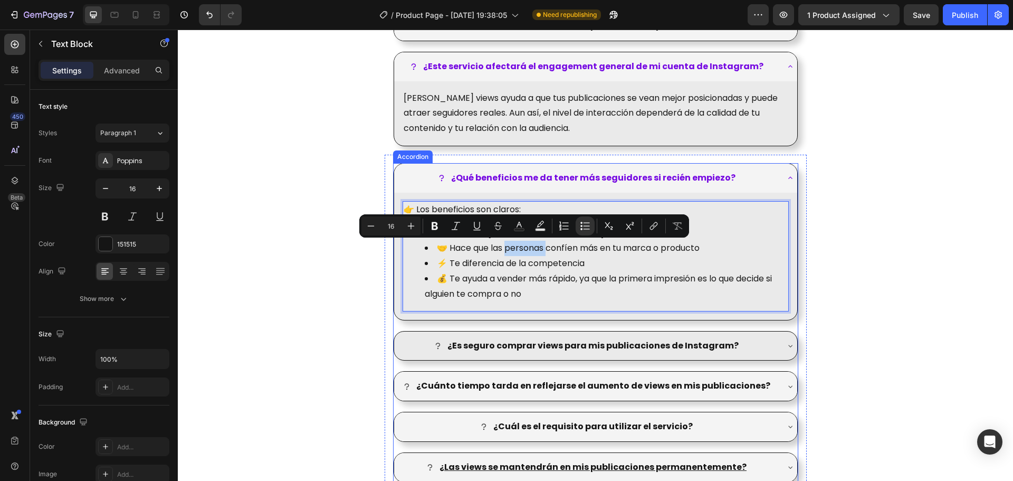
click at [765, 332] on div "¿Es seguro comprar views para mis publicaciones de Instagram?" at bounding box center [595, 345] width 403 height 29
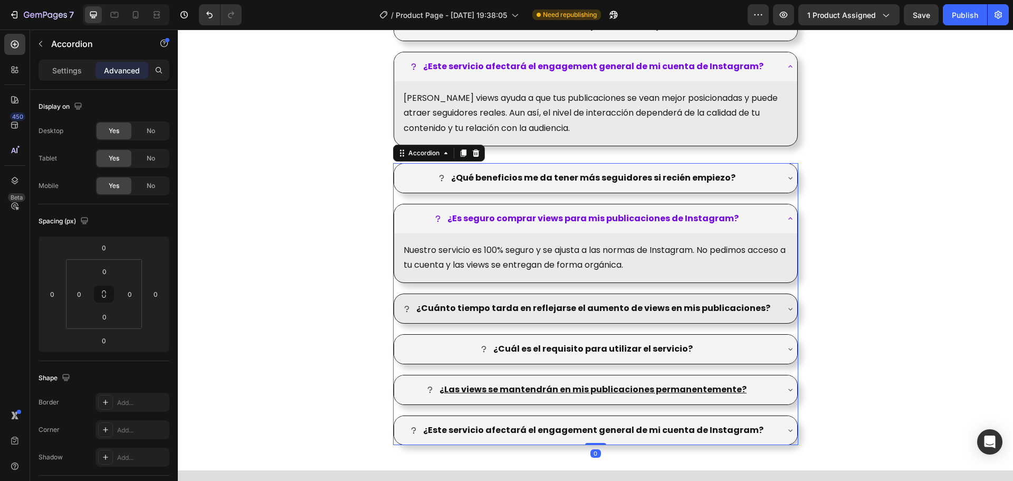
scroll to position [1341, 0]
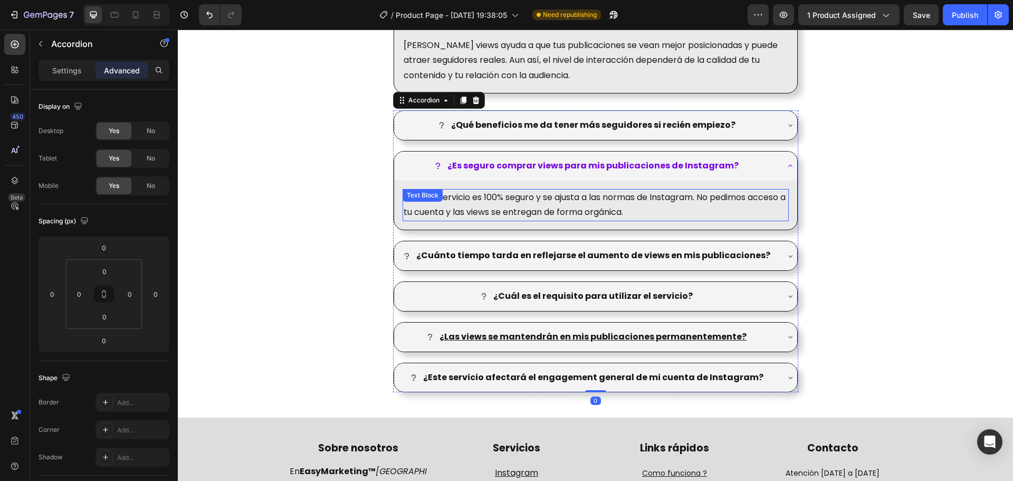
click at [578, 201] on p "Nuestro servicio es 100% seguro y se ajusta a las normas de Instagram. No pedim…" at bounding box center [596, 205] width 384 height 31
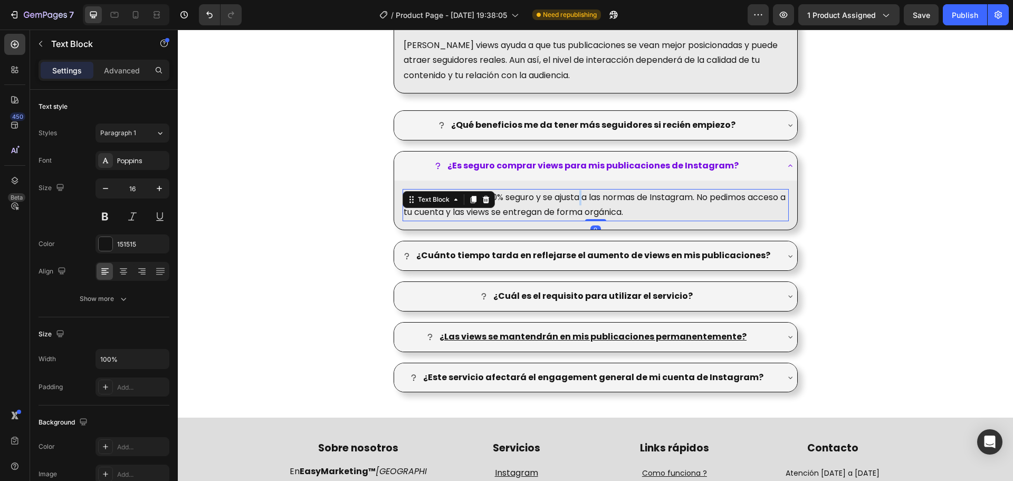
click at [578, 201] on p "Nuestro servicio es 100% seguro y se ajusta a las normas de Instagram. No pedim…" at bounding box center [596, 205] width 384 height 31
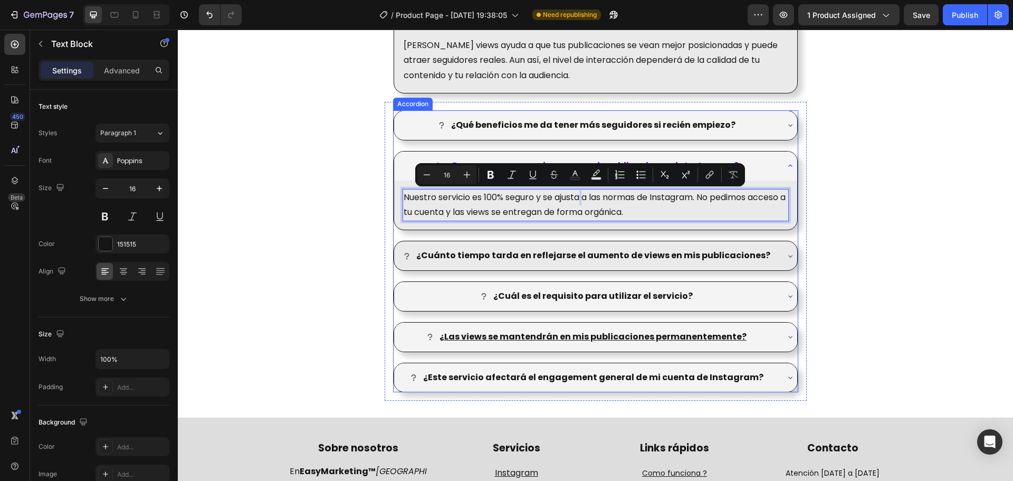
click at [768, 256] on div "¿Cuánto tiempo tarda en reflejarse el aumento de views en mis publicaciones?" at bounding box center [587, 255] width 381 height 18
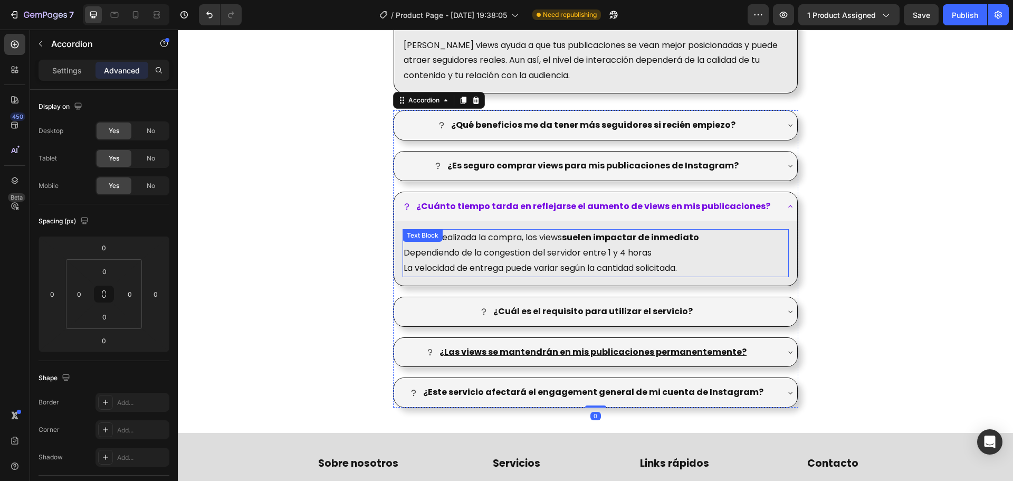
click at [581, 242] on strong "suelen impactar de inmediato" at bounding box center [630, 237] width 137 height 12
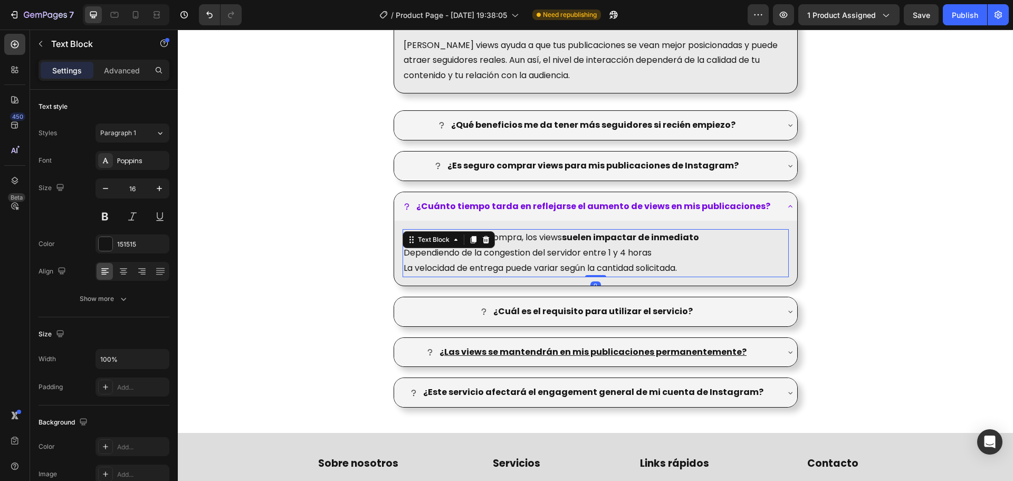
click at [581, 242] on strong "suelen impactar de inmediato" at bounding box center [630, 237] width 137 height 12
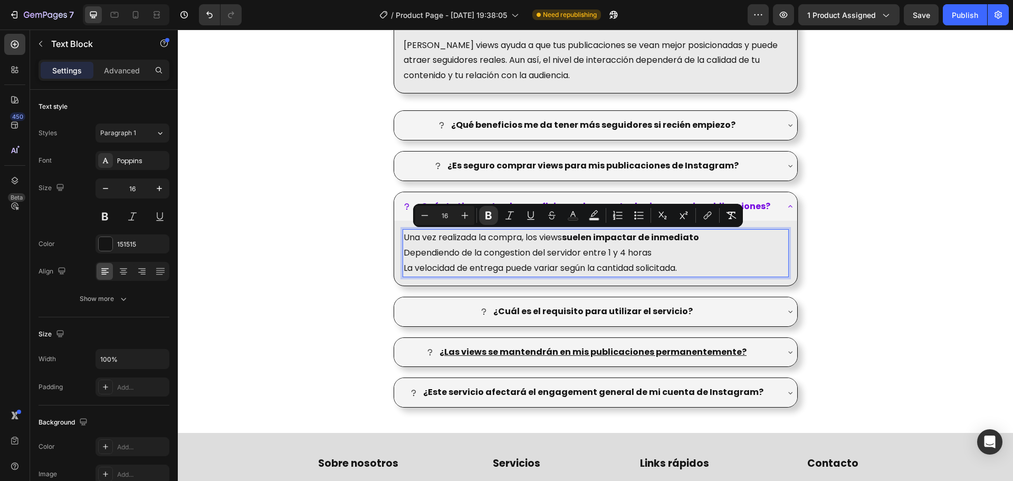
click at [514, 250] on p "Una vez realizada la compra, los views suelen impactar de inmediato Dependiendo…" at bounding box center [596, 245] width 384 height 31
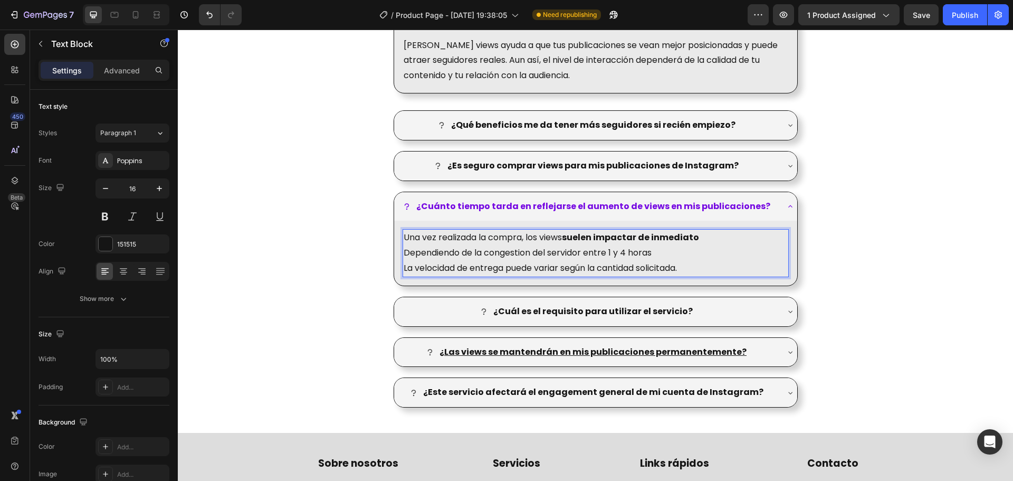
click at [178, 30] on lt-span "congestión" at bounding box center [178, 30] width 0 height 0
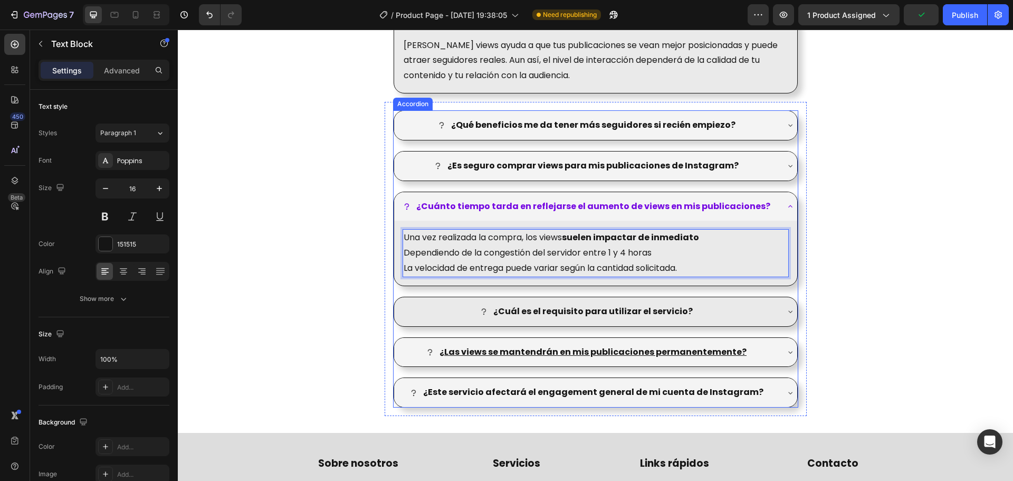
click at [750, 310] on div "¿Cuál es el requisito para utilizar el servicio?" at bounding box center [587, 311] width 381 height 18
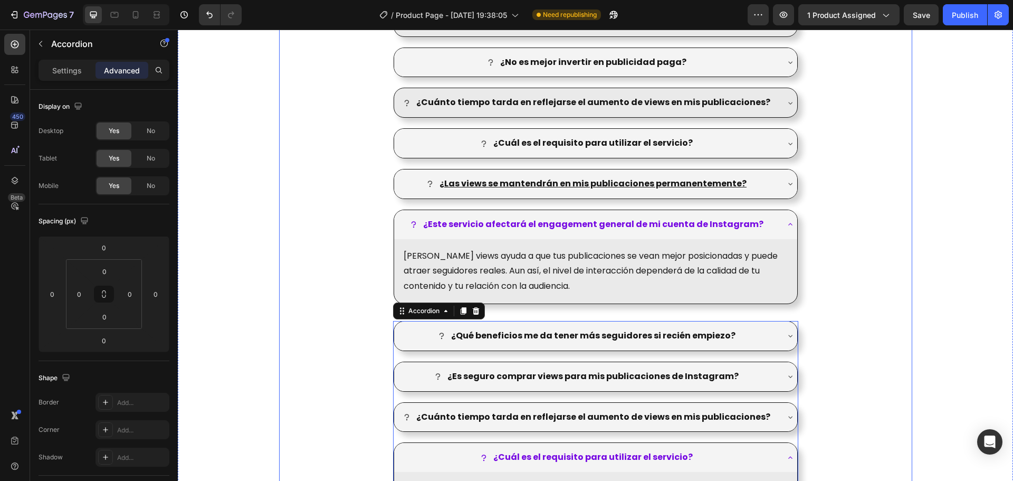
scroll to position [1130, 0]
click at [882, 18] on icon "button" at bounding box center [885, 14] width 11 height 11
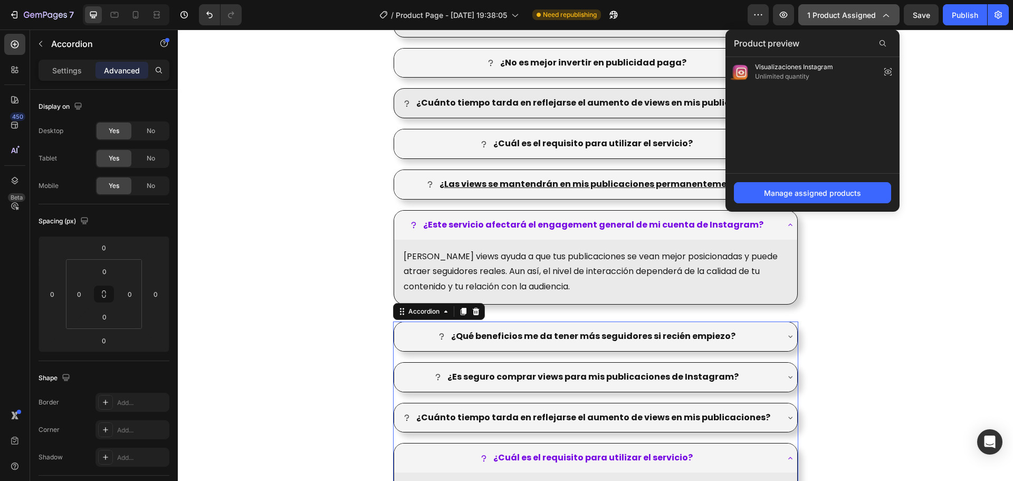
click at [882, 18] on icon "button" at bounding box center [885, 14] width 11 height 11
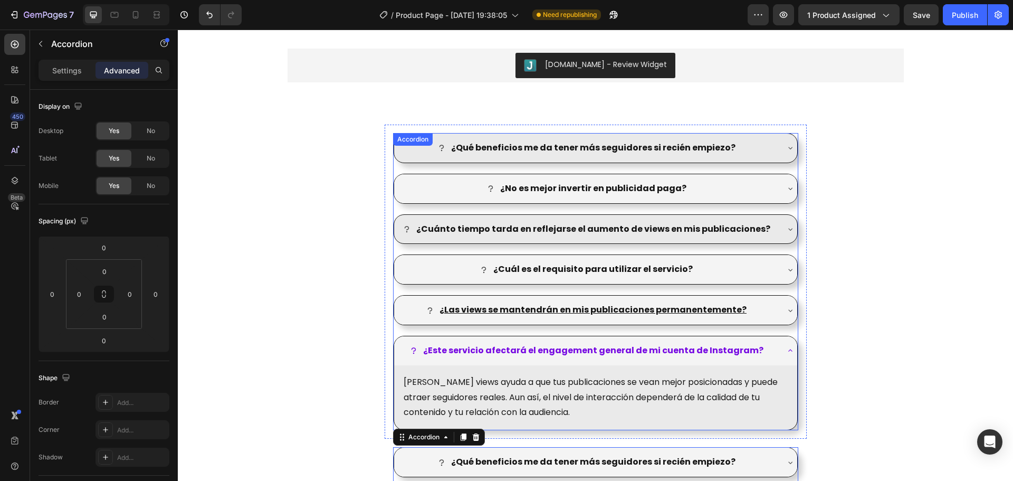
scroll to position [1235, 0]
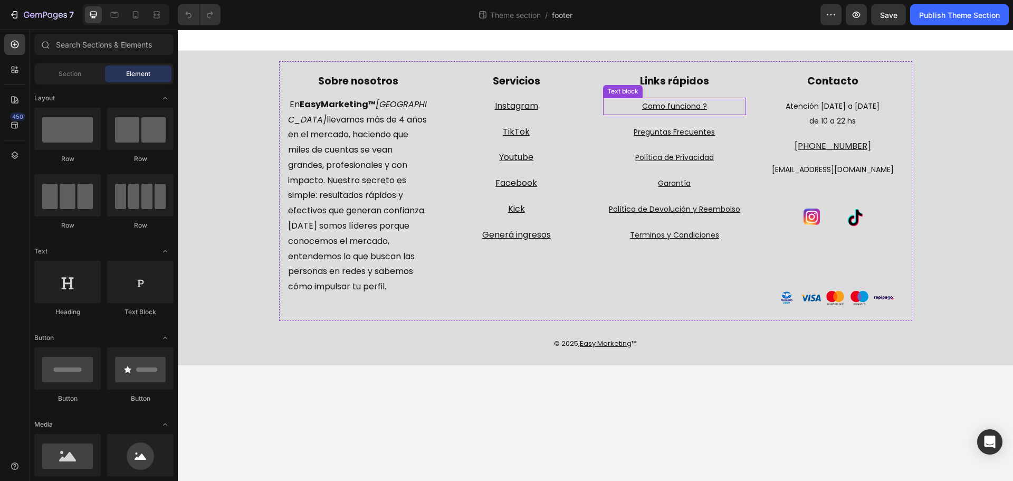
click at [693, 107] on u "Como funciona ?" at bounding box center [674, 106] width 65 height 11
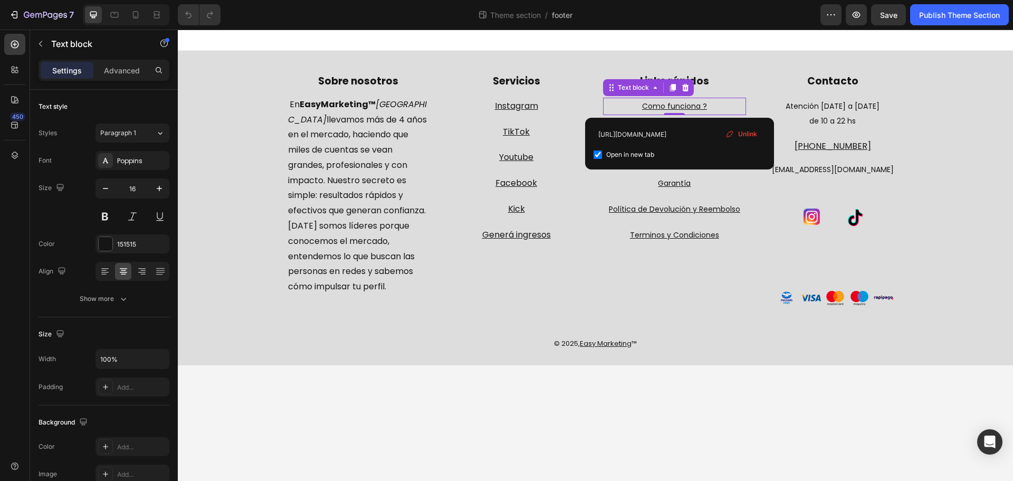
click at [681, 108] on u "Como funciona ?" at bounding box center [674, 106] width 65 height 11
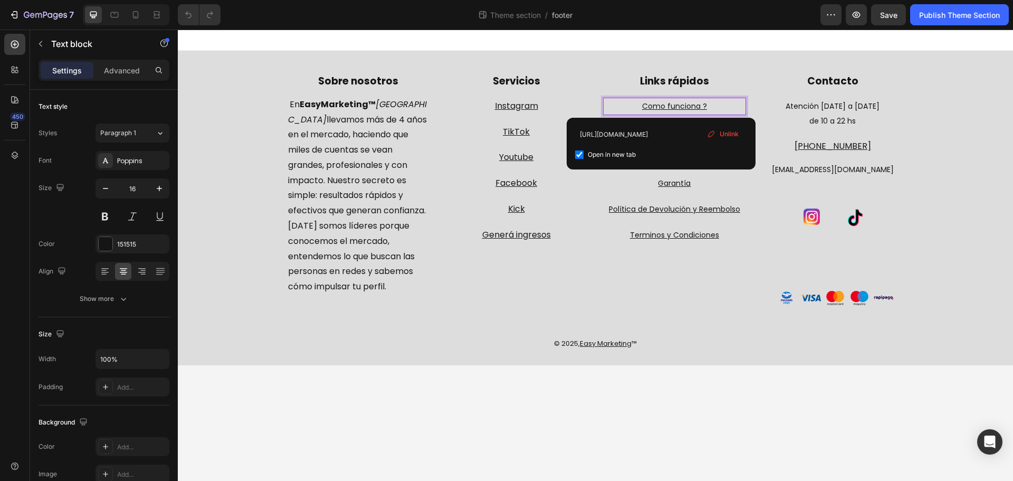
click at [660, 106] on u "Como funciona ?" at bounding box center [674, 106] width 65 height 11
click at [178, 30] on lt-span "¿ Como" at bounding box center [178, 30] width 0 height 0
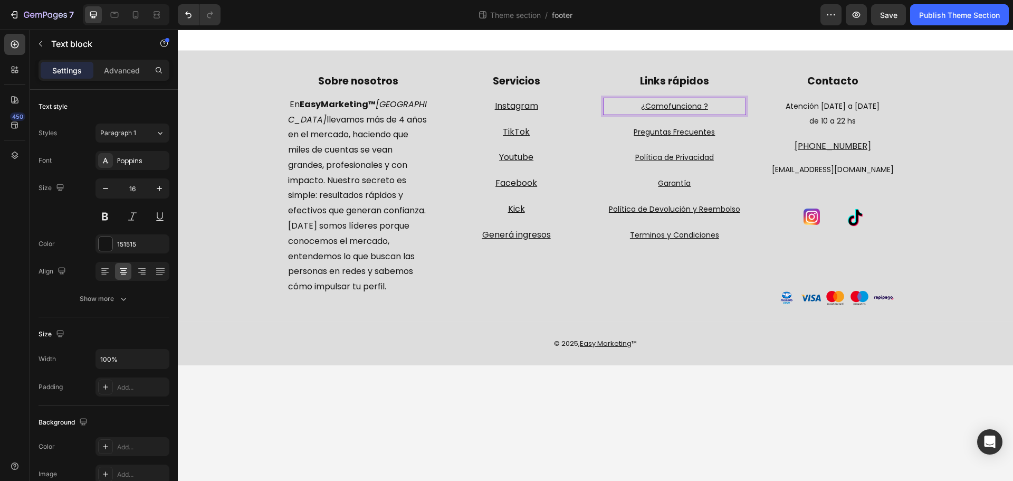
click at [656, 106] on u "¿Como" at bounding box center [654, 106] width 27 height 11
click at [178, 30] on lt-span "C ó mo" at bounding box center [178, 30] width 0 height 0
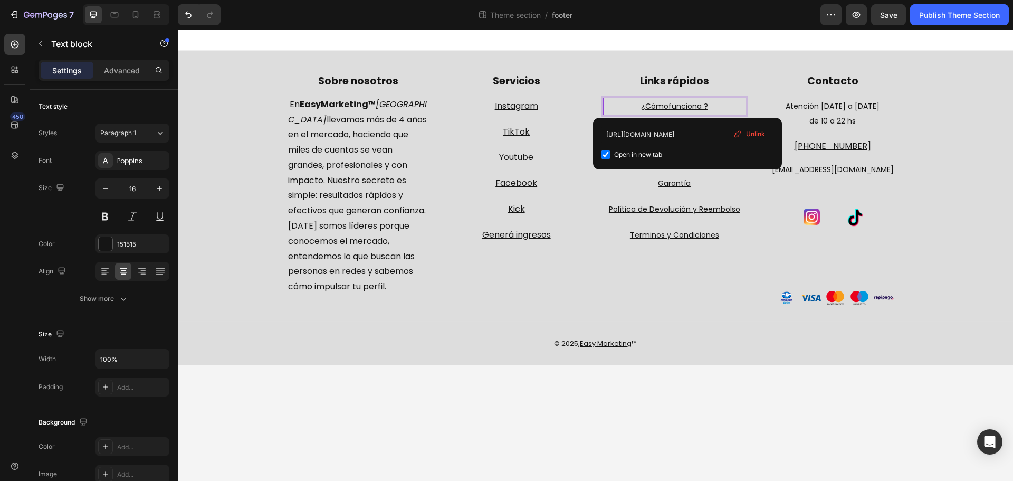
click at [690, 105] on u "funciona ?" at bounding box center [689, 106] width 40 height 11
click at [178, 30] on lt-span "Grammar" at bounding box center [178, 30] width 0 height 0
click at [178, 30] on lt-div "Sobra un espacio." at bounding box center [178, 30] width 0 height 0
drag, startPoint x: 935, startPoint y: 147, endPoint x: 814, endPoint y: 42, distance: 160.1
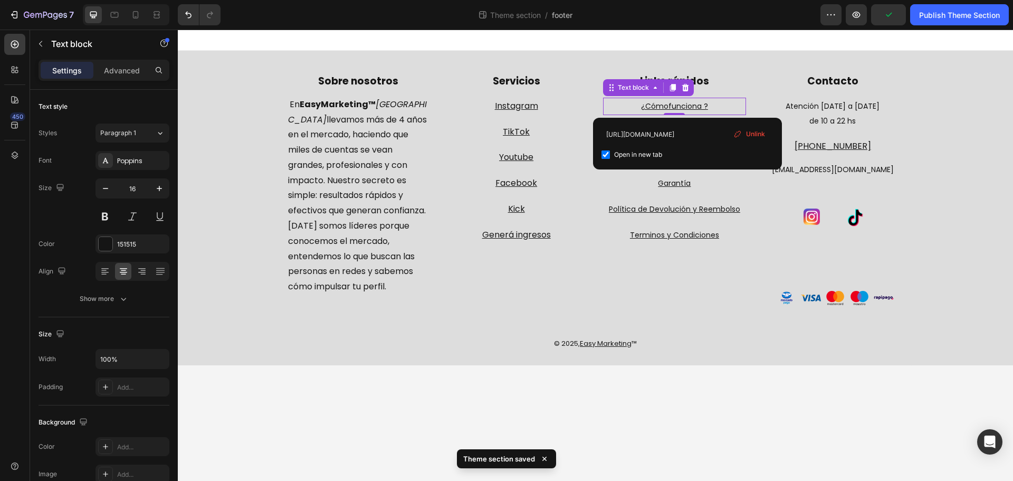
click at [178, 30] on lt-em "funciona?" at bounding box center [178, 30] width 0 height 0
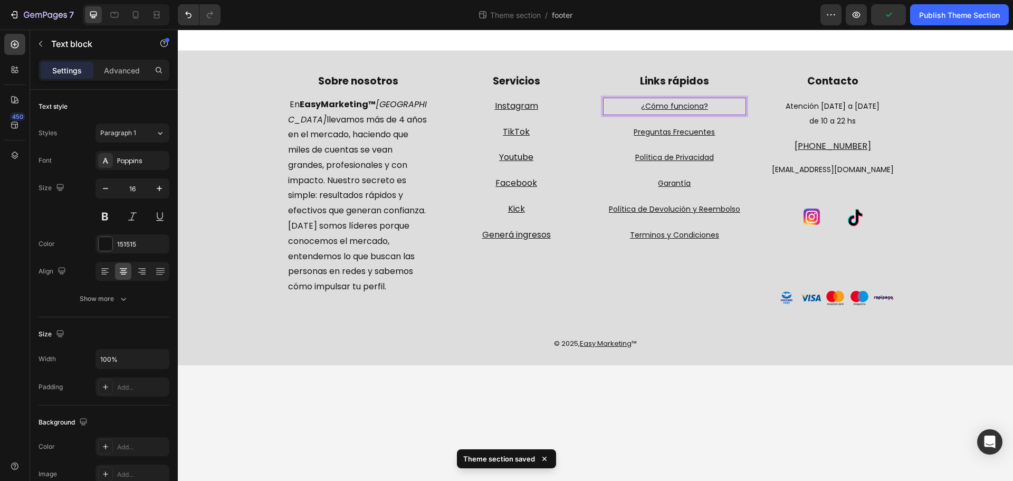
click at [661, 106] on u "¿Cómo" at bounding box center [654, 106] width 27 height 11
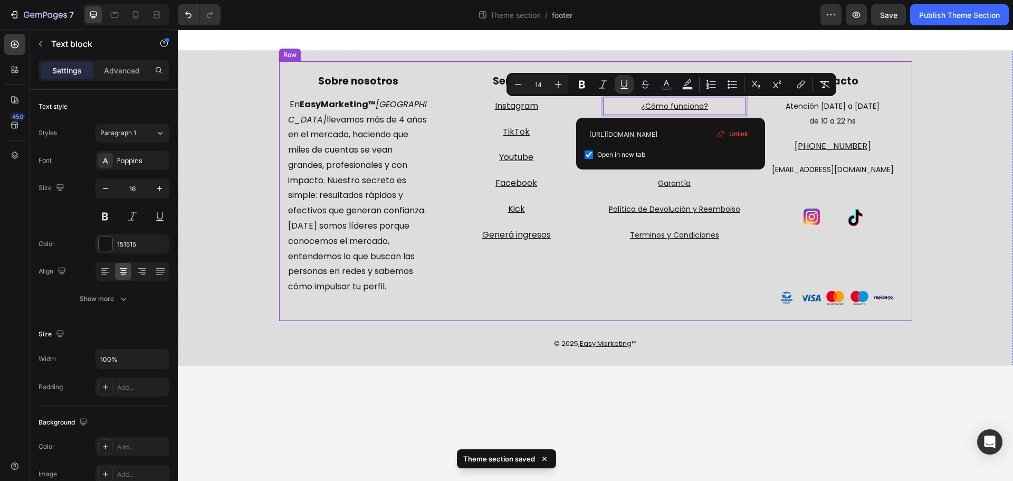
click at [724, 303] on div "Links rápidos Text block ¿Cómo funciona? Text block 0 Preguntas Frecuentes Text…" at bounding box center [674, 189] width 143 height 231
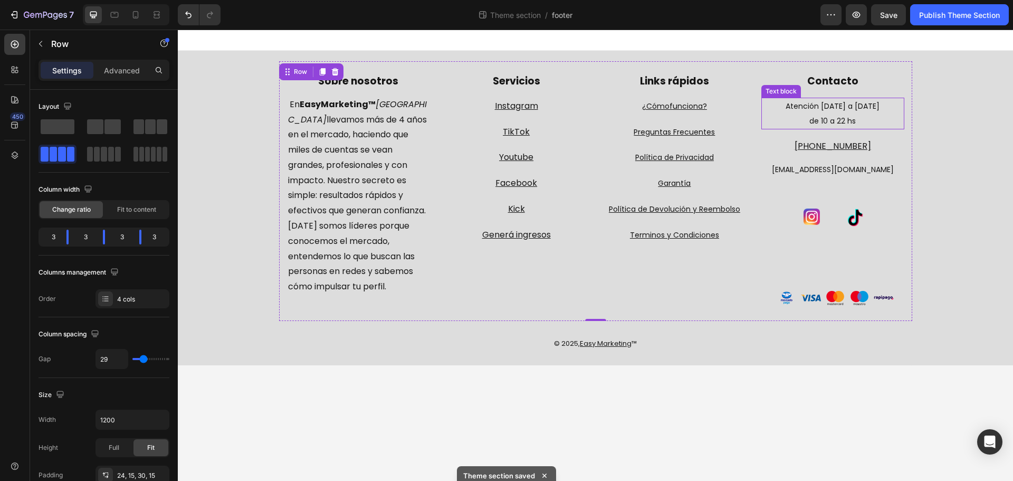
click at [829, 114] on p "de 10 a 22 hs" at bounding box center [833, 120] width 141 height 15
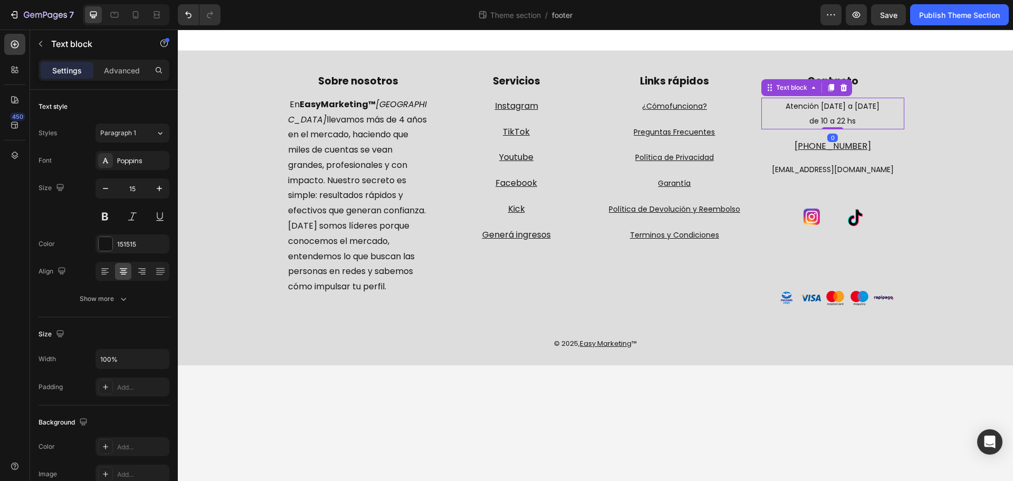
click at [830, 107] on span "Atención lunes a viernes" at bounding box center [833, 106] width 94 height 11
click at [821, 107] on span "Atención lunes a viernes" at bounding box center [833, 106] width 94 height 11
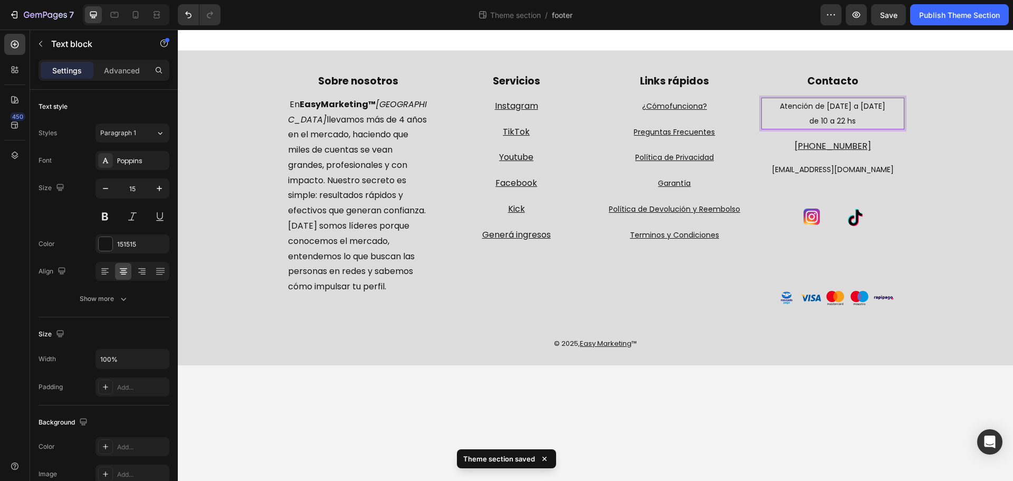
click at [866, 123] on p "de 10 a 22 hs" at bounding box center [833, 120] width 141 height 15
click at [652, 234] on u "Terminos y Condiciones" at bounding box center [674, 235] width 89 height 11
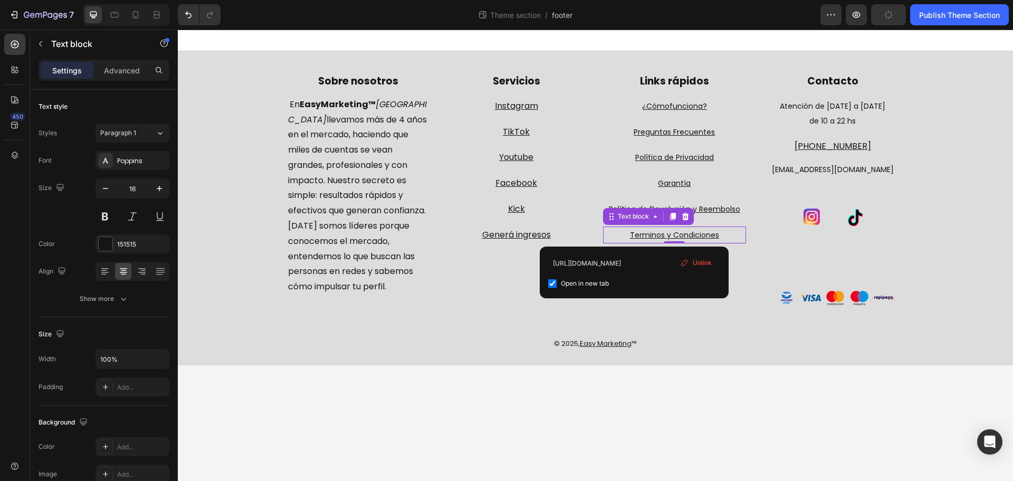
click at [636, 234] on u "Terminos y Condiciones" at bounding box center [674, 235] width 89 height 11
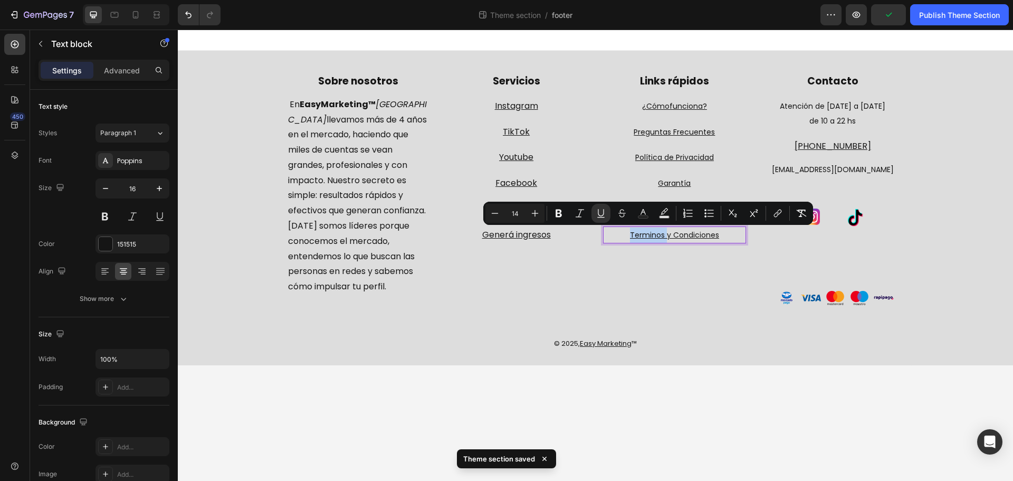
click at [642, 234] on u "Terminos y Condiciones" at bounding box center [674, 235] width 89 height 11
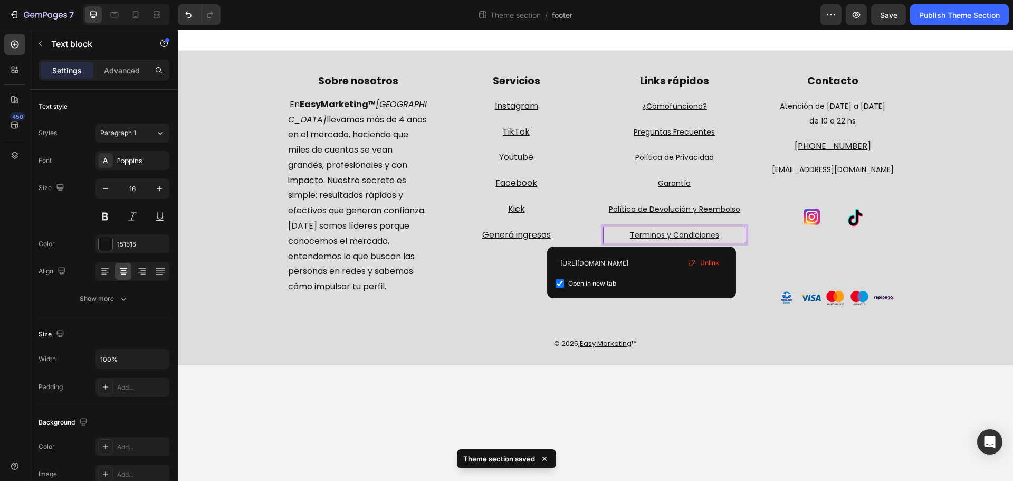
click at [641, 233] on u "Terminos y Condiciones" at bounding box center [674, 235] width 89 height 11
click at [178, 30] on lt-span "Términos" at bounding box center [178, 30] width 0 height 0
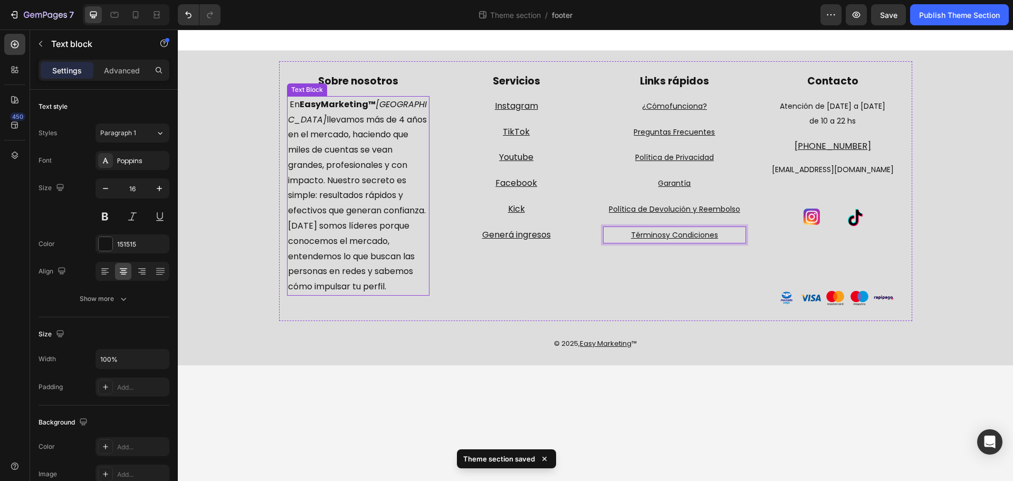
click at [374, 144] on p "En EasyMarketing™ Argentina llevamos más de 4 años en el mercado, haciendo que …" at bounding box center [358, 157] width 141 height 121
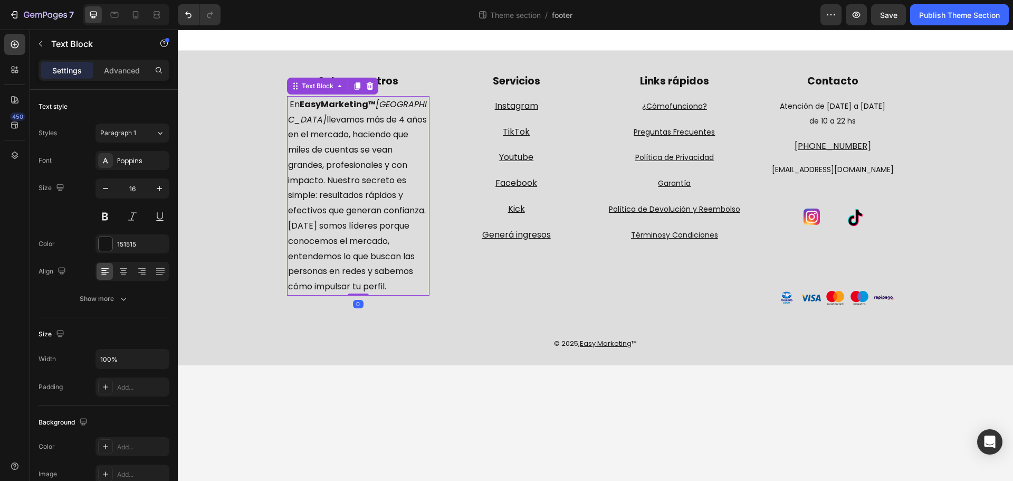
click at [351, 150] on p "En EasyMarketing™ Argentina llevamos más de 4 años en el mercado, haciendo que …" at bounding box center [358, 157] width 141 height 121
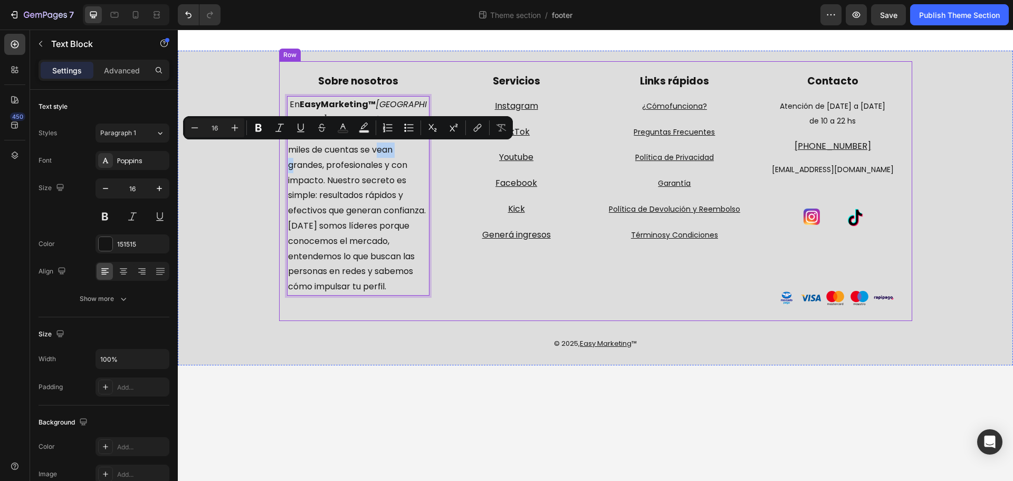
click at [589, 242] on div "Sobre nosotros Text block En EasyMarketing™ Argentina llevamos más de 4 años en…" at bounding box center [595, 191] width 633 height 260
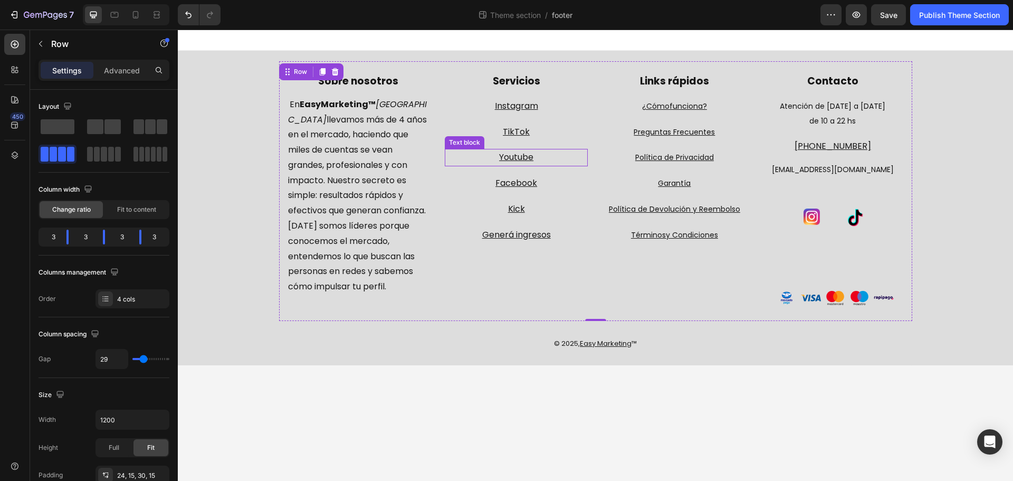
click at [522, 158] on u "Youtube" at bounding box center [516, 157] width 34 height 12
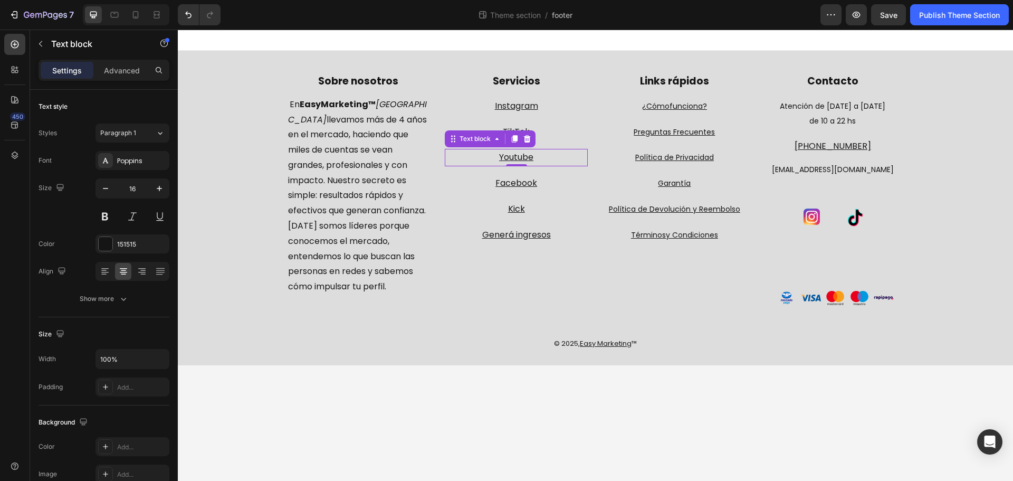
click at [522, 158] on u "Youtube" at bounding box center [516, 157] width 34 height 12
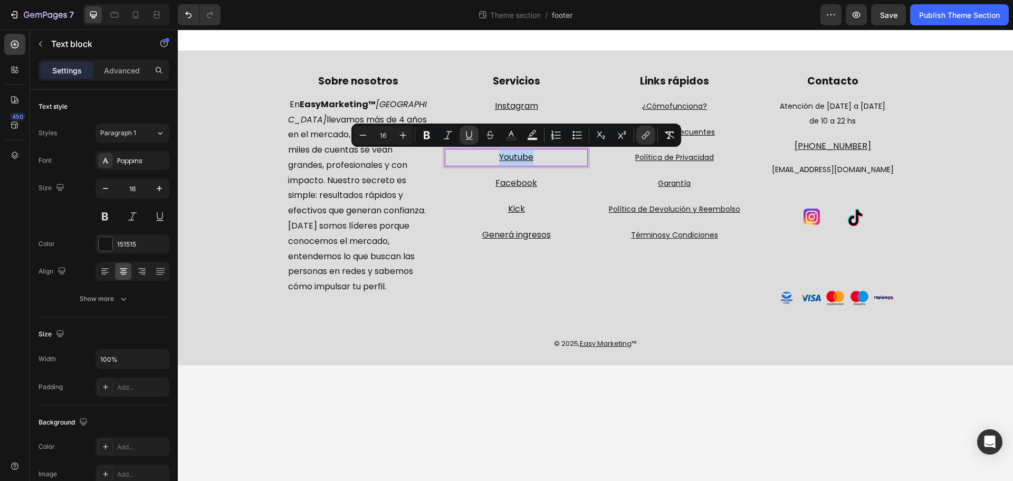
click at [548, 153] on p "Youtube" at bounding box center [516, 157] width 141 height 15
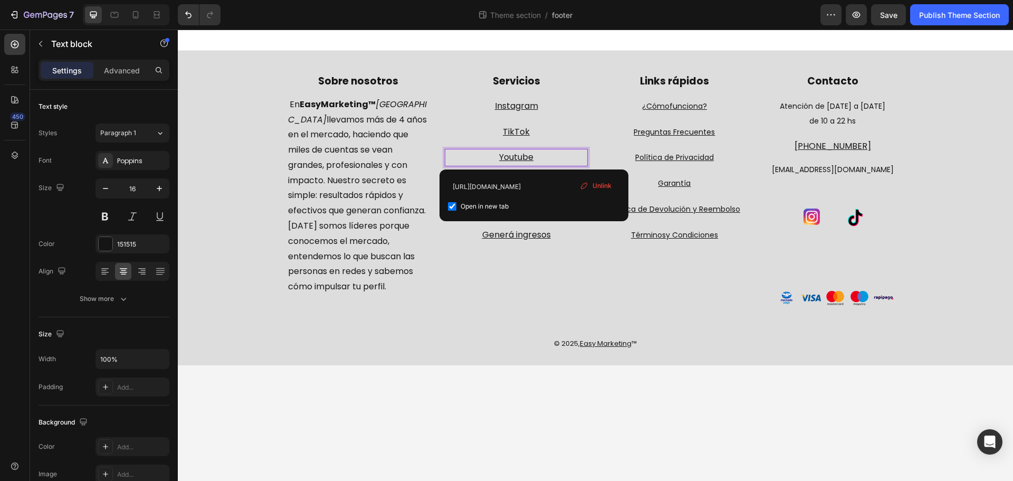
click at [536, 159] on p "Youtube ⁠⁠⁠⁠⁠⁠⁠" at bounding box center [516, 157] width 141 height 15
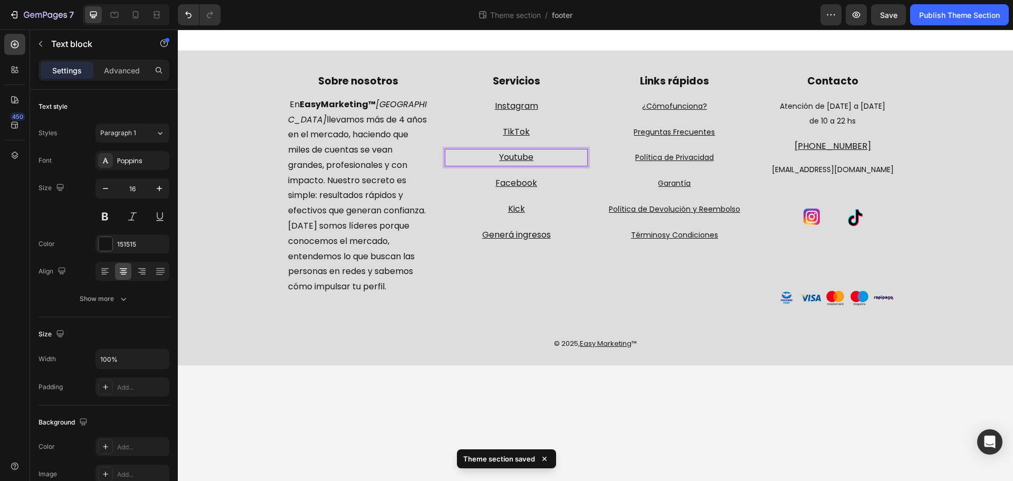
click at [518, 157] on u "Youtube" at bounding box center [516, 157] width 34 height 12
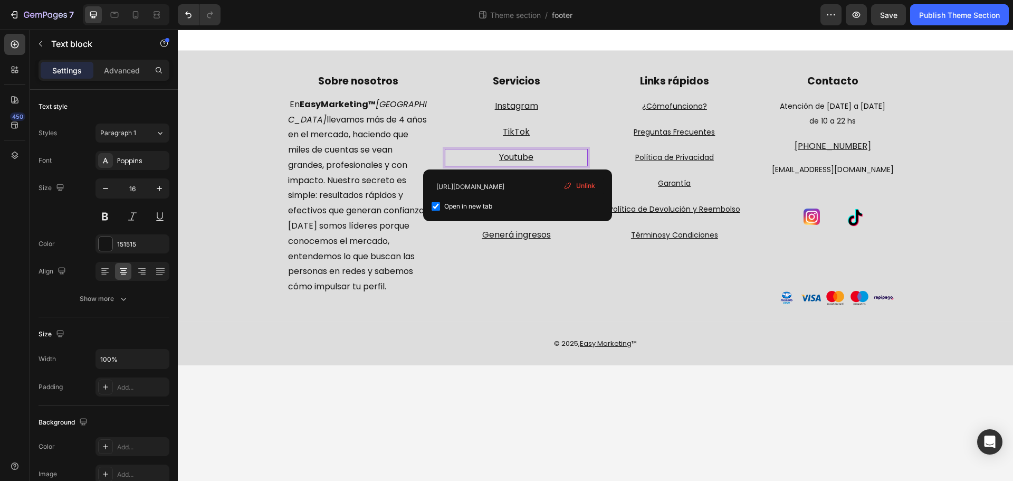
click at [178, 30] on lt-span "You T ube" at bounding box center [178, 30] width 0 height 0
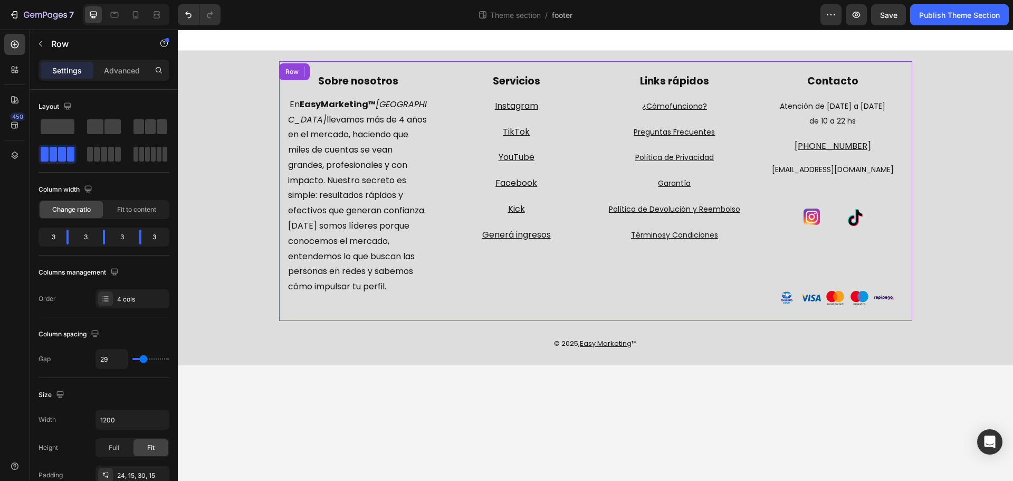
click at [634, 286] on div "Links rápidos Text block ¿Cómo f unciona? Text block Preguntas Frecuentes Text …" at bounding box center [674, 189] width 143 height 231
click at [702, 211] on u "Política de Devolución y Reembolso" at bounding box center [674, 209] width 131 height 11
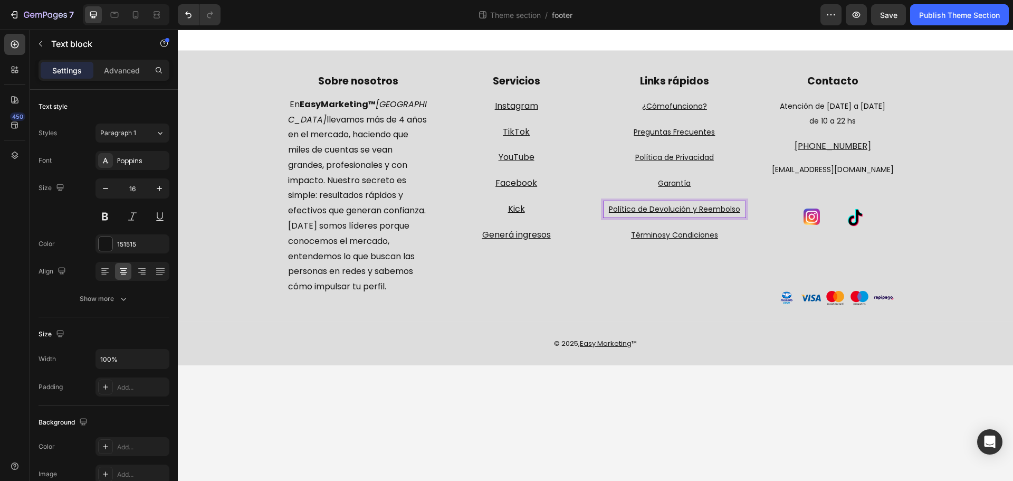
click at [692, 212] on u "Política de Devolución y Reembolso" at bounding box center [674, 209] width 131 height 11
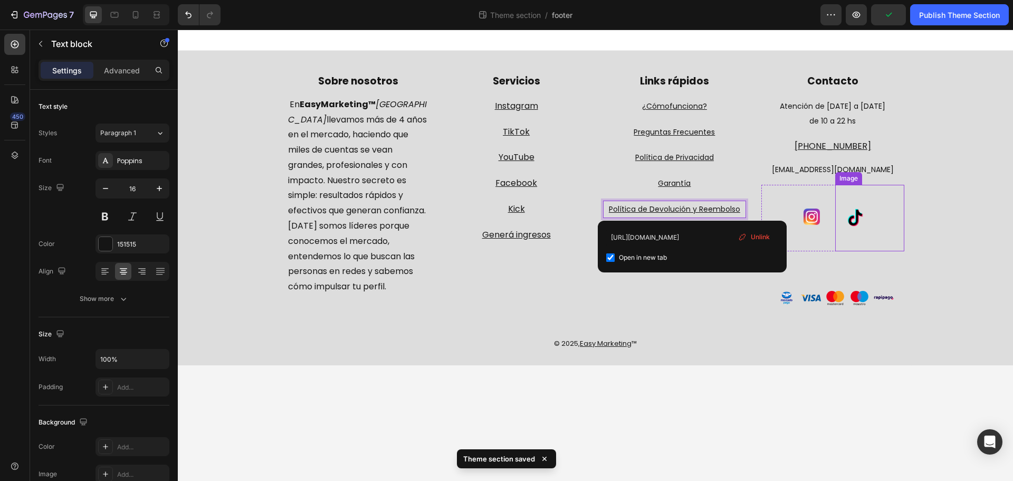
click at [903, 220] on div "Image" at bounding box center [869, 218] width 69 height 66
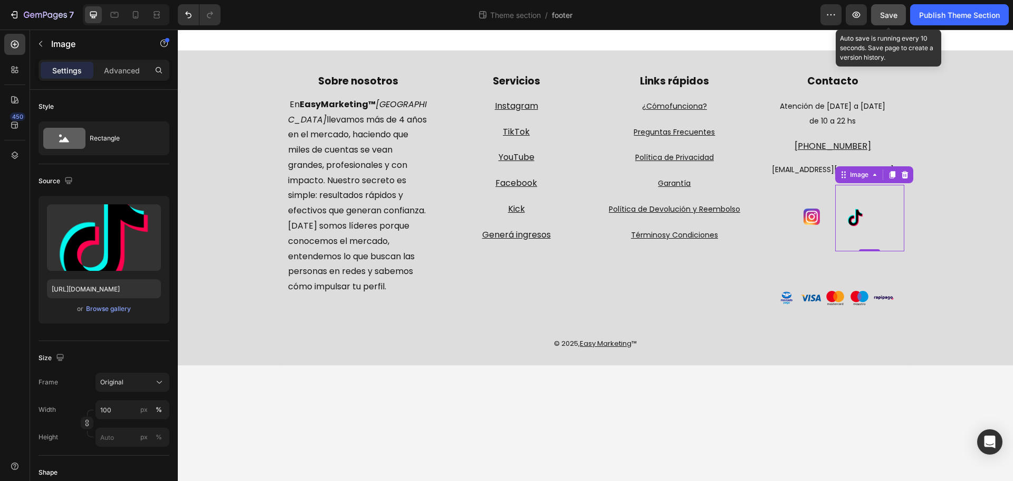
click at [901, 19] on button "Save" at bounding box center [888, 14] width 35 height 21
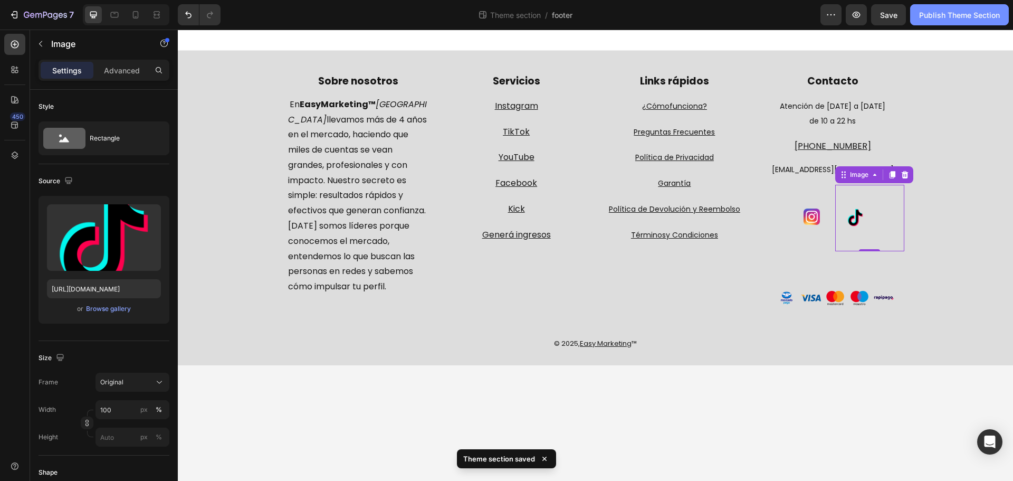
click at [939, 17] on div "Publish Theme Section" at bounding box center [959, 14] width 81 height 11
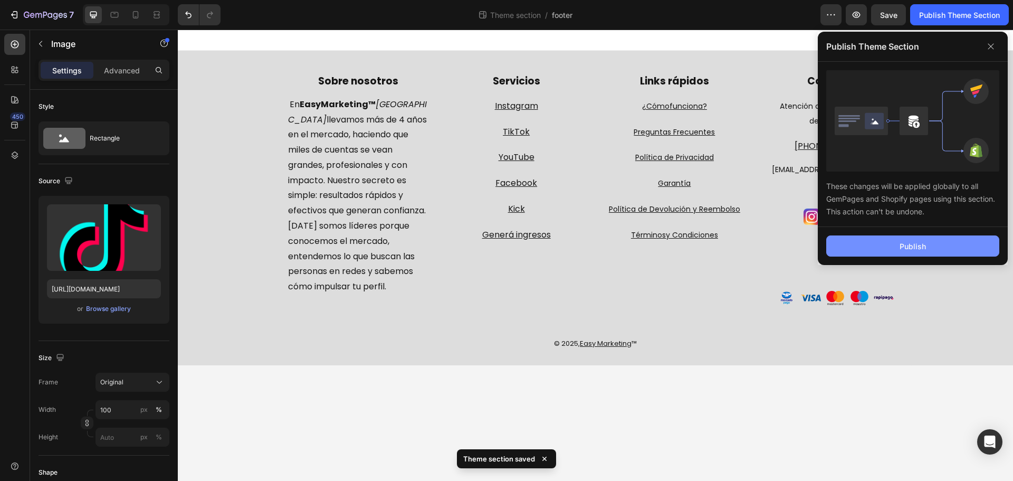
click at [901, 244] on div "Publish" at bounding box center [913, 246] width 26 height 11
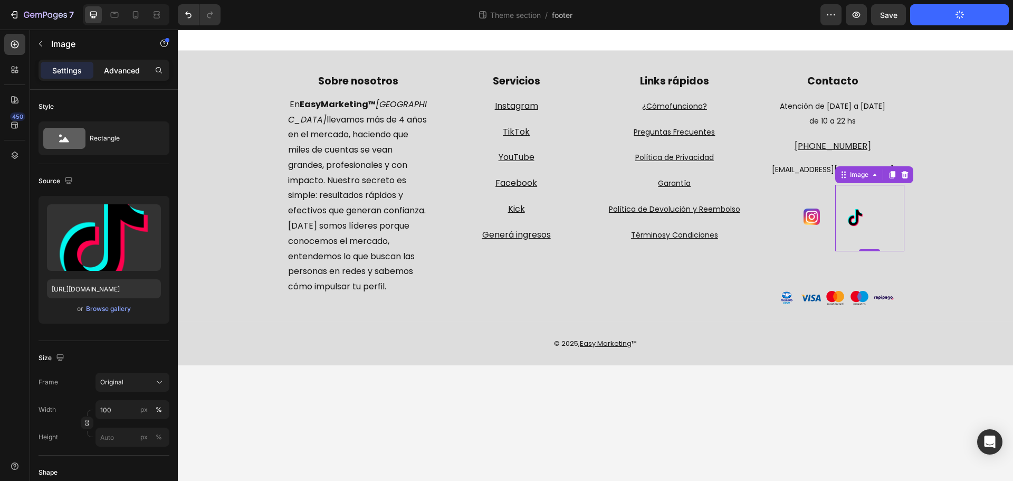
click at [125, 72] on p "Advanced" at bounding box center [122, 70] width 36 height 11
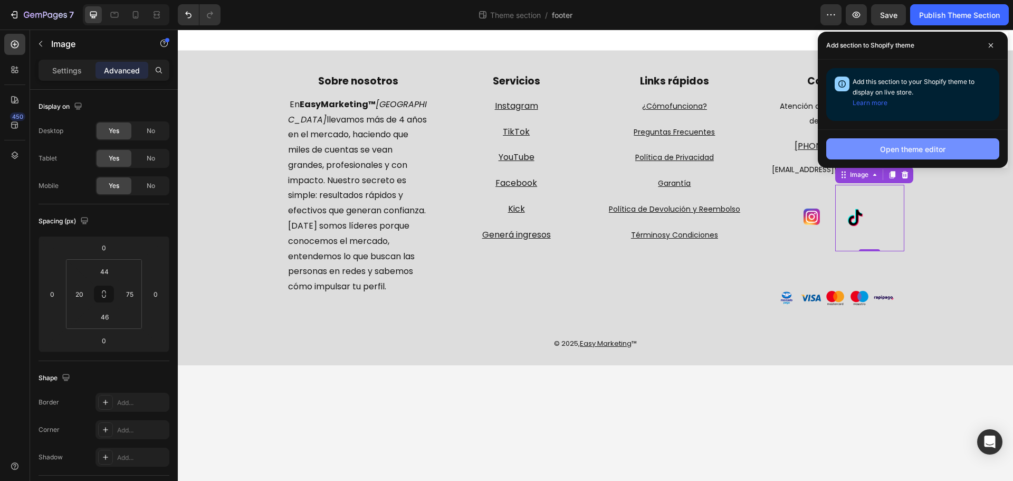
click at [857, 151] on button "Open theme editor" at bounding box center [912, 148] width 173 height 21
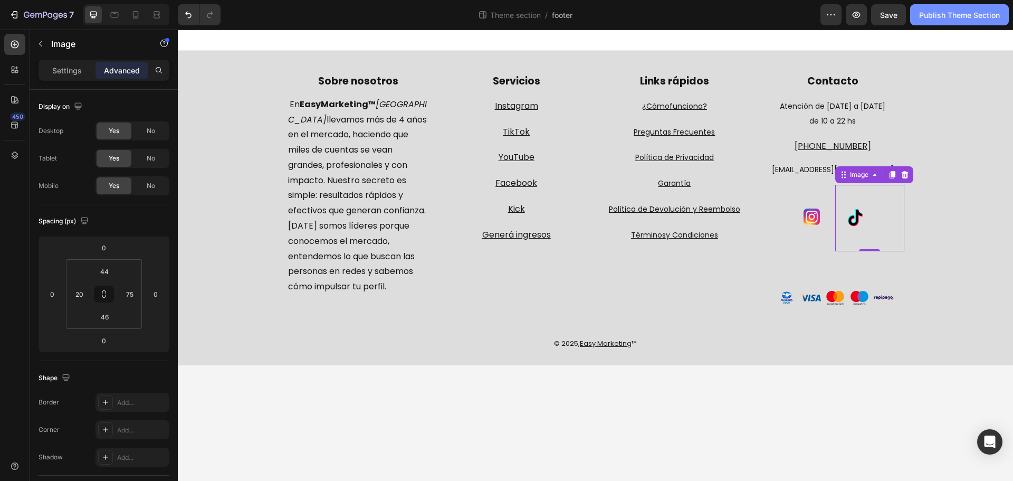
click at [964, 14] on div "Publish Theme Section" at bounding box center [959, 14] width 81 height 11
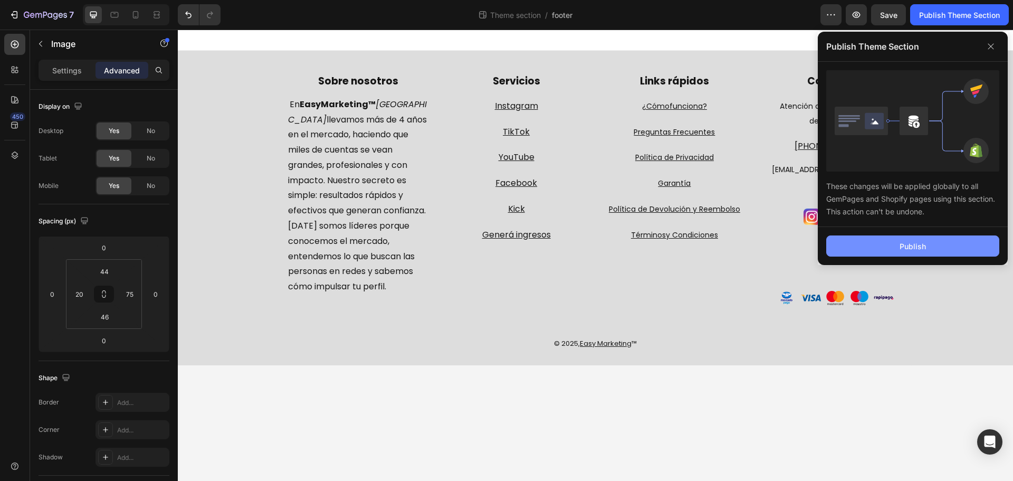
click at [913, 247] on div "Publish" at bounding box center [913, 246] width 26 height 11
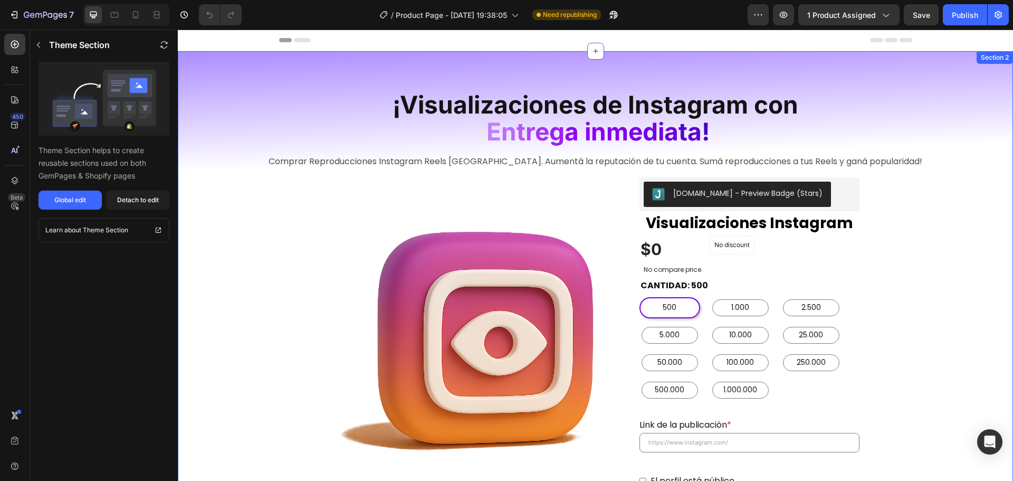
drag, startPoint x: 736, startPoint y: 332, endPoint x: 703, endPoint y: 61, distance: 273.2
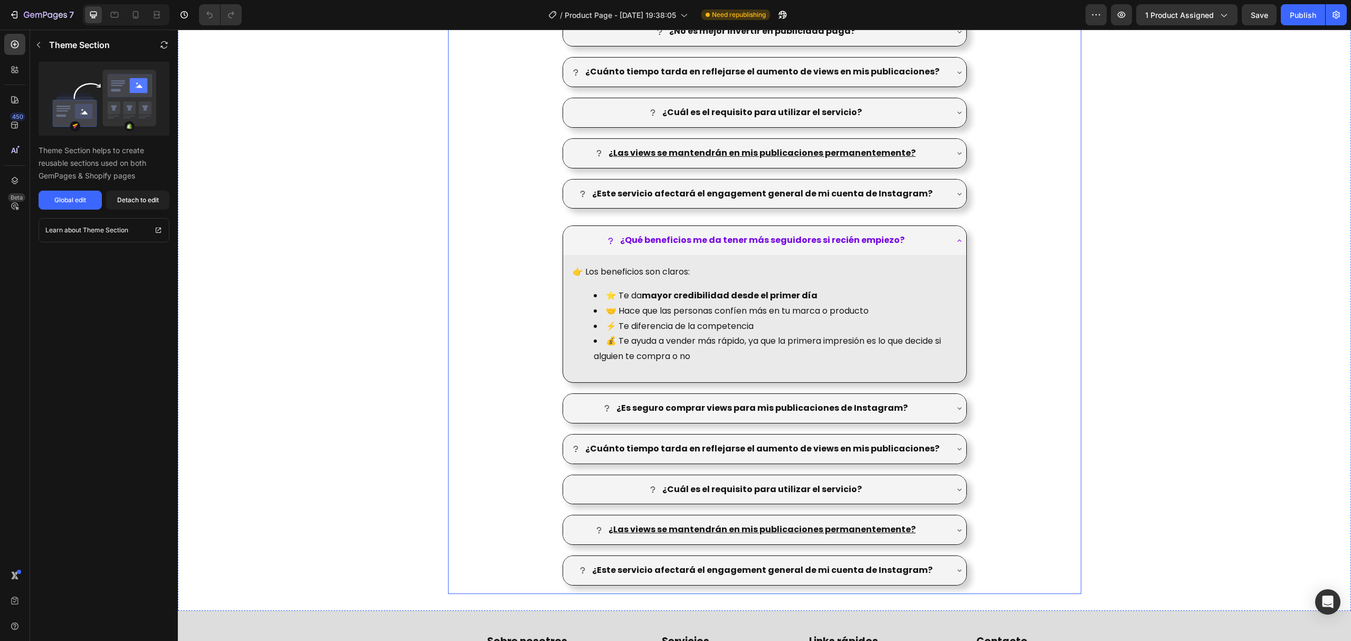
scroll to position [1603, 0]
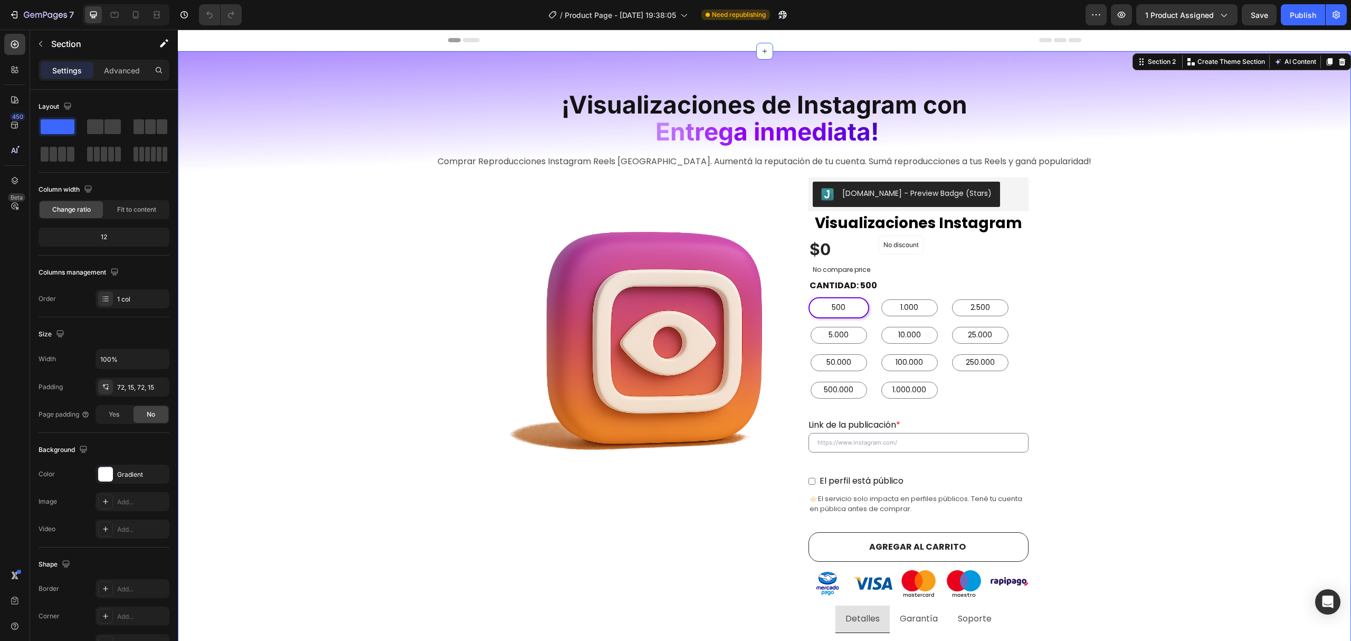
drag, startPoint x: 1134, startPoint y: 182, endPoint x: 1136, endPoint y: 437, distance: 254.9
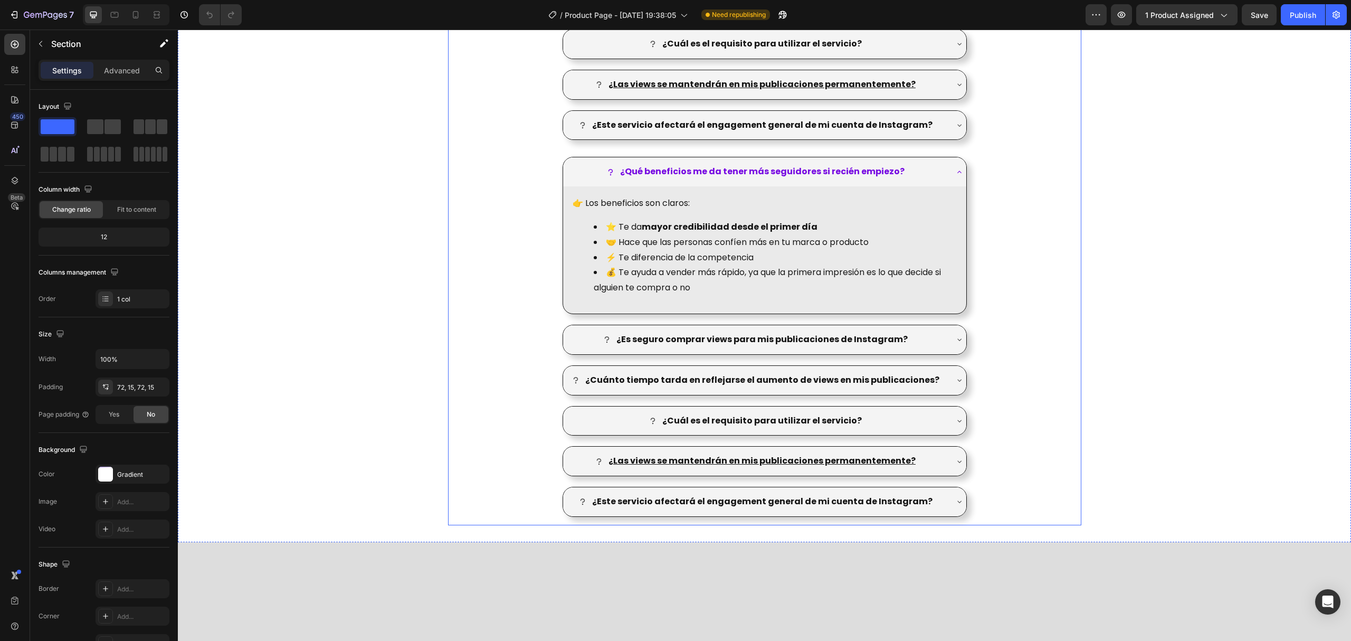
scroll to position [1689, 0]
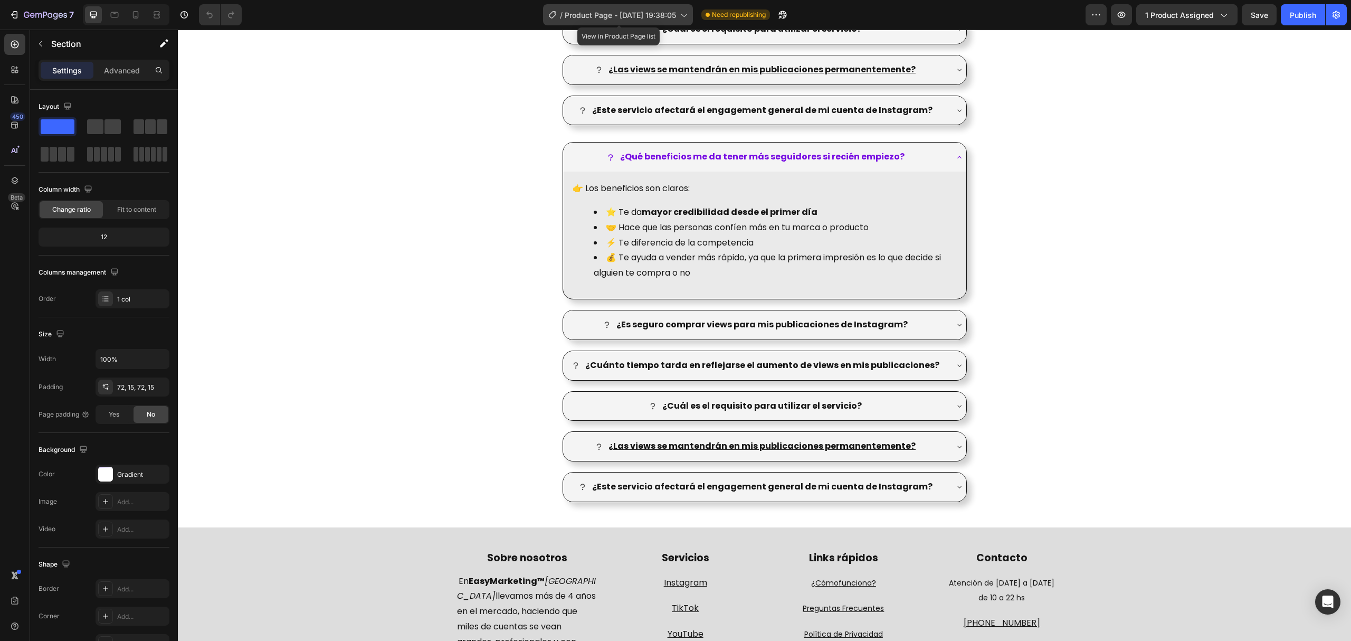
click at [668, 15] on span "Product Page - [DATE] 19:38:05" at bounding box center [620, 14] width 111 height 11
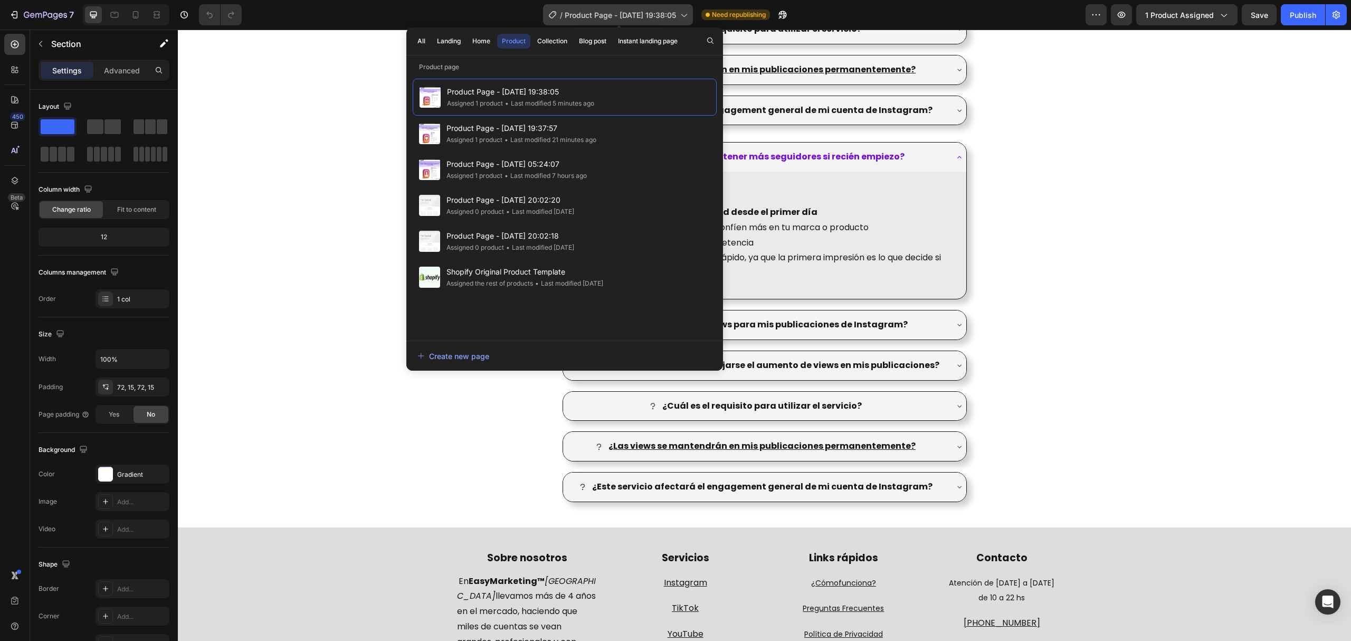
click at [670, 12] on span "Product Page - [DATE] 19:38:05" at bounding box center [620, 14] width 111 height 11
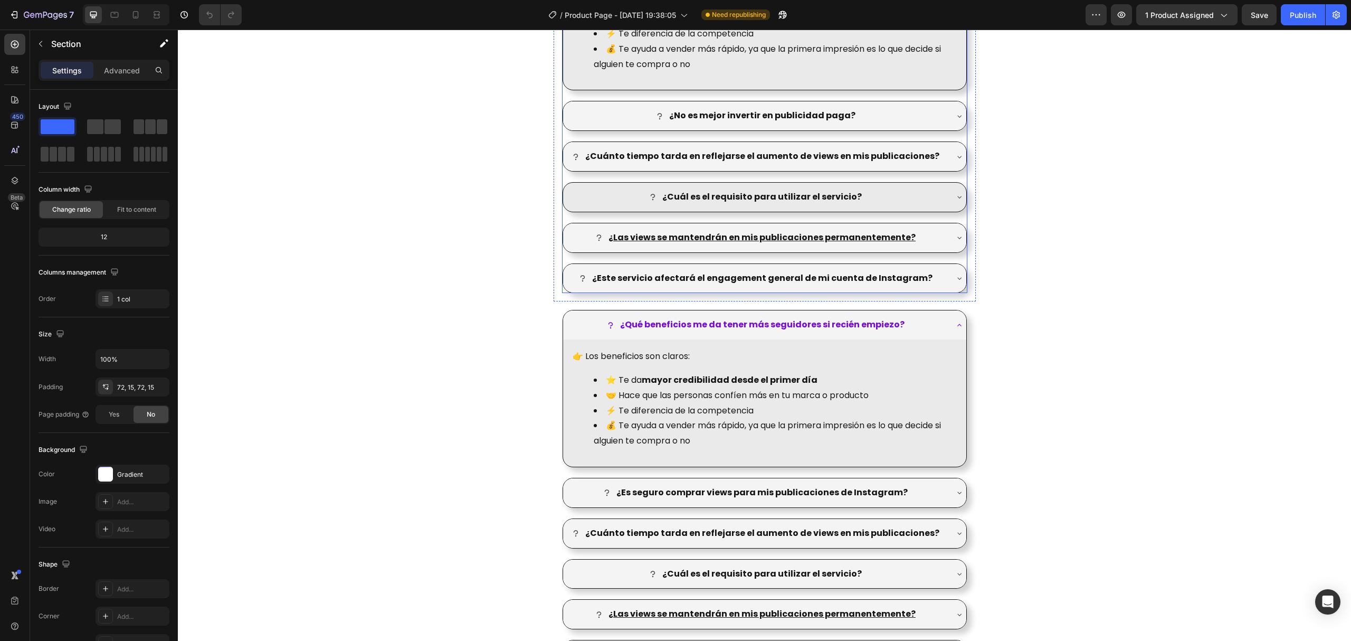
scroll to position [1478, 0]
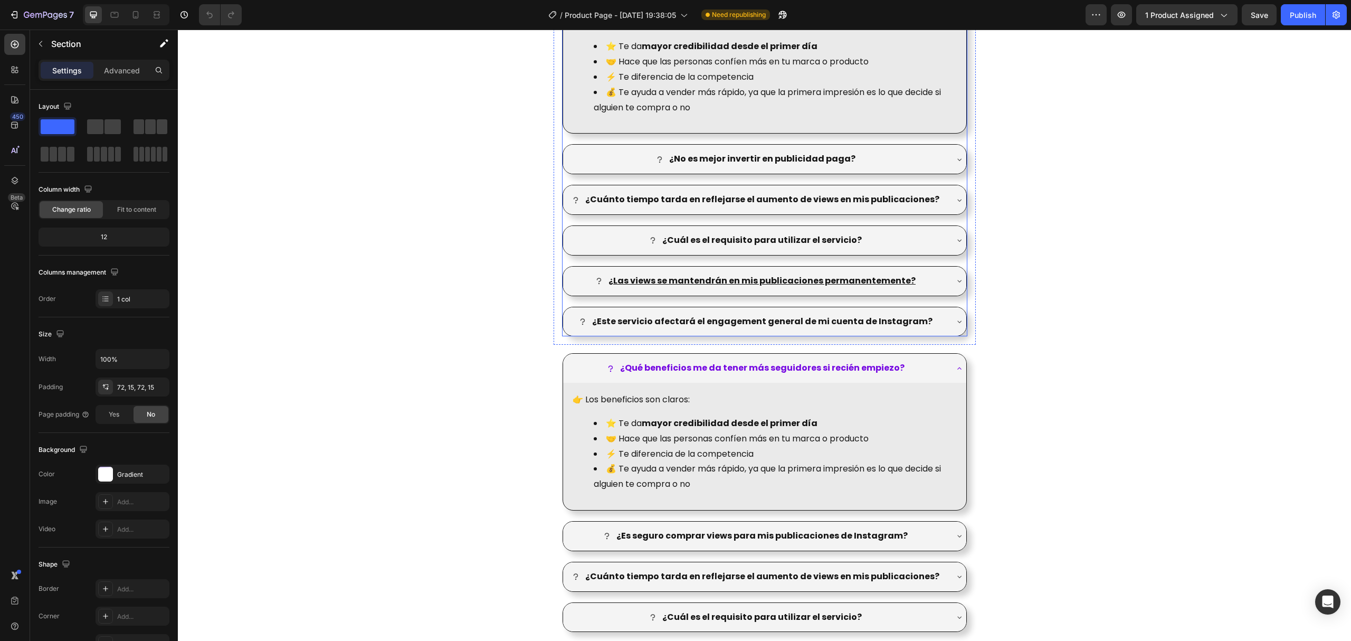
click at [959, 221] on div "¿Qué beneficios me da tener más seguidores si recién empiezo? 👉 Los beneficios …" at bounding box center [764, 157] width 405 height 360
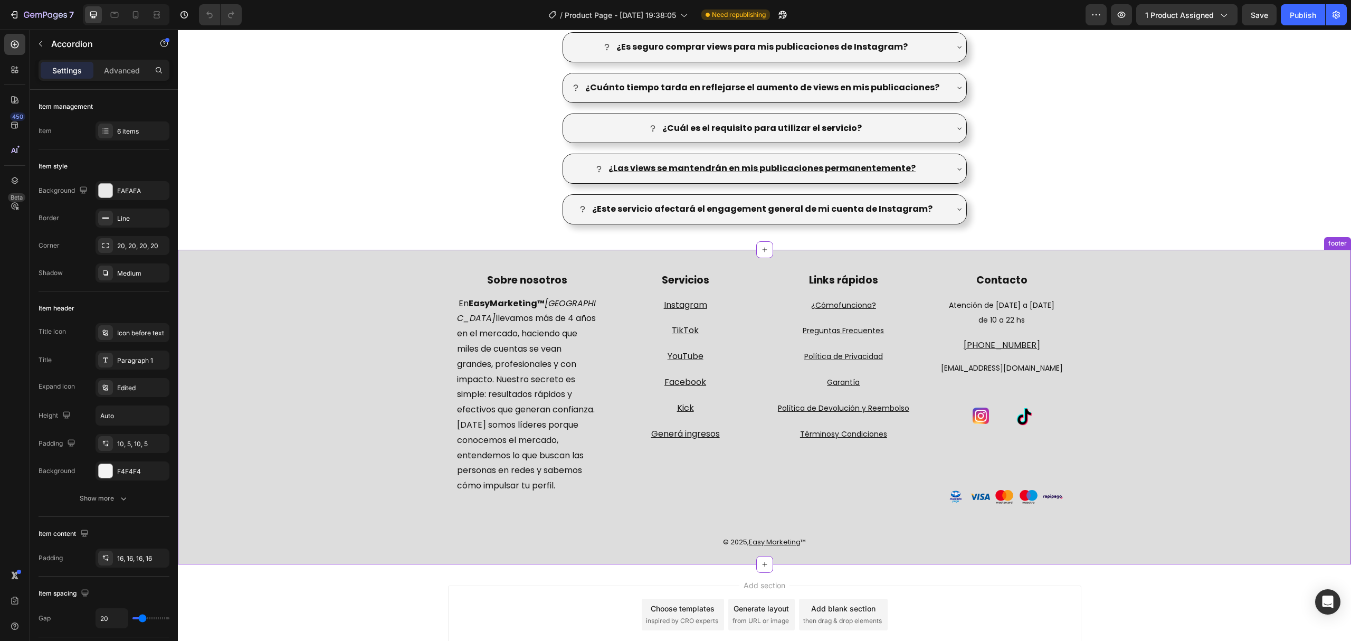
scroll to position [2025, 0]
